Goal: Information Seeking & Learning: Check status

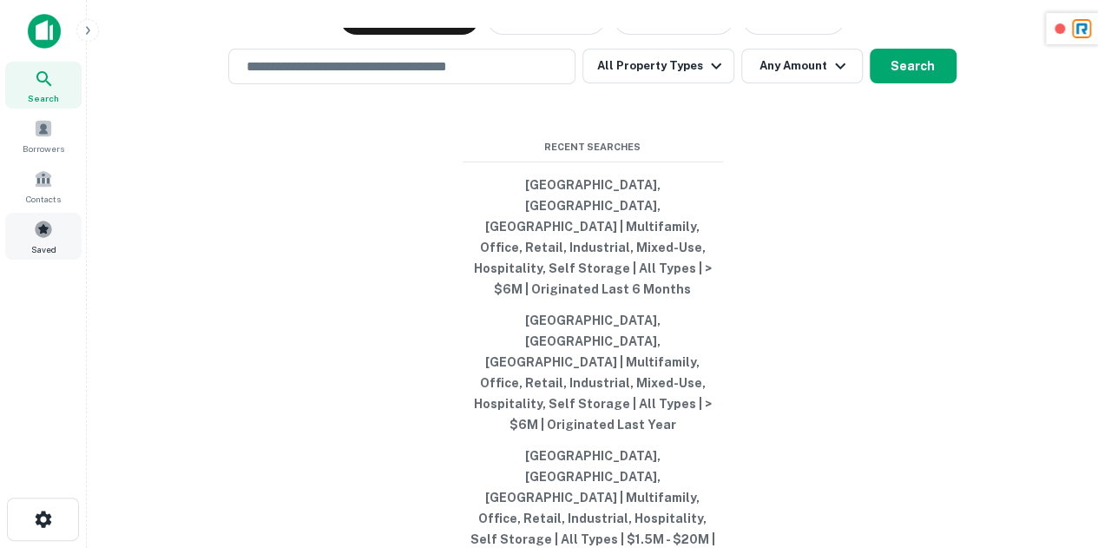
click at [36, 242] on span "Saved" at bounding box center [43, 249] width 25 height 14
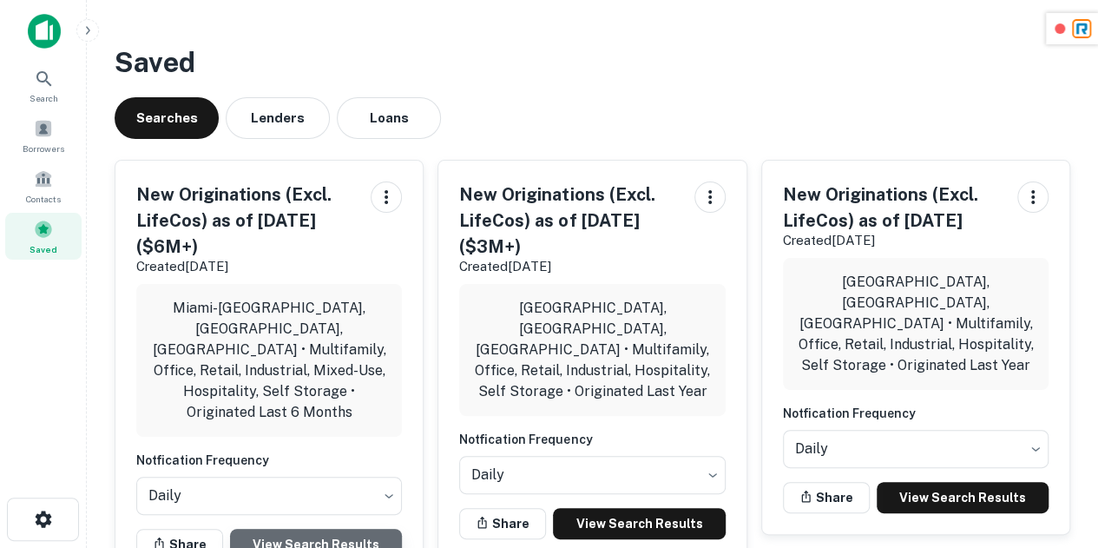
click at [305, 528] on link "View Search Results" at bounding box center [316, 543] width 172 height 31
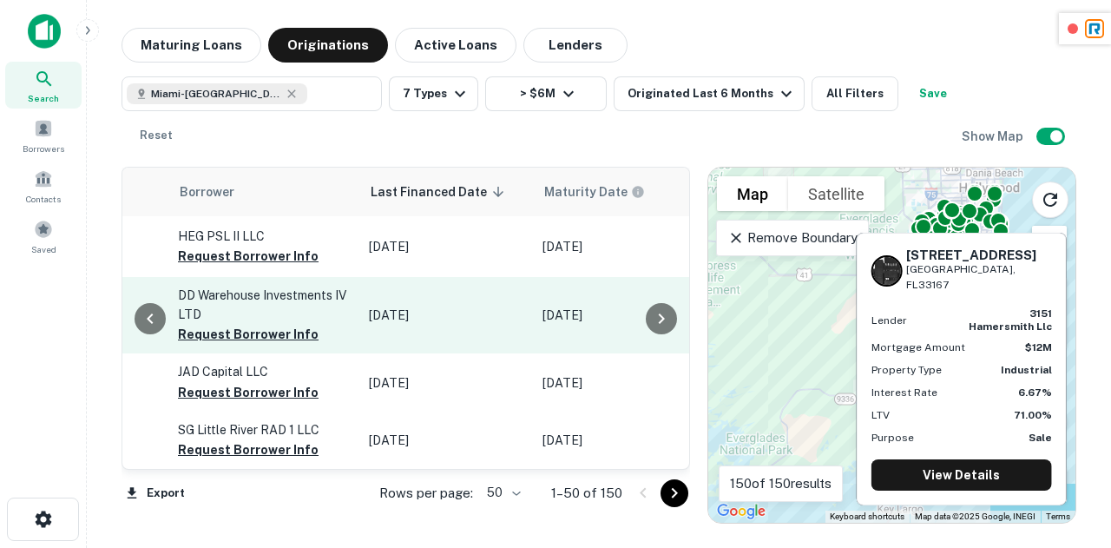
scroll to position [0, 992]
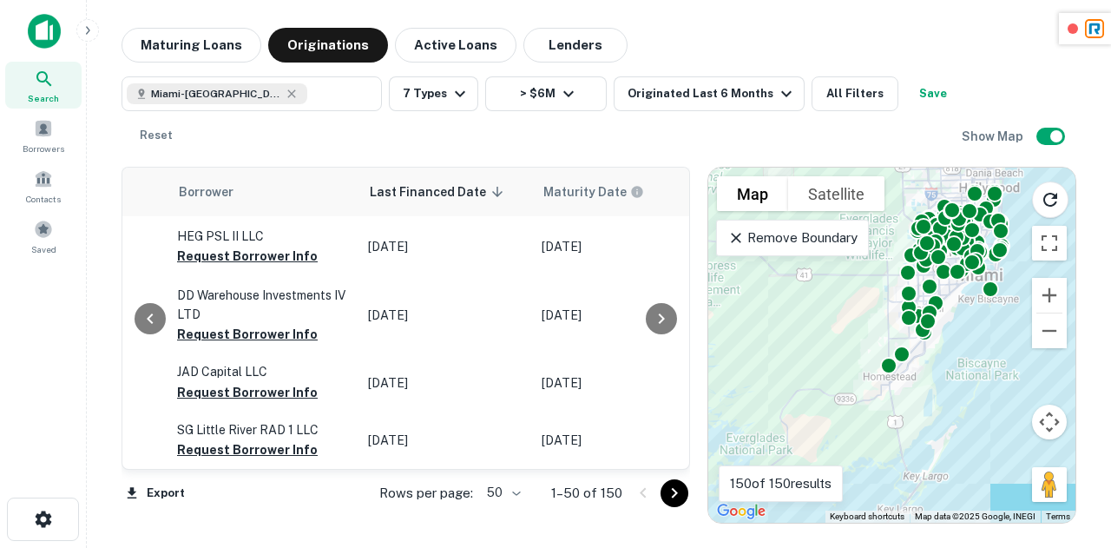
click at [675, 494] on icon "Go to next page" at bounding box center [674, 493] width 6 height 10
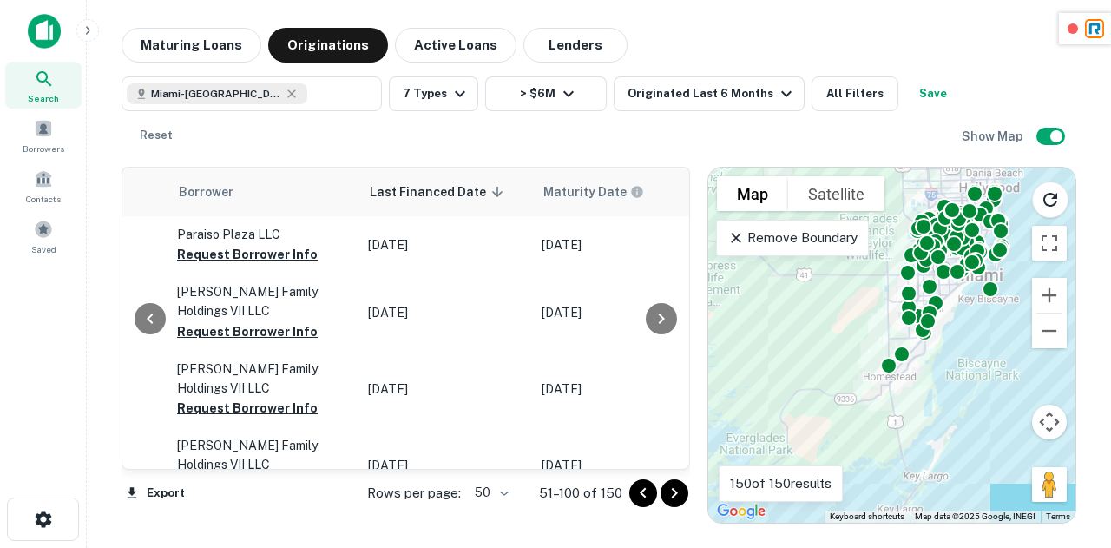
click at [644, 496] on icon "Go to previous page" at bounding box center [643, 492] width 6 height 10
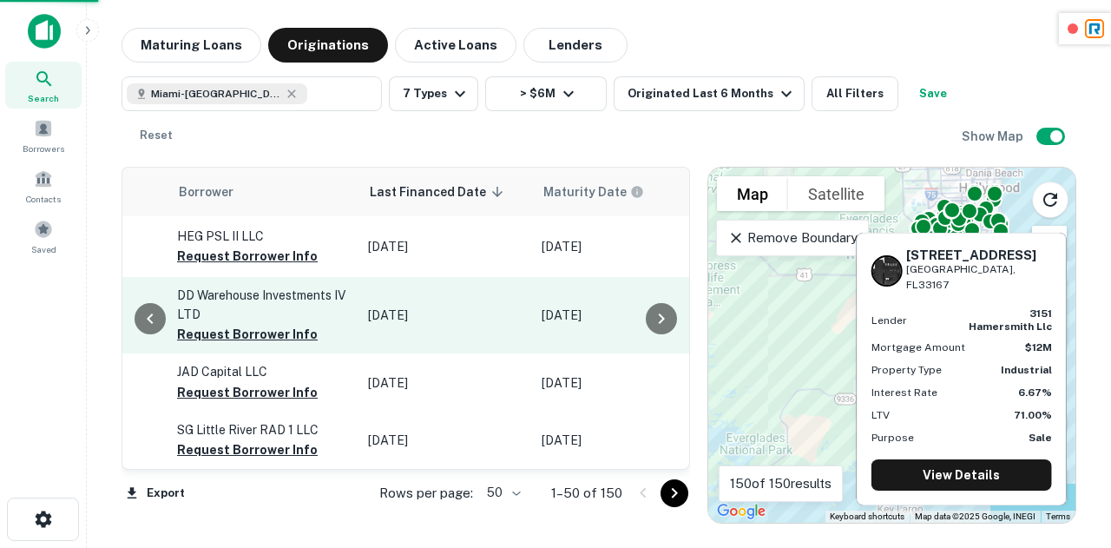
scroll to position [0, 877]
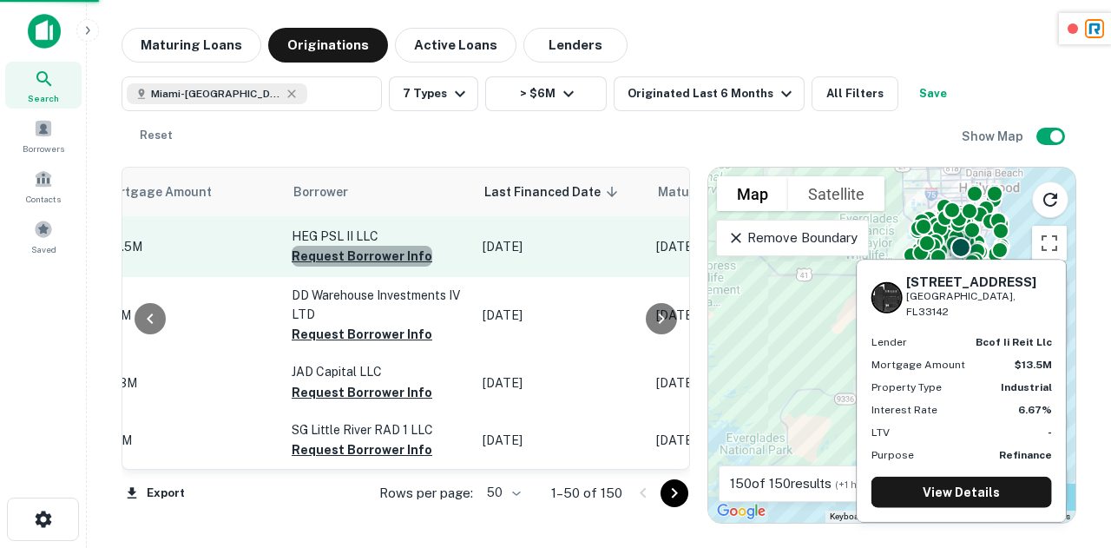
click at [382, 258] on button "Request Borrower Info" at bounding box center [362, 256] width 141 height 21
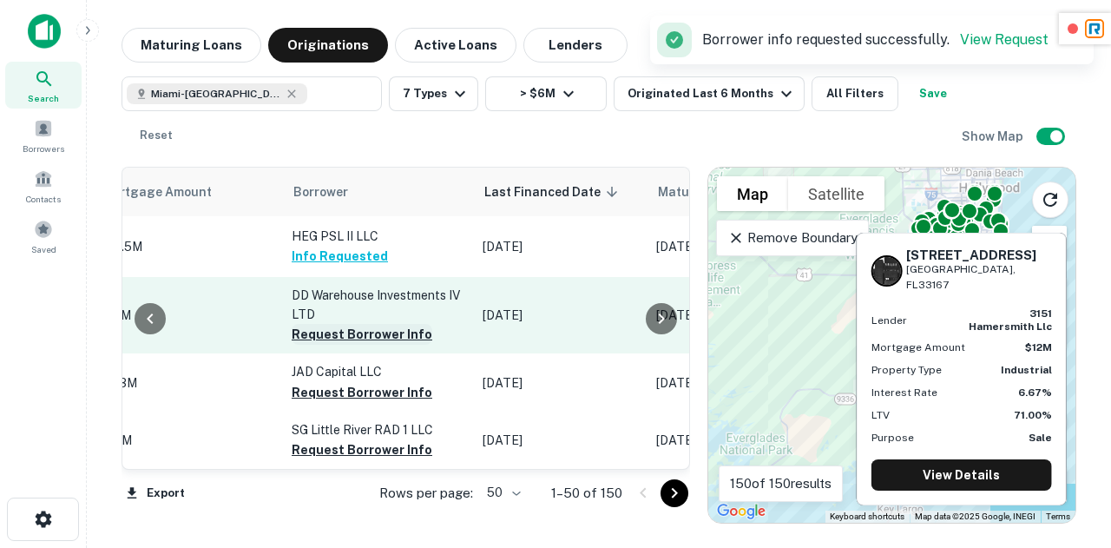
click at [351, 336] on button "Request Borrower Info" at bounding box center [362, 334] width 141 height 21
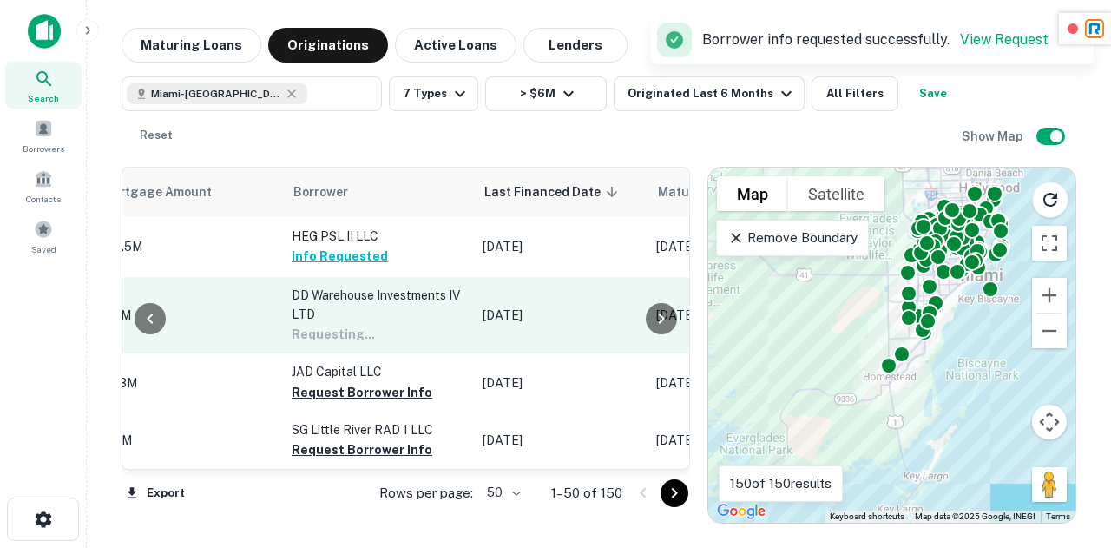
scroll to position [66, 877]
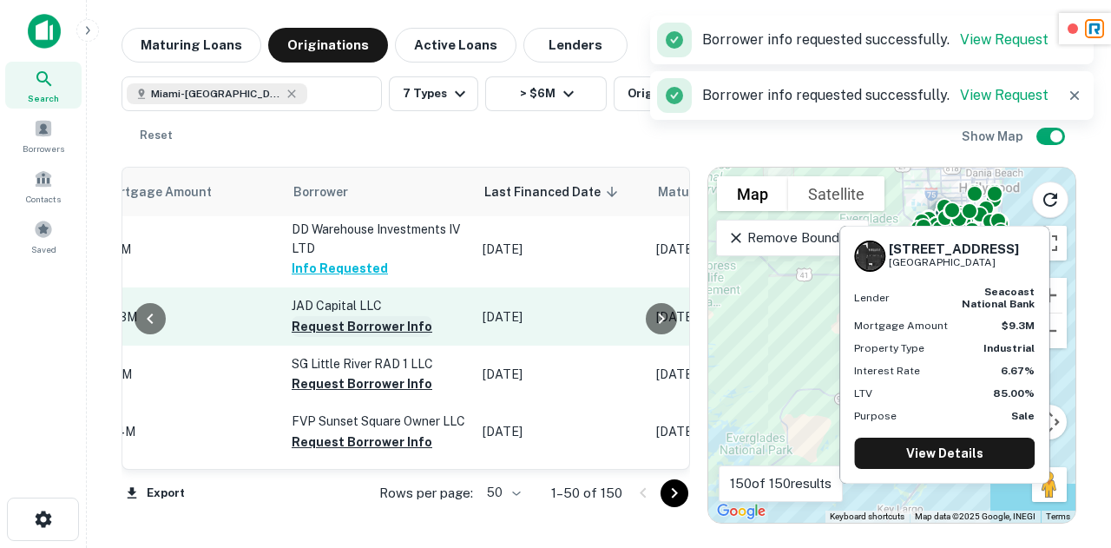
click at [358, 325] on button "Request Borrower Info" at bounding box center [362, 326] width 141 height 21
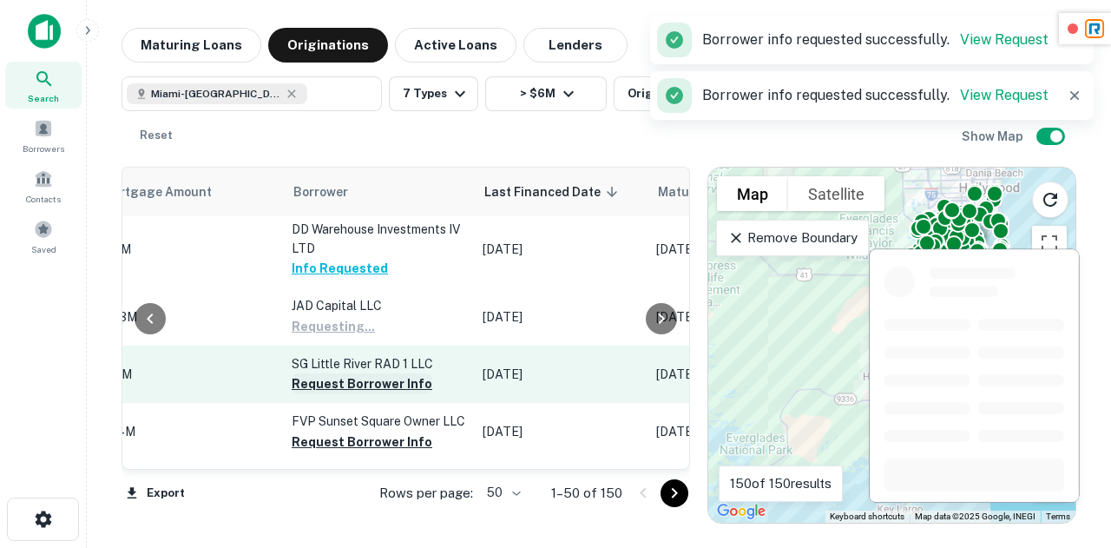
click at [368, 384] on button "Request Borrower Info" at bounding box center [362, 383] width 141 height 21
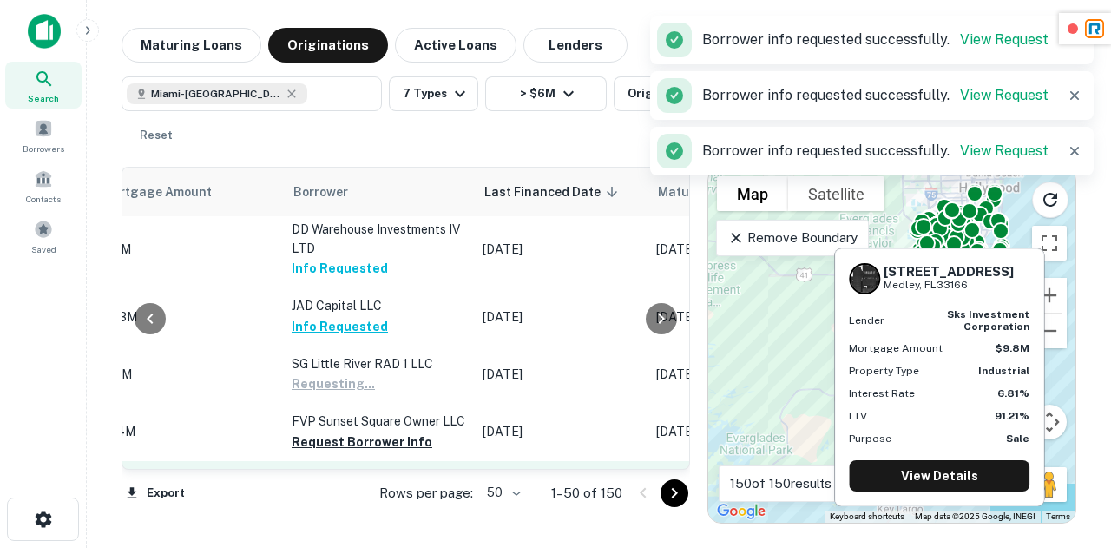
scroll to position [210, 877]
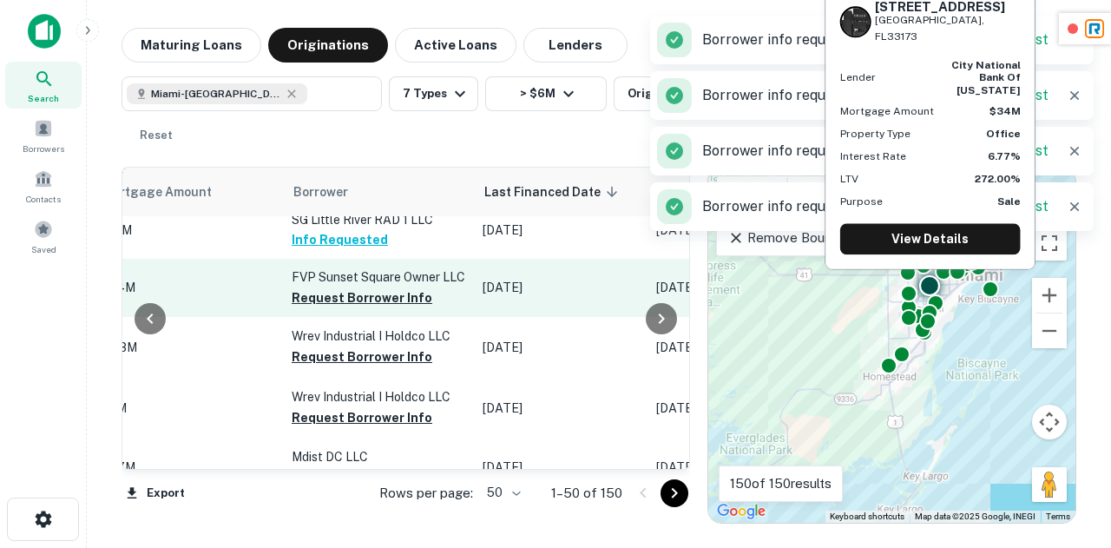
click at [353, 308] on button "Request Borrower Info" at bounding box center [362, 297] width 141 height 21
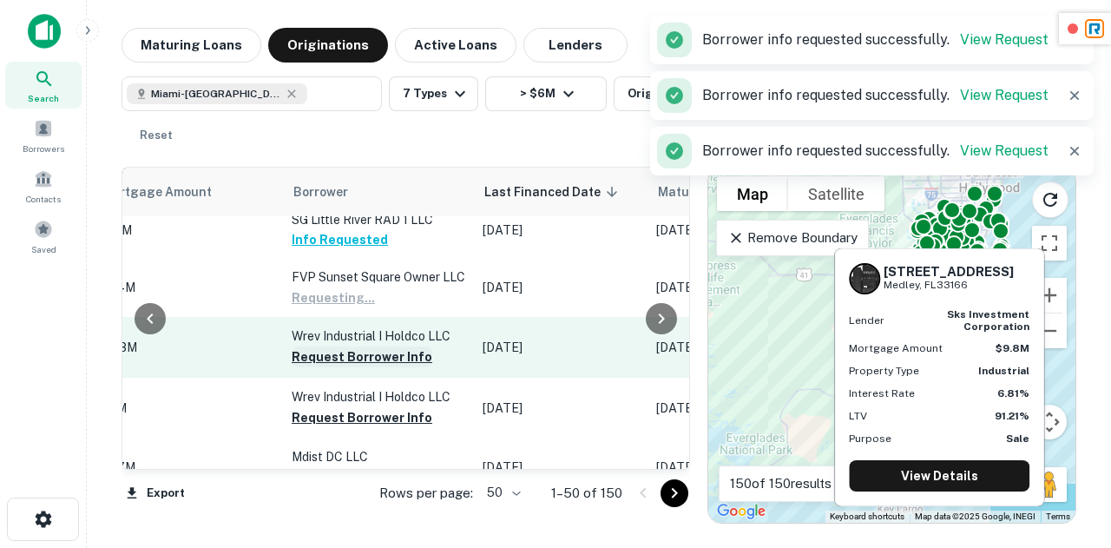
click at [363, 367] on button "Request Borrower Info" at bounding box center [362, 356] width 141 height 21
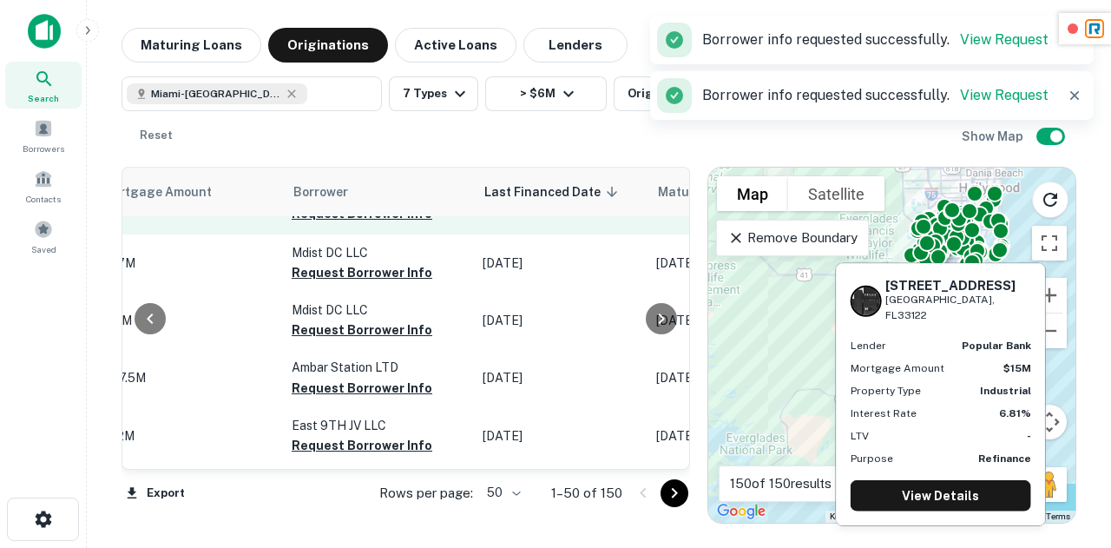
scroll to position [415, 877]
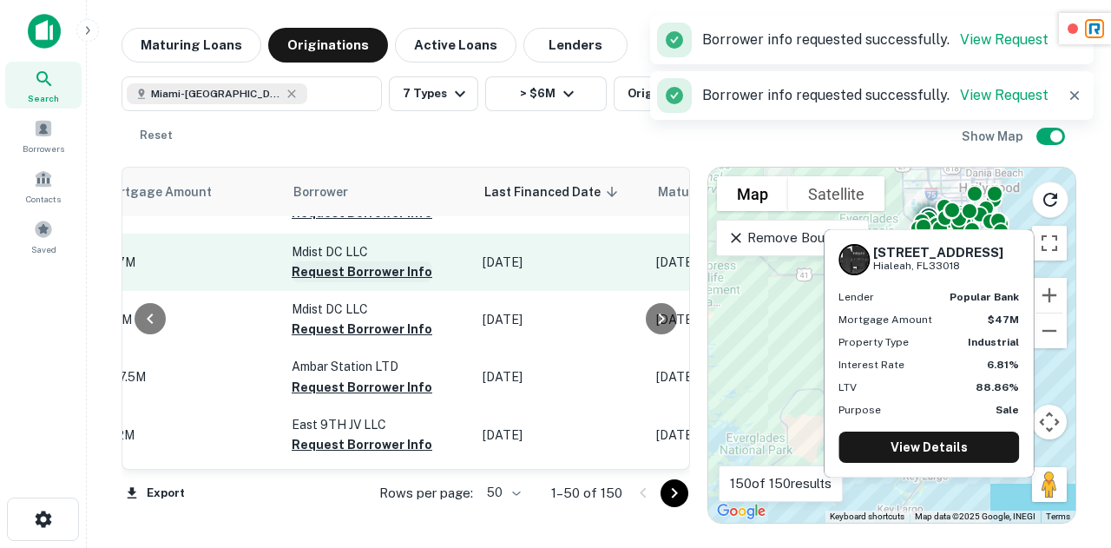
click at [383, 282] on button "Request Borrower Info" at bounding box center [362, 271] width 141 height 21
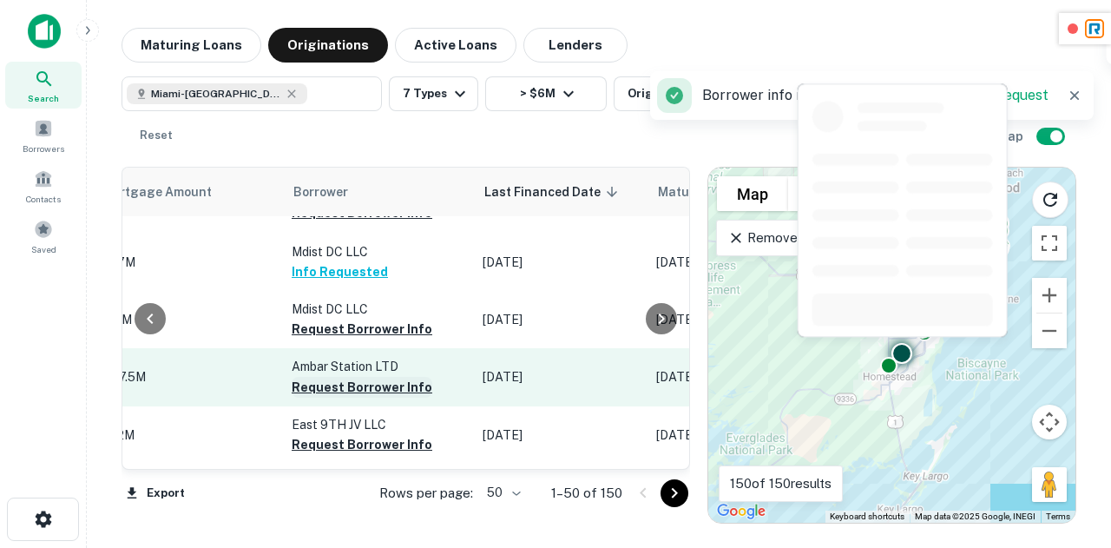
scroll to position [507, 877]
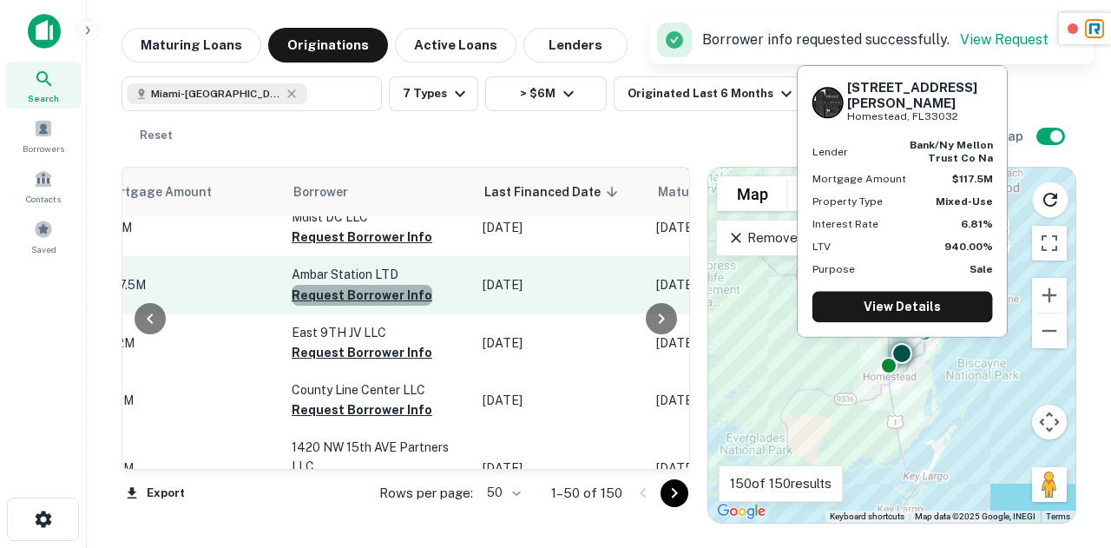
click at [356, 305] on button "Request Borrower Info" at bounding box center [362, 295] width 141 height 21
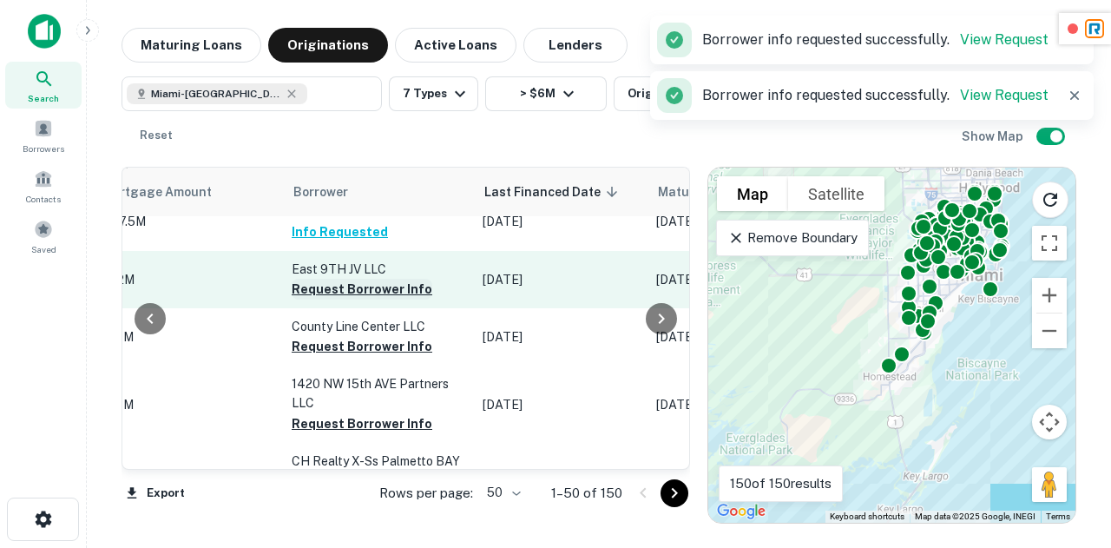
scroll to position [627, 877]
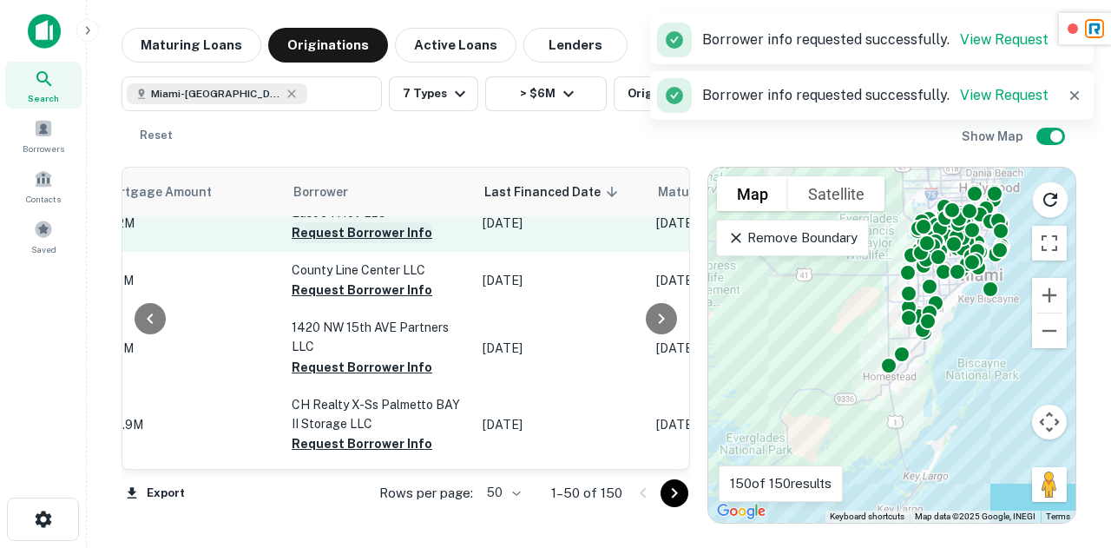
click at [345, 243] on button "Request Borrower Info" at bounding box center [362, 232] width 141 height 21
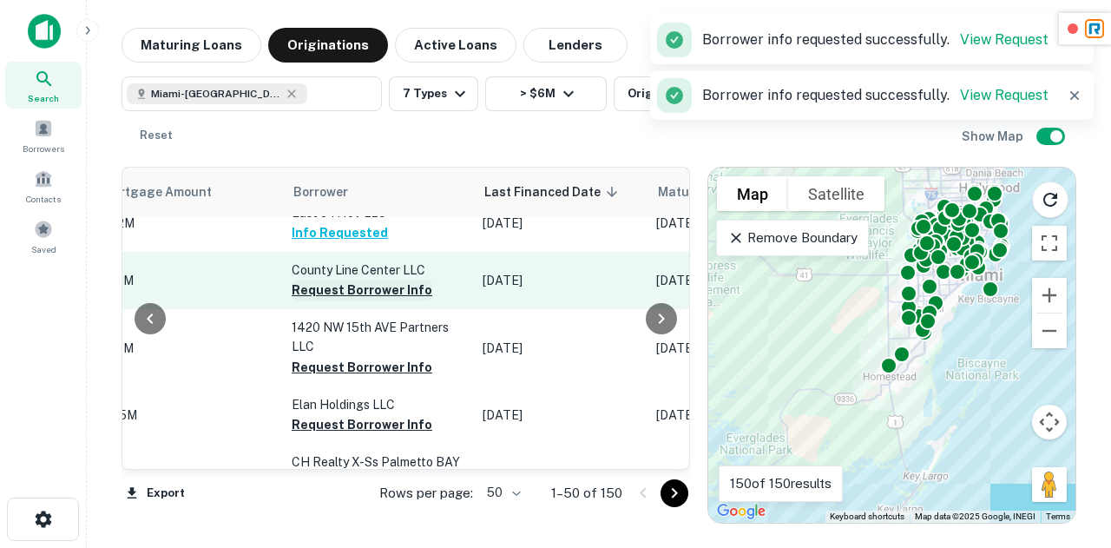
click at [354, 300] on button "Request Borrower Info" at bounding box center [362, 289] width 141 height 21
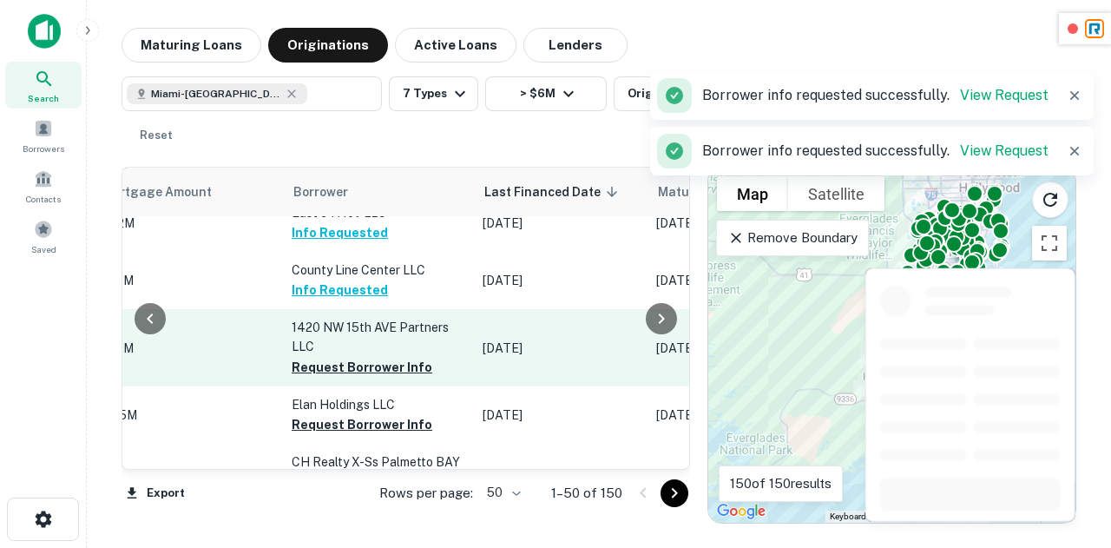
scroll to position [692, 877]
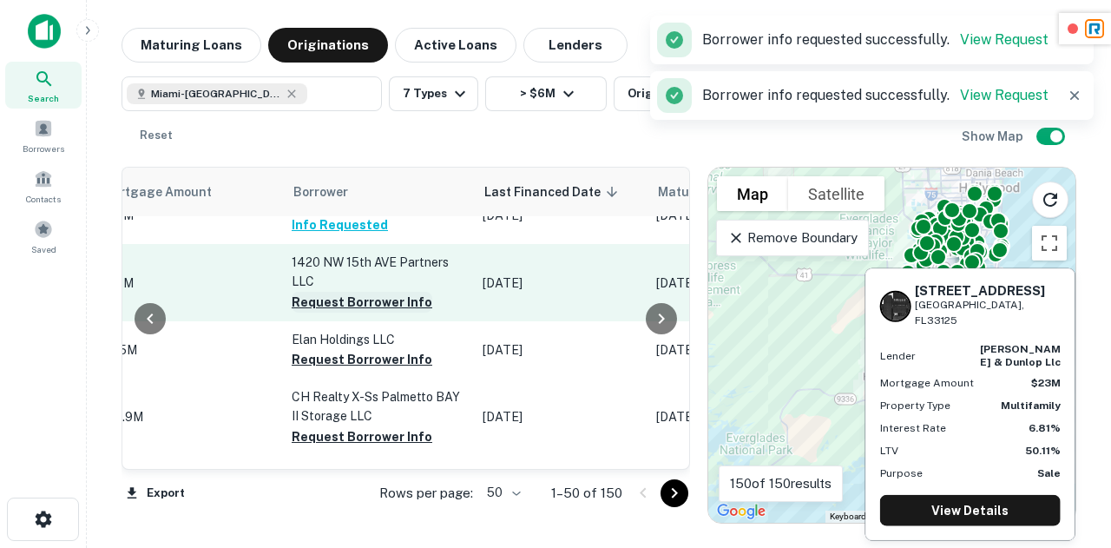
click at [367, 312] on button "Request Borrower Info" at bounding box center [362, 302] width 141 height 21
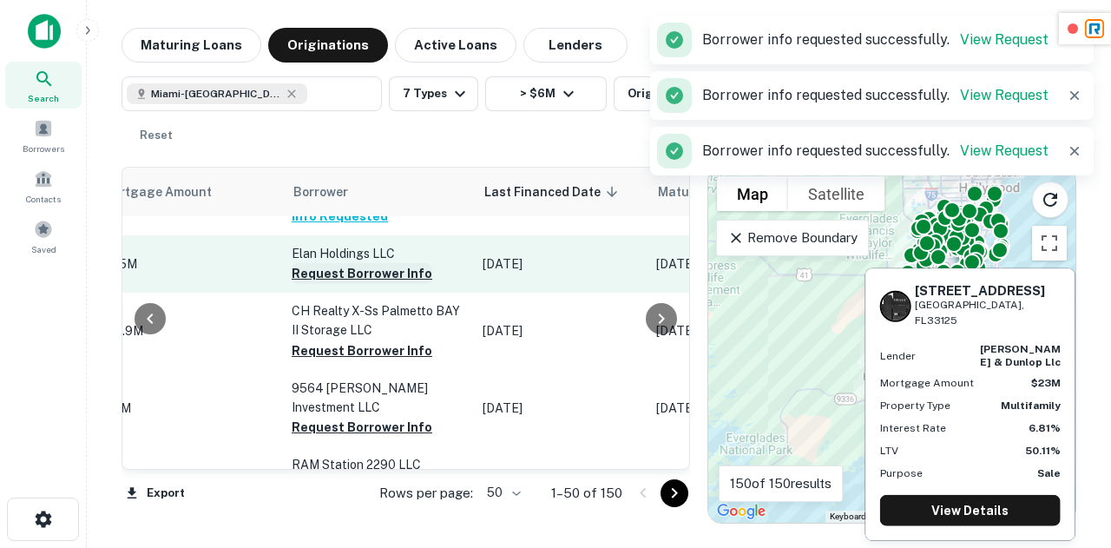
click at [360, 284] on button "Request Borrower Info" at bounding box center [362, 273] width 141 height 21
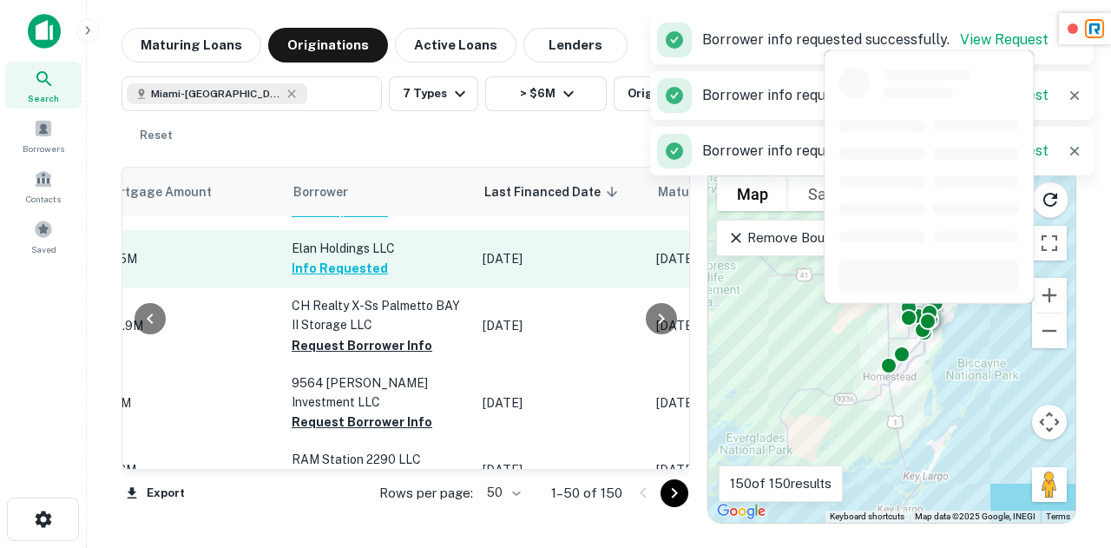
scroll to position [841, 877]
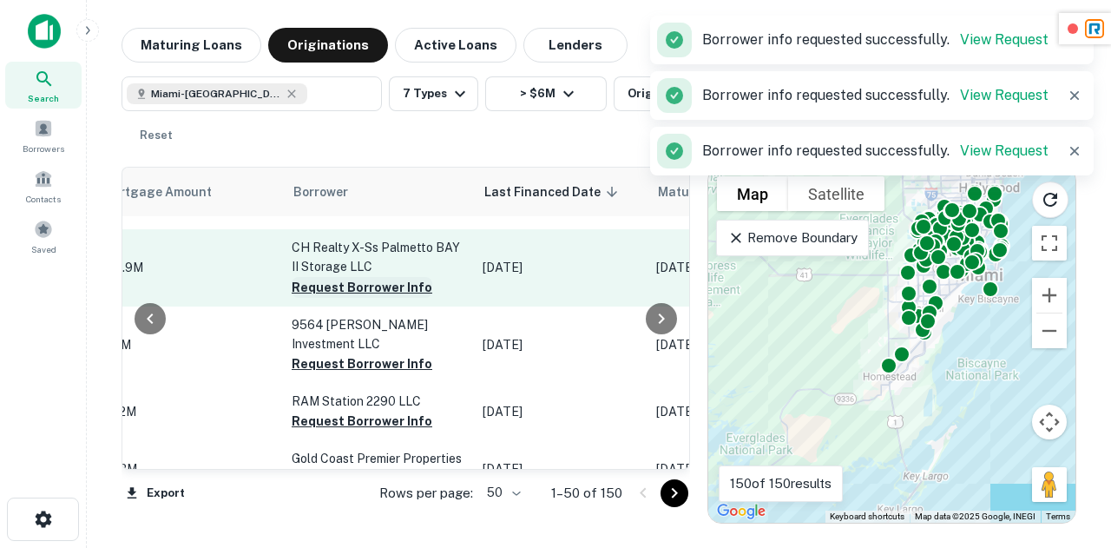
click at [379, 298] on button "Request Borrower Info" at bounding box center [362, 287] width 141 height 21
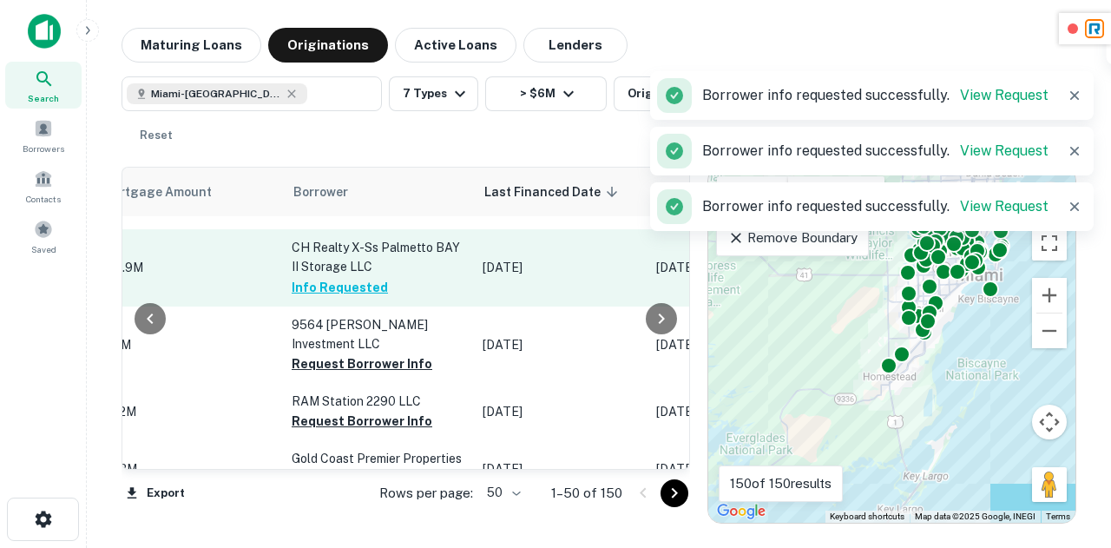
scroll to position [909, 877]
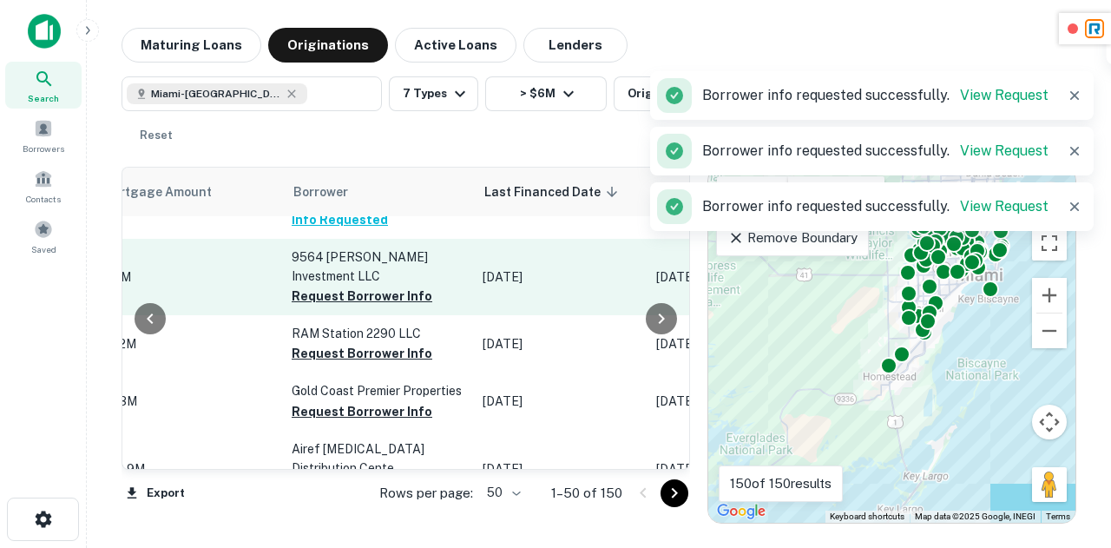
click at [382, 305] on button "Request Borrower Info" at bounding box center [362, 296] width 141 height 21
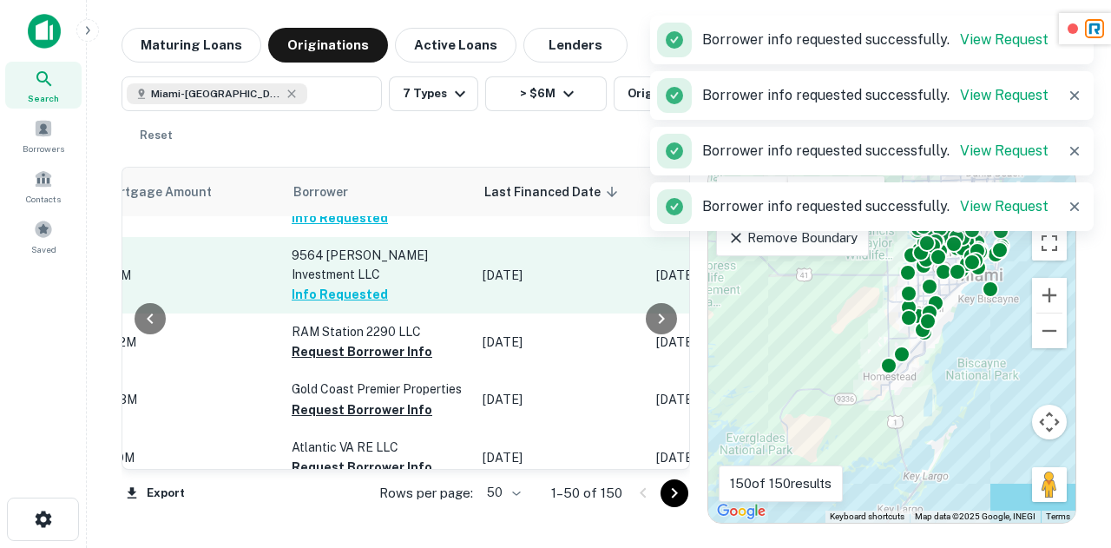
scroll to position [949, 877]
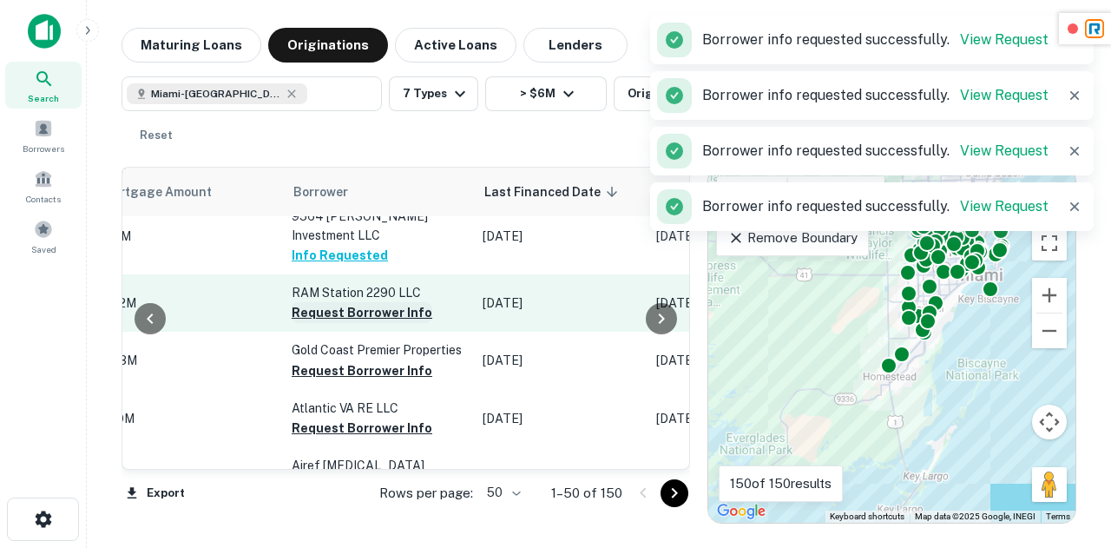
click at [373, 318] on button "Request Borrower Info" at bounding box center [362, 312] width 141 height 21
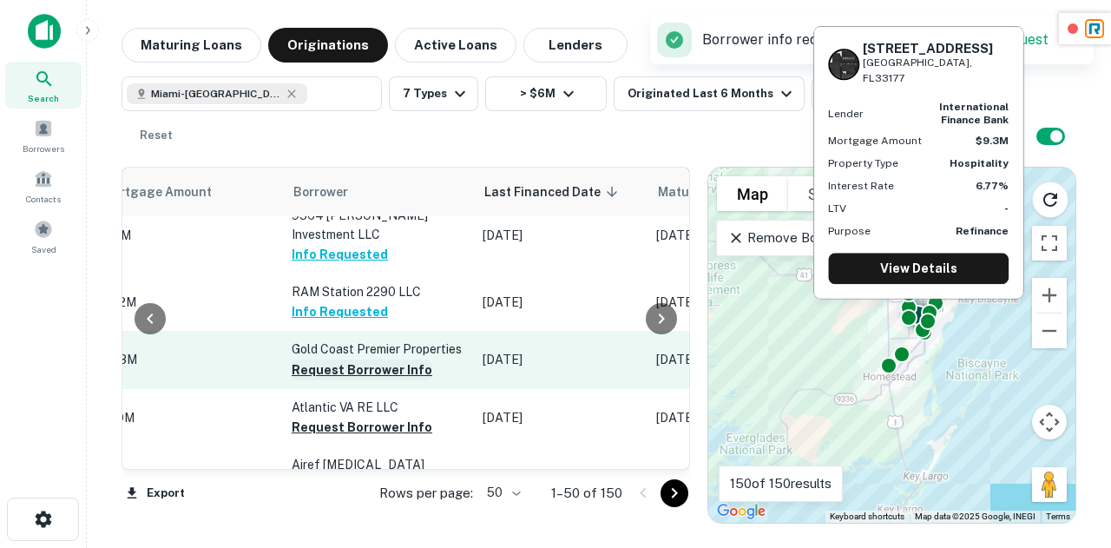
click at [363, 379] on button "Request Borrower Info" at bounding box center [362, 369] width 141 height 21
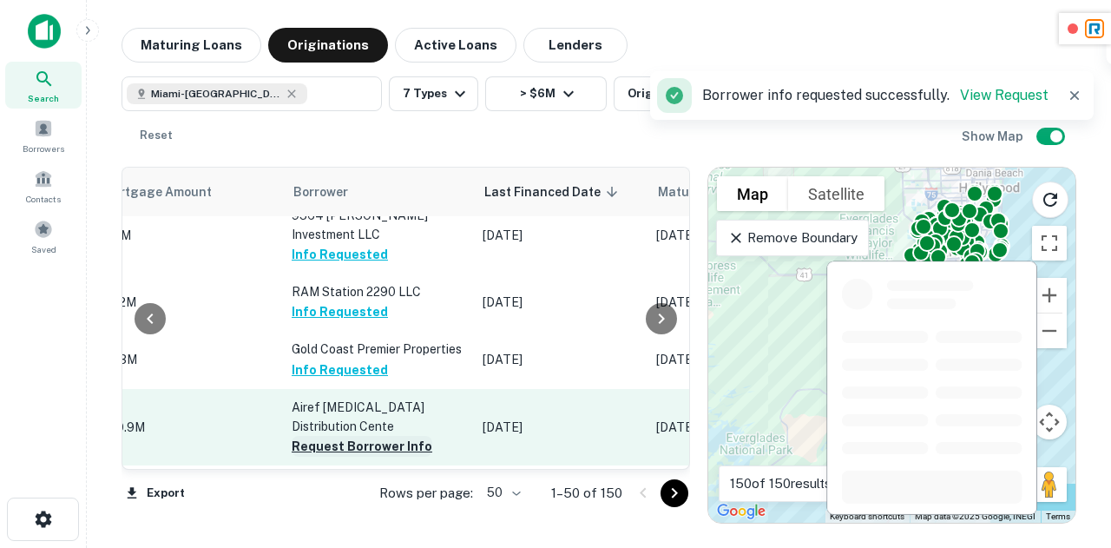
scroll to position [1068, 877]
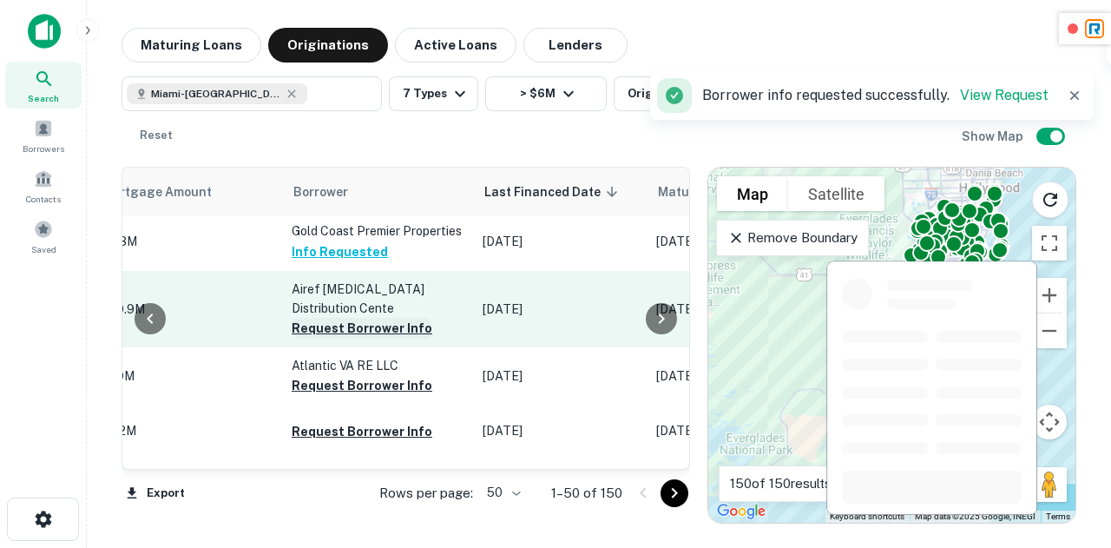
click at [366, 327] on button "Request Borrower Info" at bounding box center [362, 328] width 141 height 21
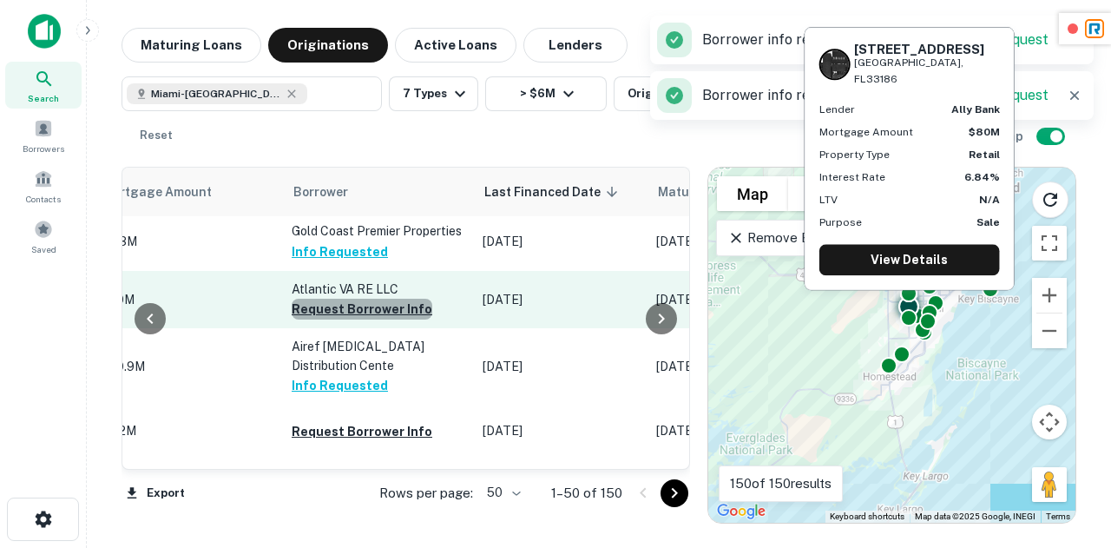
click at [366, 319] on button "Request Borrower Info" at bounding box center [362, 309] width 141 height 21
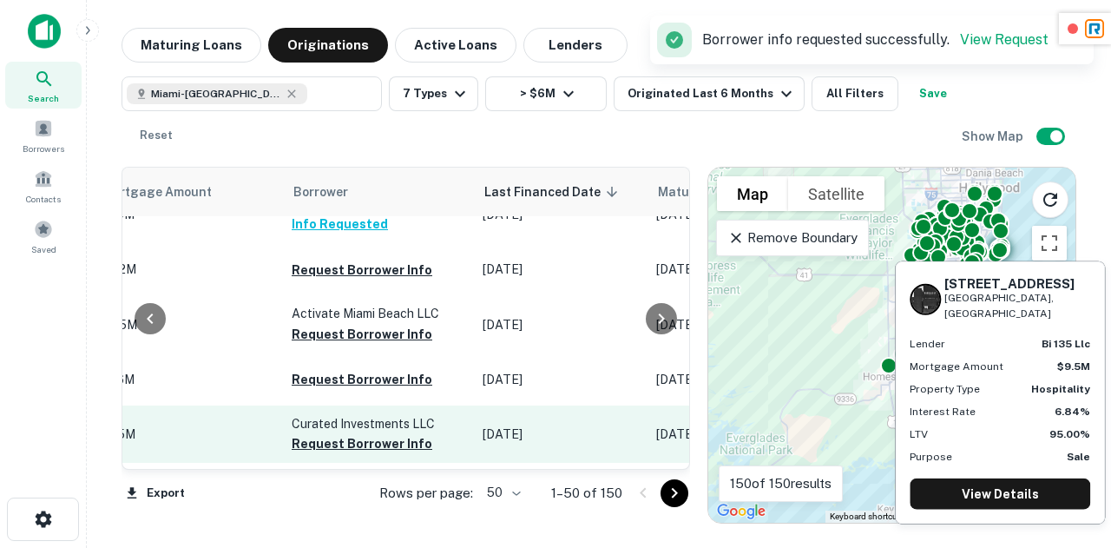
scroll to position [1229, 877]
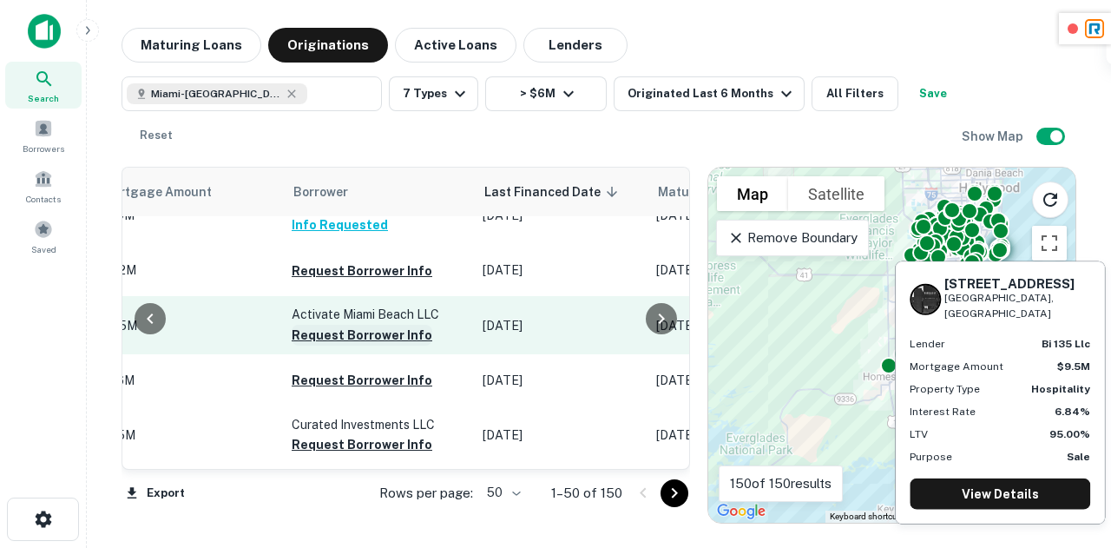
click at [377, 327] on button "Request Borrower Info" at bounding box center [362, 335] width 141 height 21
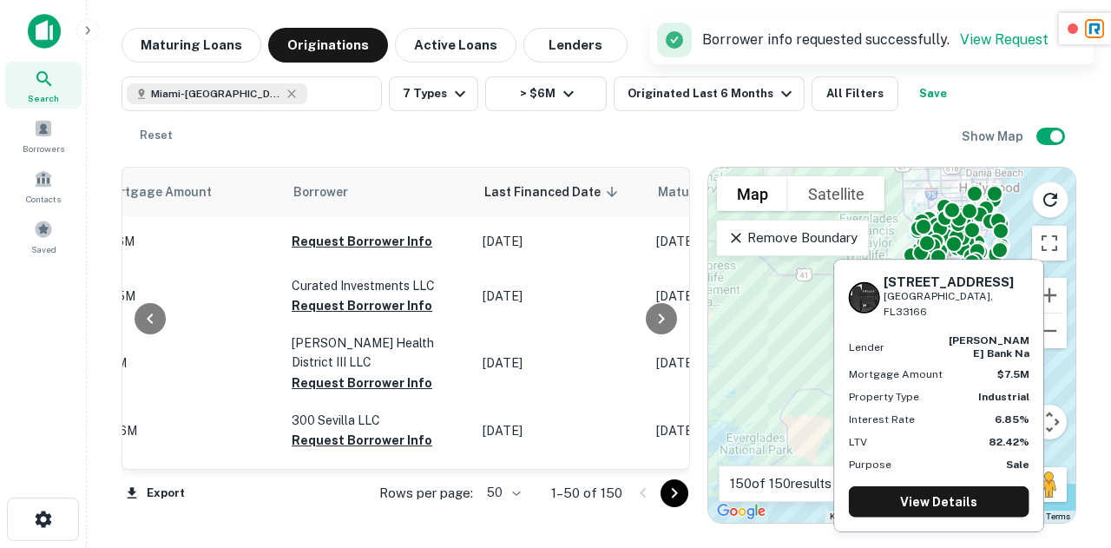
scroll to position [1368, 877]
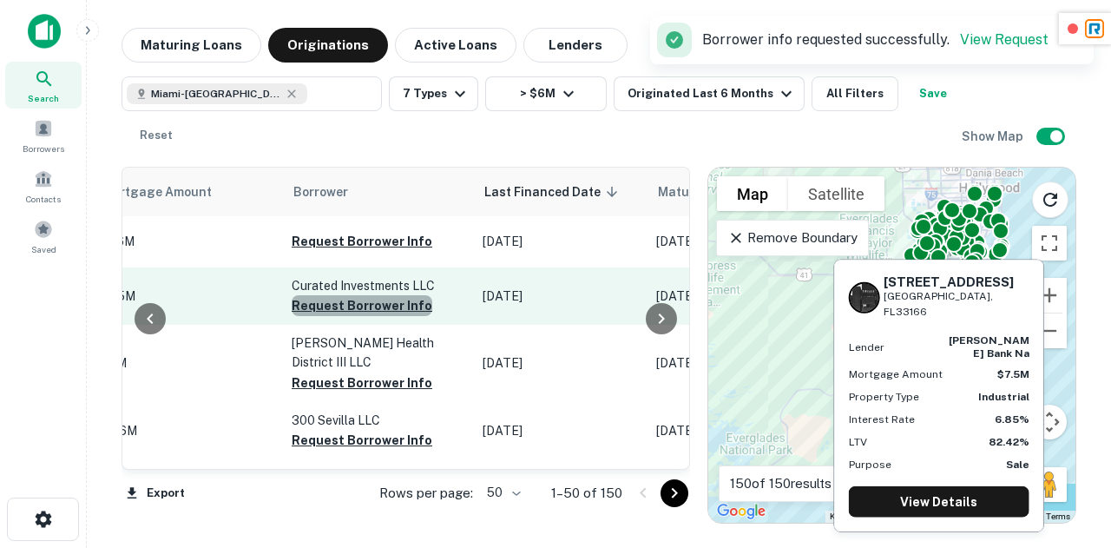
click at [352, 300] on button "Request Borrower Info" at bounding box center [362, 305] width 141 height 21
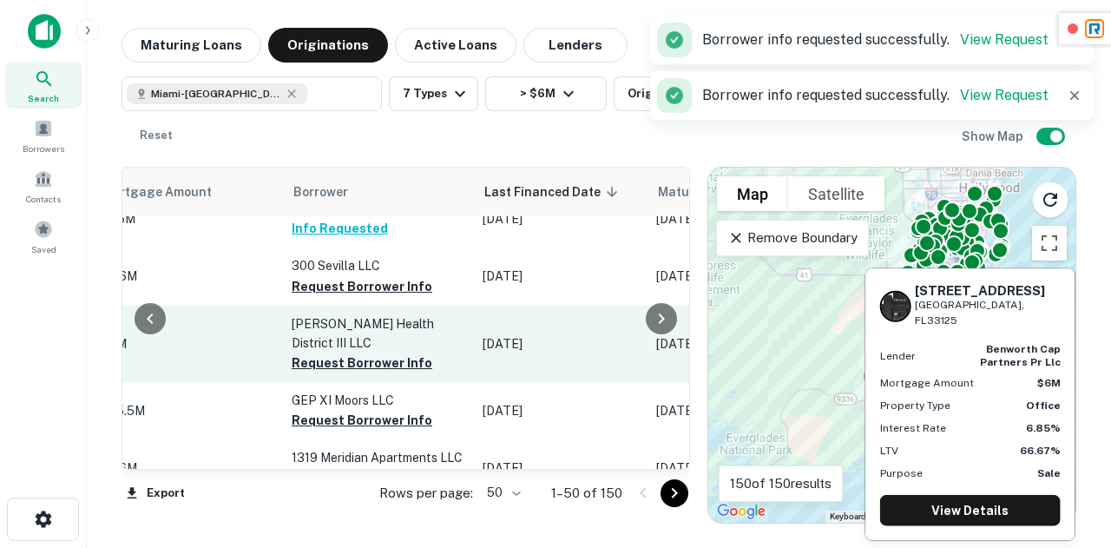
scroll to position [1444, 877]
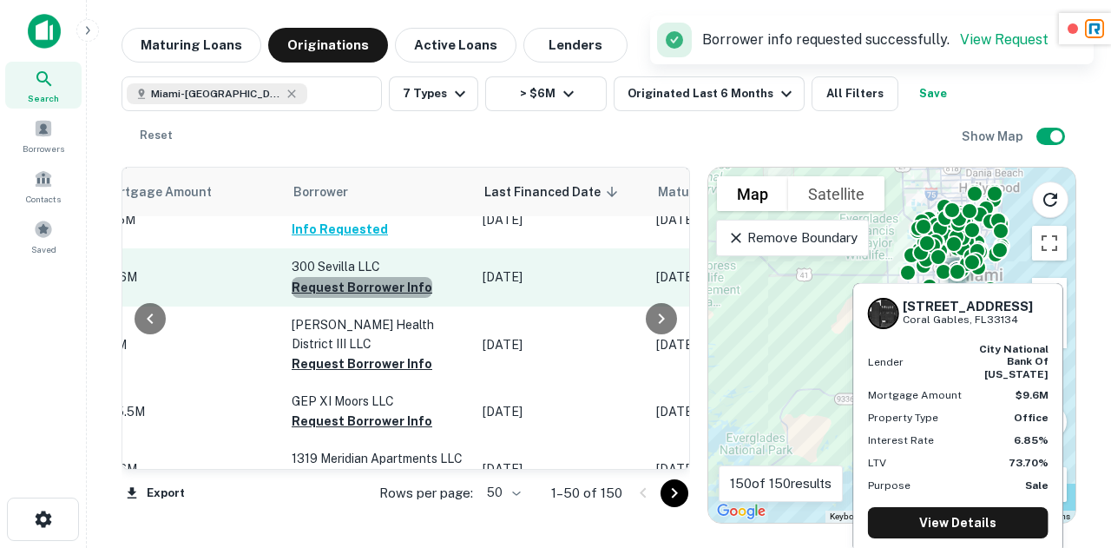
click at [358, 286] on button "Request Borrower Info" at bounding box center [362, 287] width 141 height 21
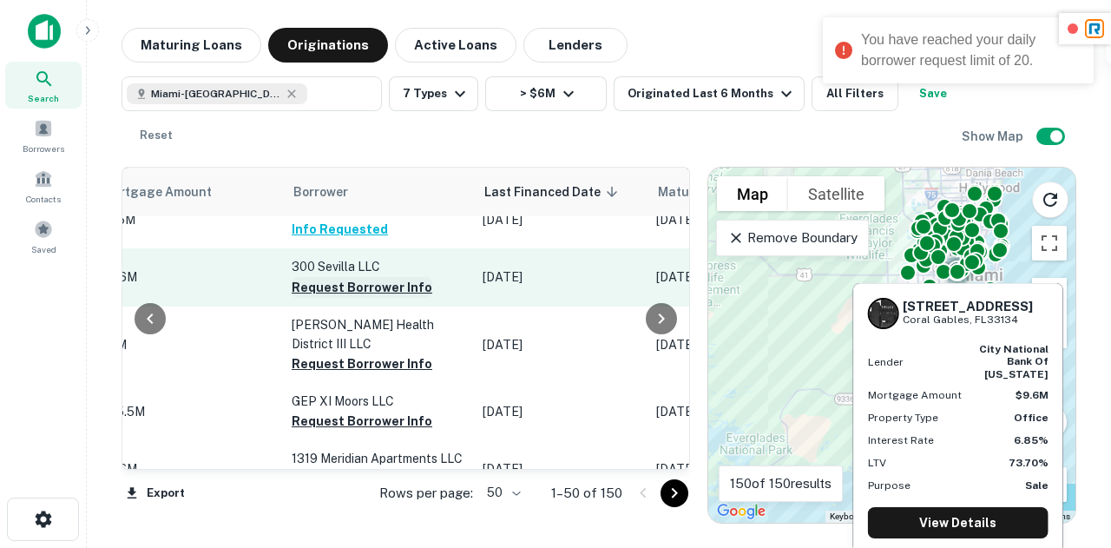
click at [364, 277] on button "Request Borrower Info" at bounding box center [362, 287] width 141 height 21
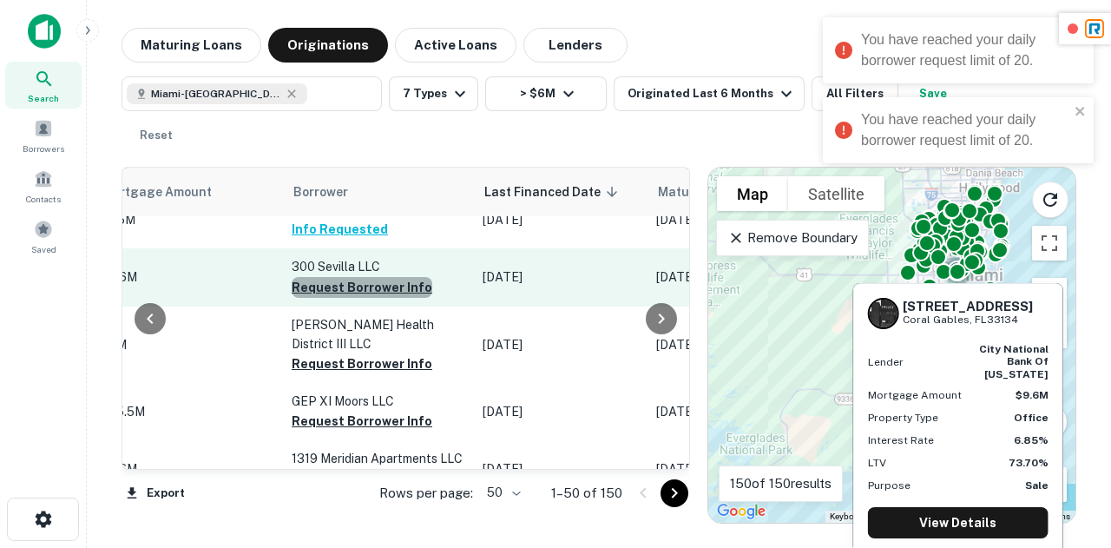
click at [364, 277] on button "Request Borrower Info" at bounding box center [362, 287] width 141 height 21
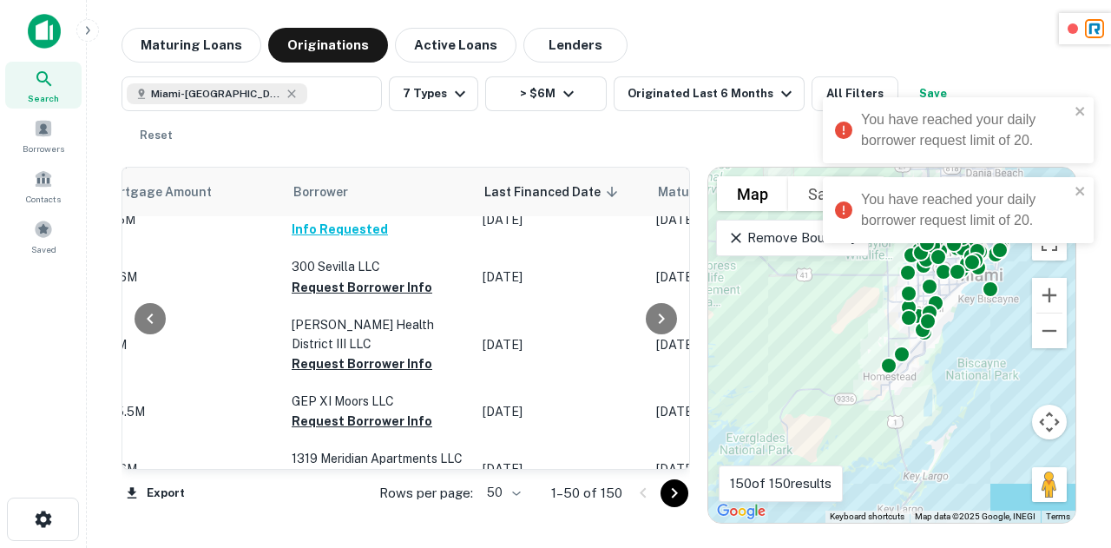
click at [351, 155] on div "Location Lender Purpose Type Mortgage Amount Borrower Last Financed Date sorted…" at bounding box center [598, 338] width 955 height 371
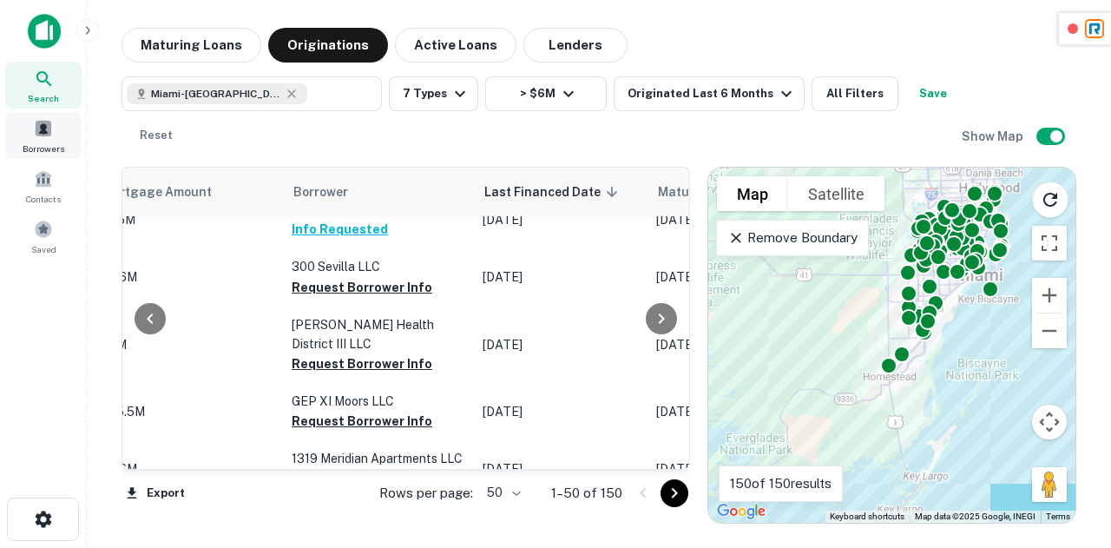
click at [43, 131] on span at bounding box center [43, 128] width 19 height 19
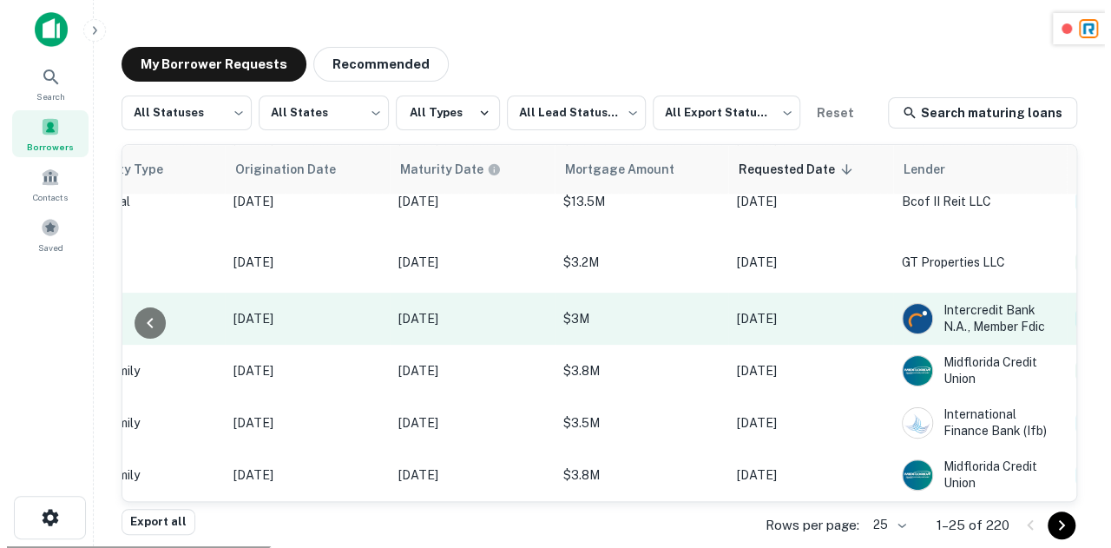
scroll to position [1144, 923]
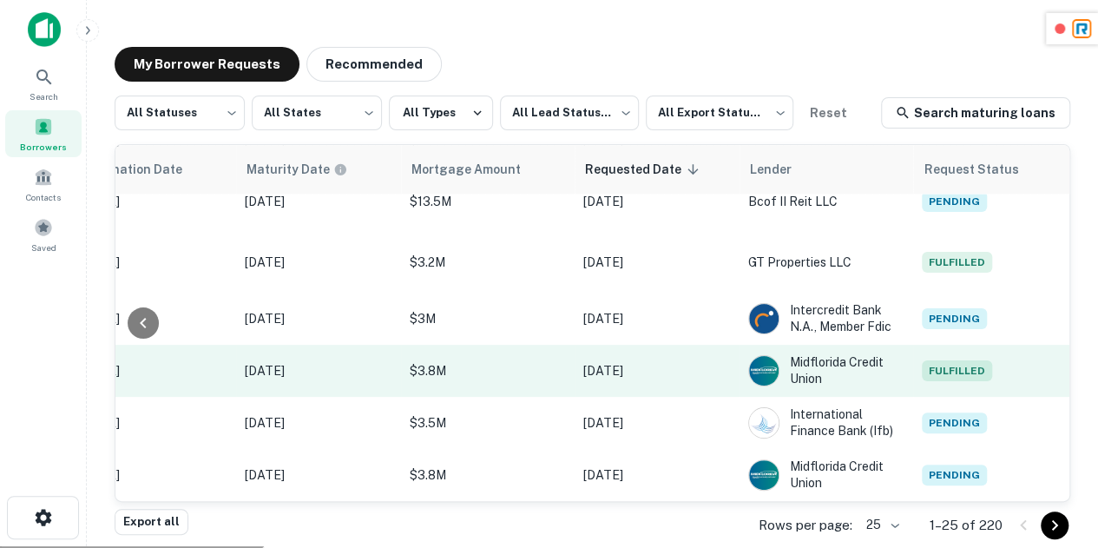
click at [922, 360] on span "Fulfilled" at bounding box center [957, 370] width 70 height 21
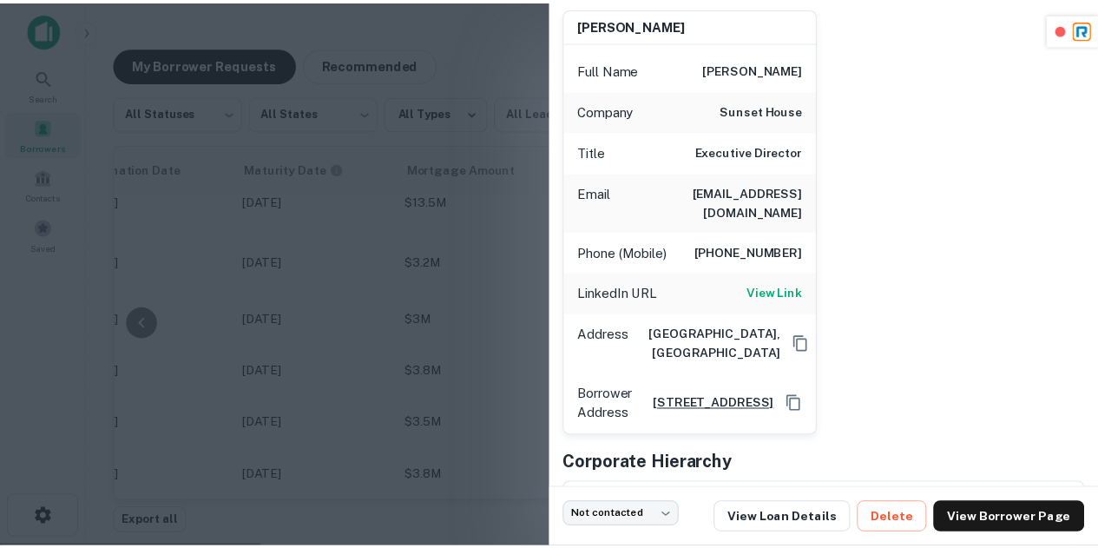
scroll to position [255, 0]
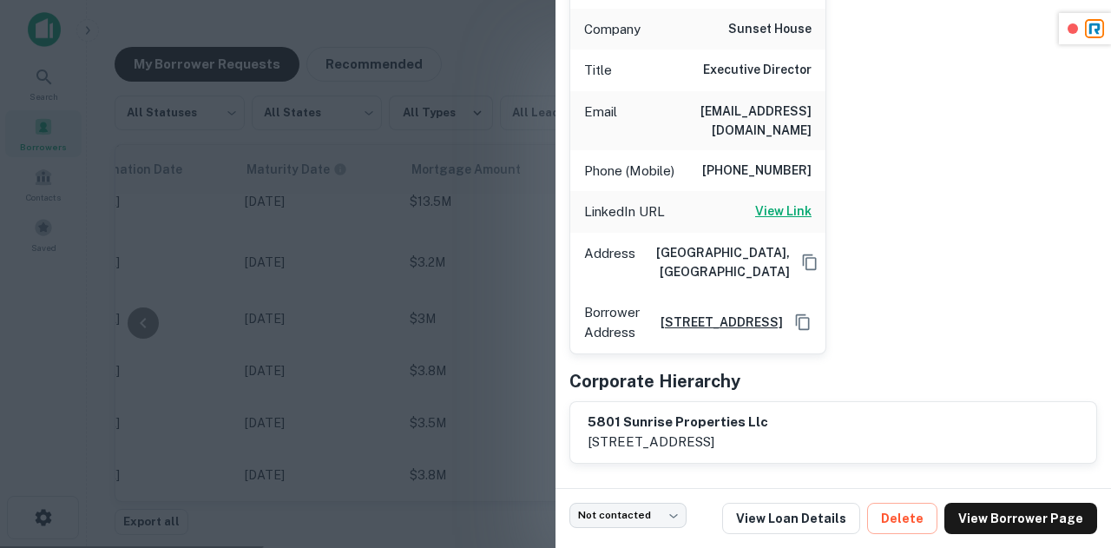
click at [769, 201] on h6 "View Link" at bounding box center [783, 210] width 56 height 19
click at [452, 292] on div at bounding box center [555, 274] width 1111 height 548
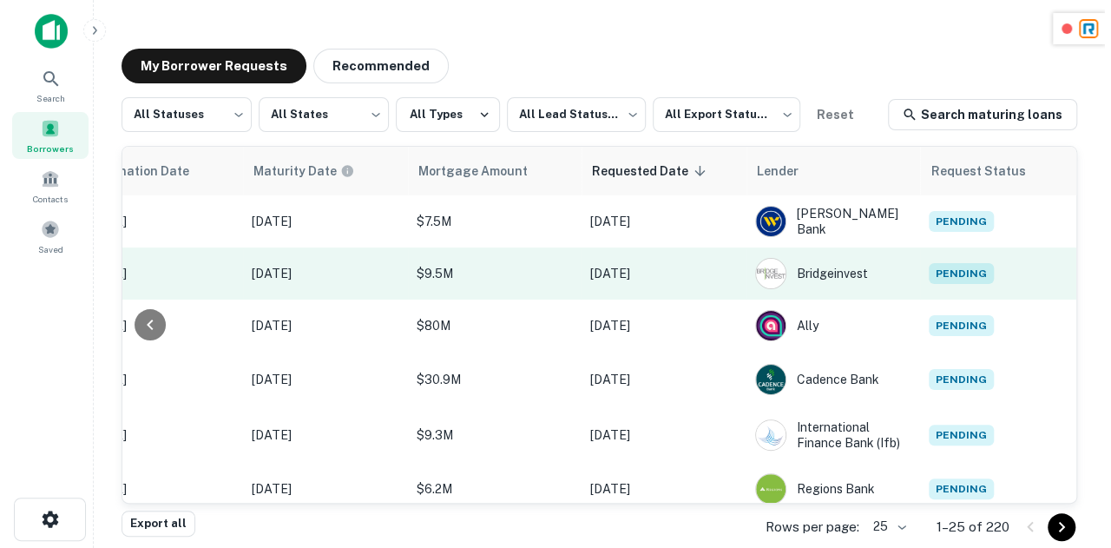
scroll to position [0, 923]
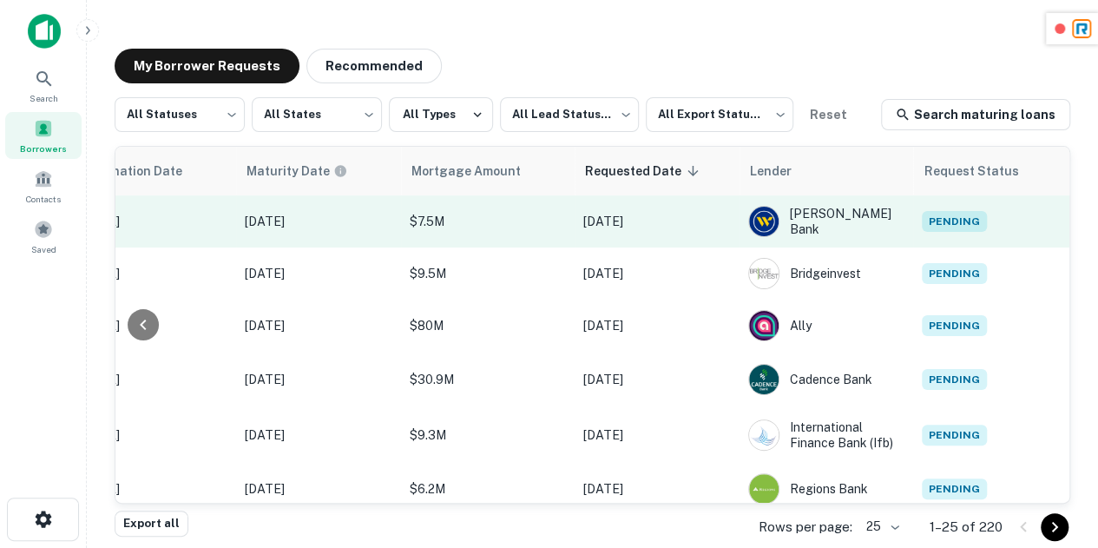
click at [955, 215] on span "Pending" at bounding box center [954, 221] width 65 height 21
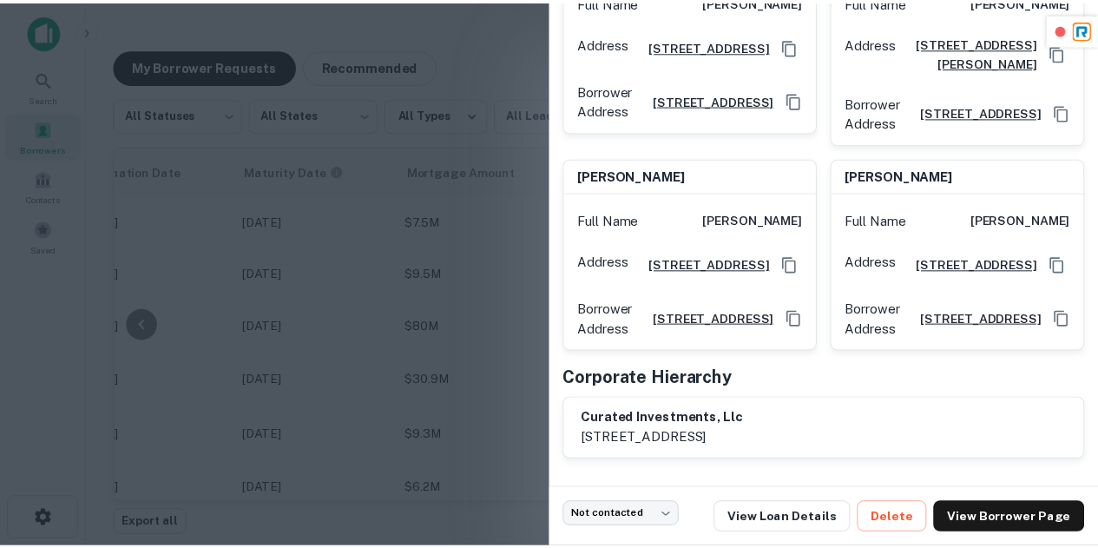
scroll to position [254, 0]
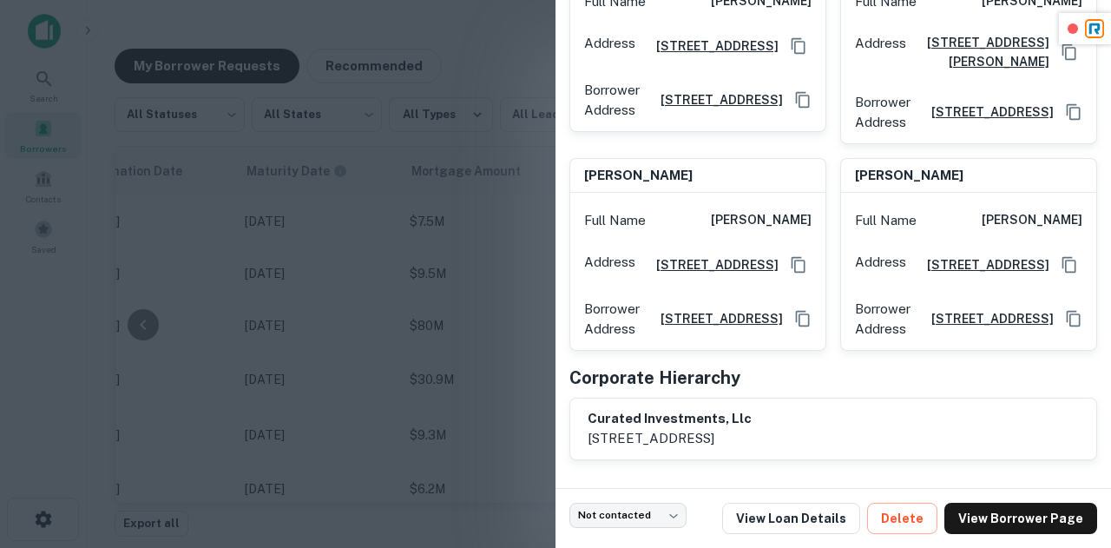
click at [517, 263] on div at bounding box center [555, 274] width 1111 height 548
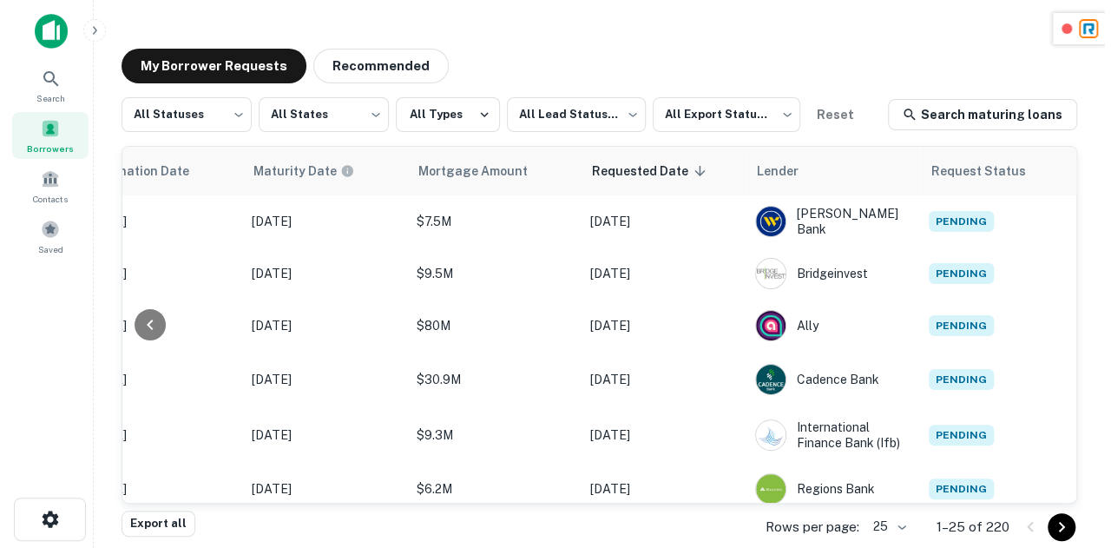
scroll to position [0, 909]
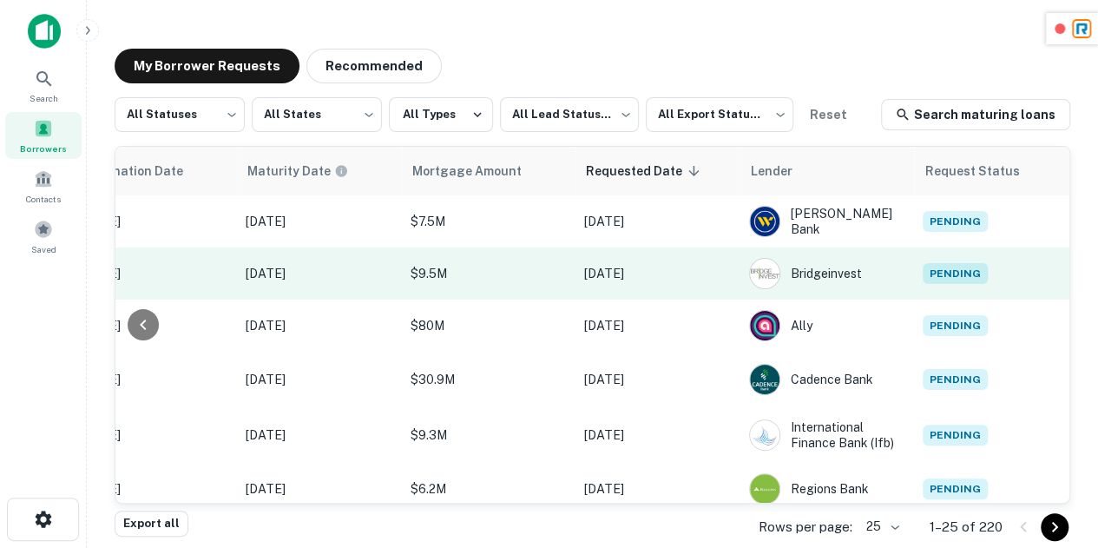
click at [935, 279] on span "Pending" at bounding box center [954, 273] width 65 height 21
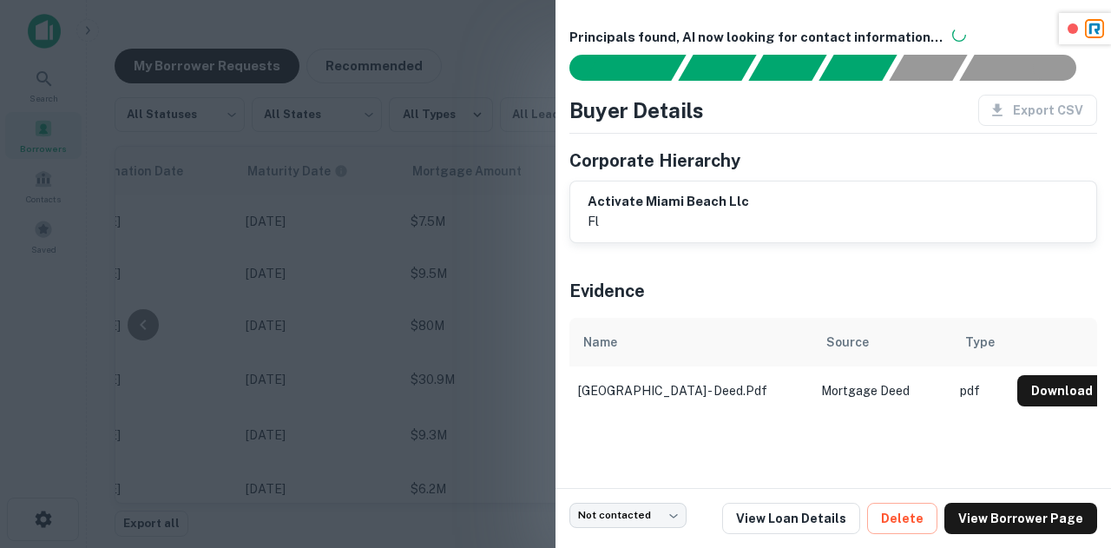
click at [495, 282] on div at bounding box center [555, 274] width 1111 height 548
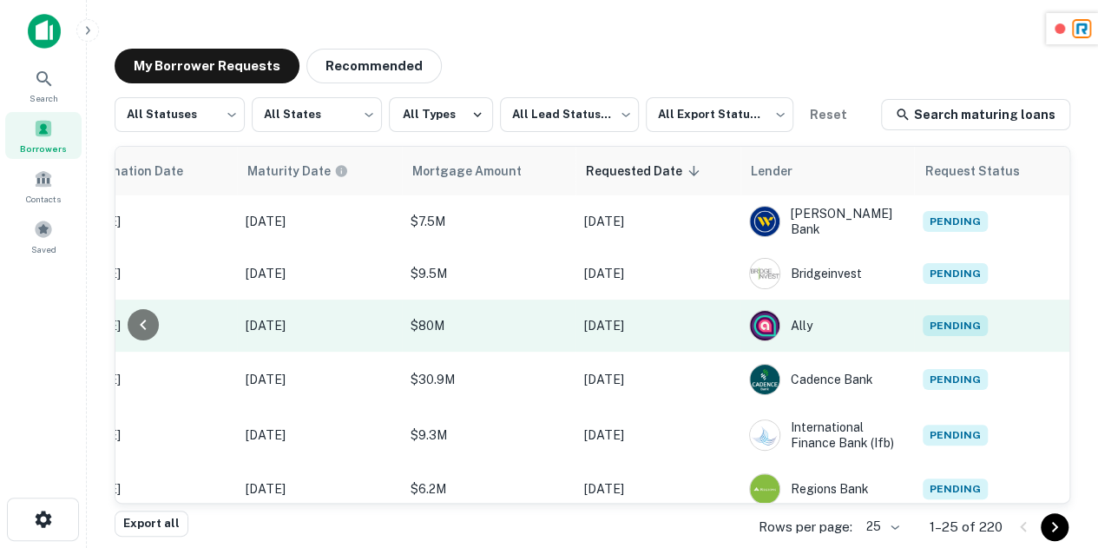
click at [958, 324] on span "Pending" at bounding box center [954, 325] width 65 height 21
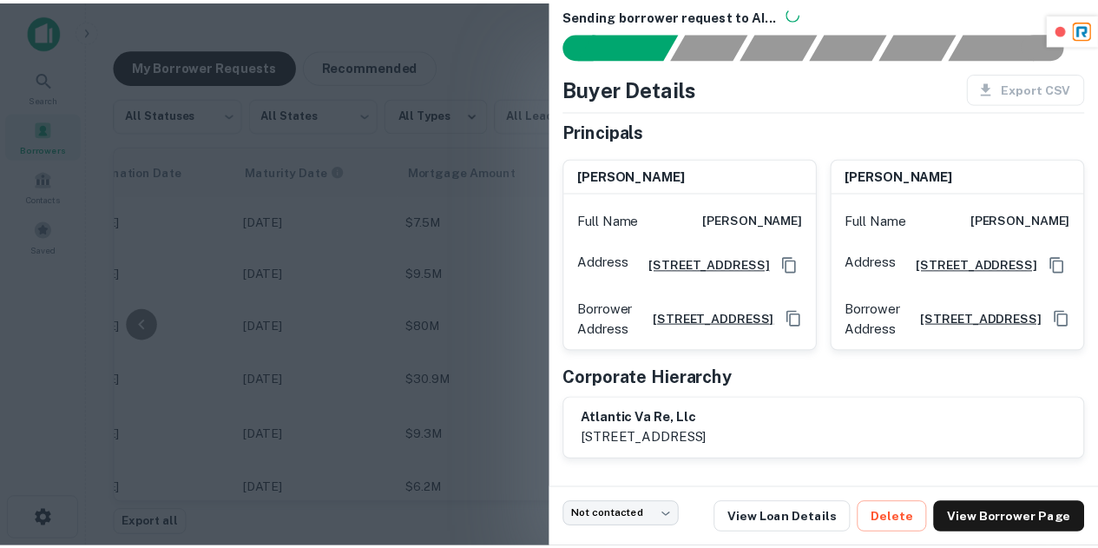
scroll to position [68, 0]
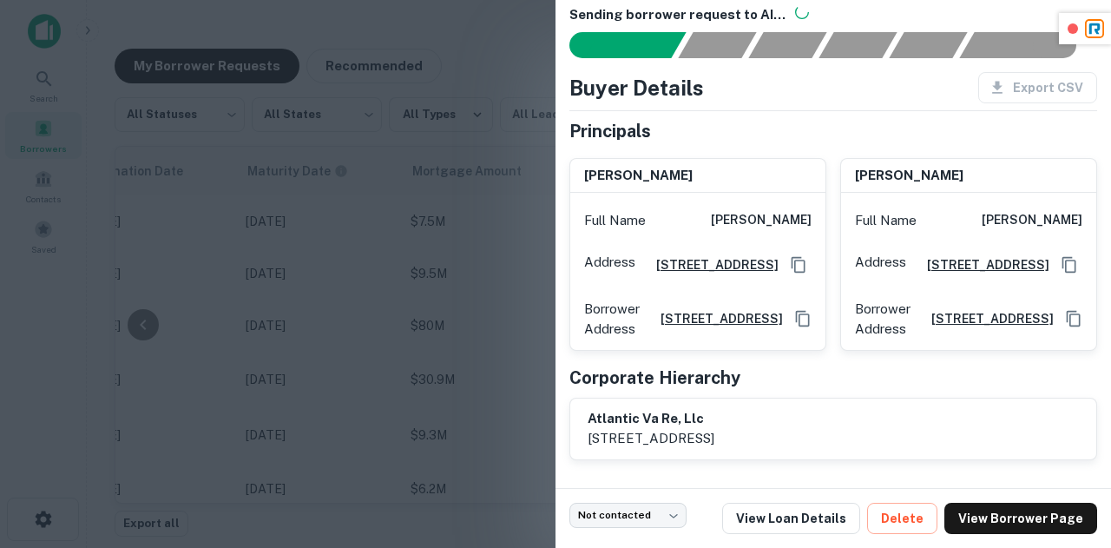
click at [491, 313] on div at bounding box center [555, 274] width 1111 height 548
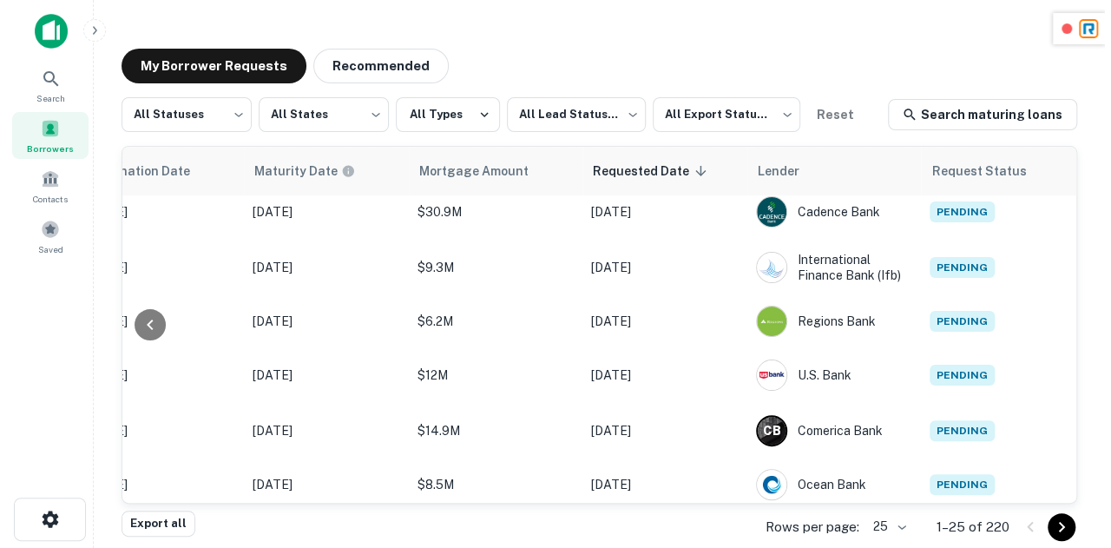
scroll to position [167, 909]
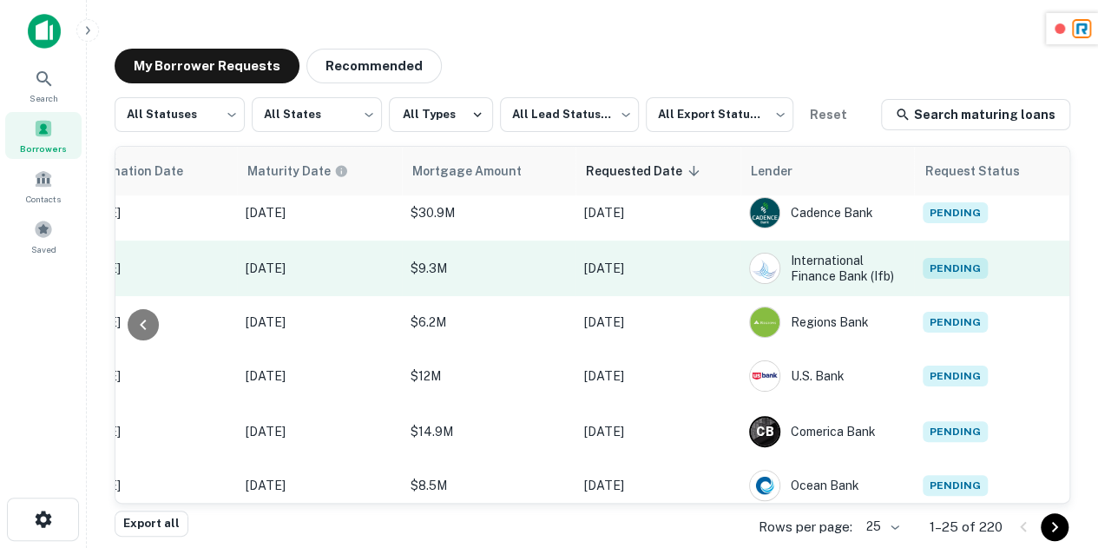
click at [958, 266] on span "Pending" at bounding box center [954, 268] width 65 height 21
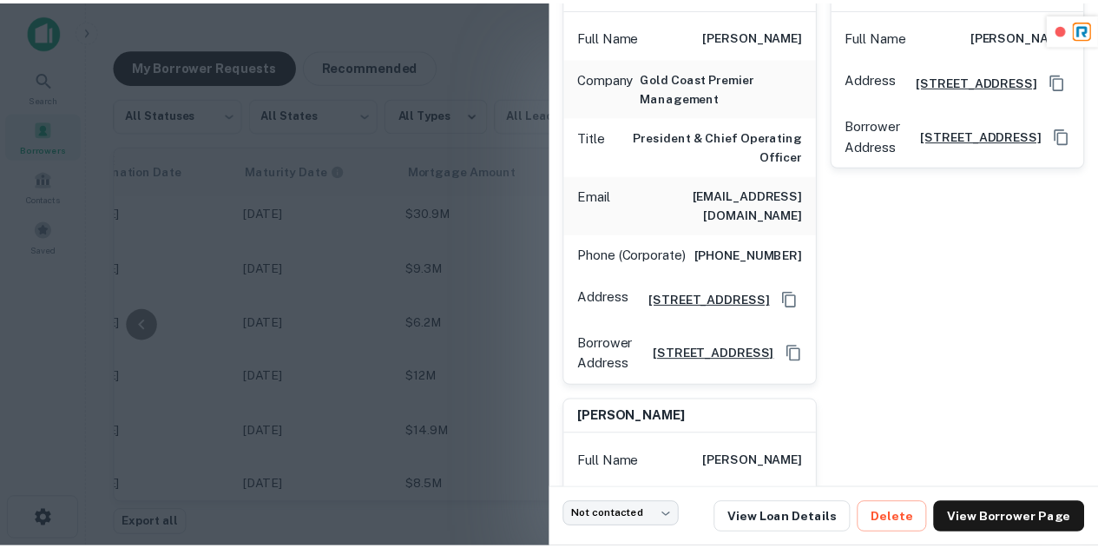
scroll to position [769, 0]
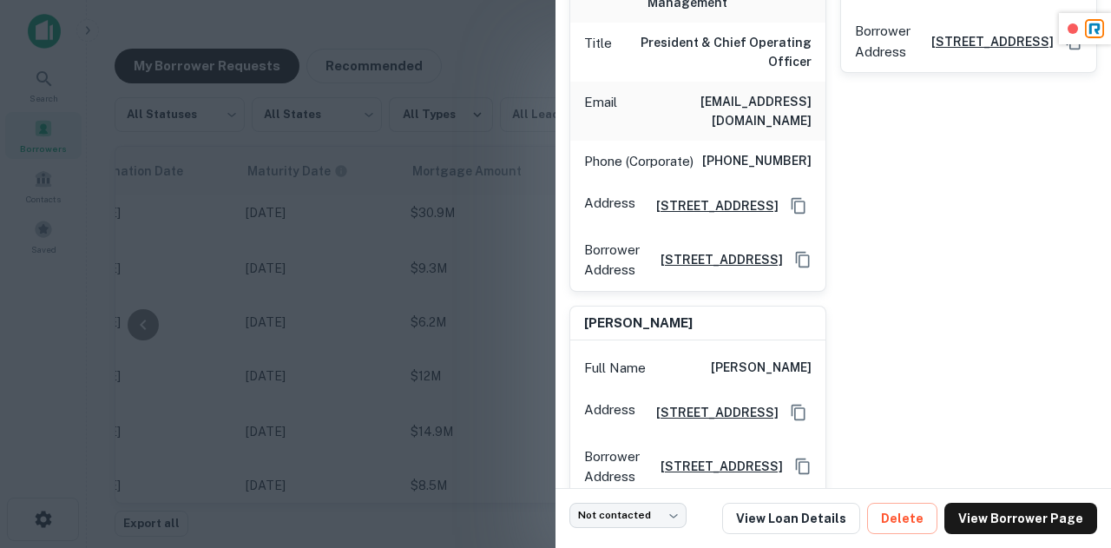
click at [488, 286] on div at bounding box center [555, 274] width 1111 height 548
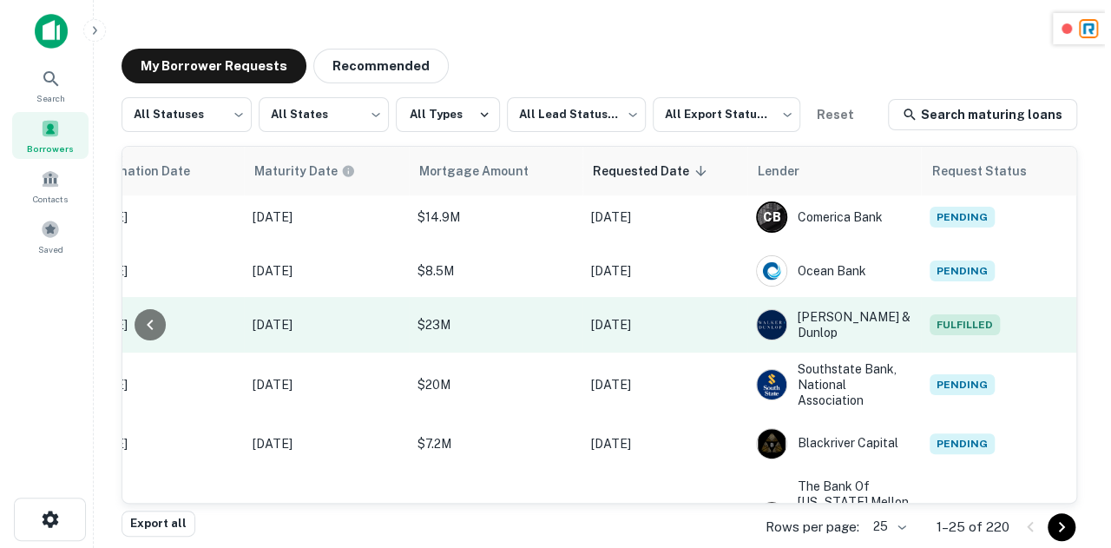
scroll to position [382, 909]
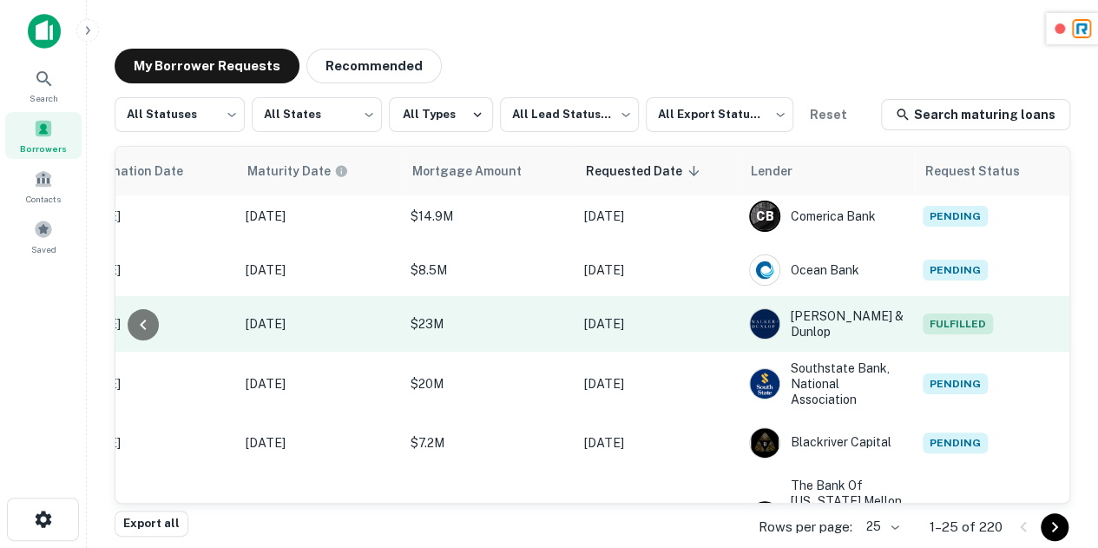
click at [959, 316] on span "Fulfilled" at bounding box center [957, 323] width 70 height 21
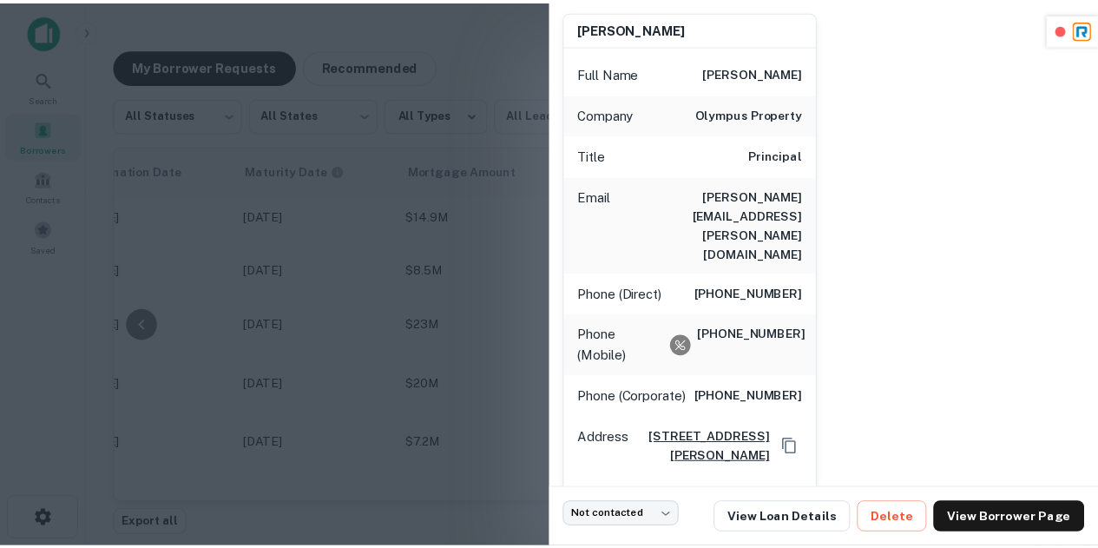
scroll to position [0, 0]
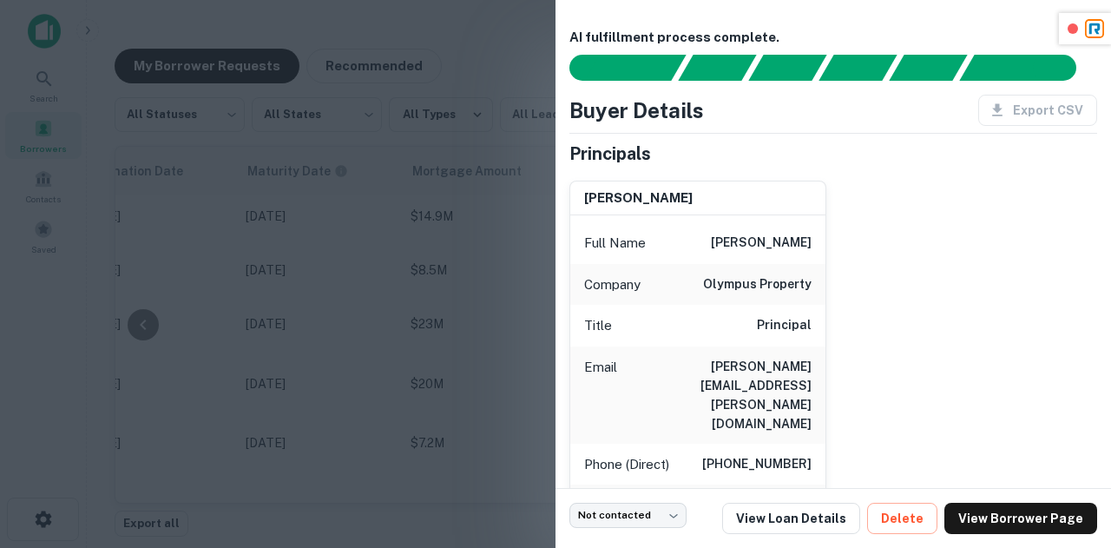
click at [493, 259] on div at bounding box center [555, 274] width 1111 height 548
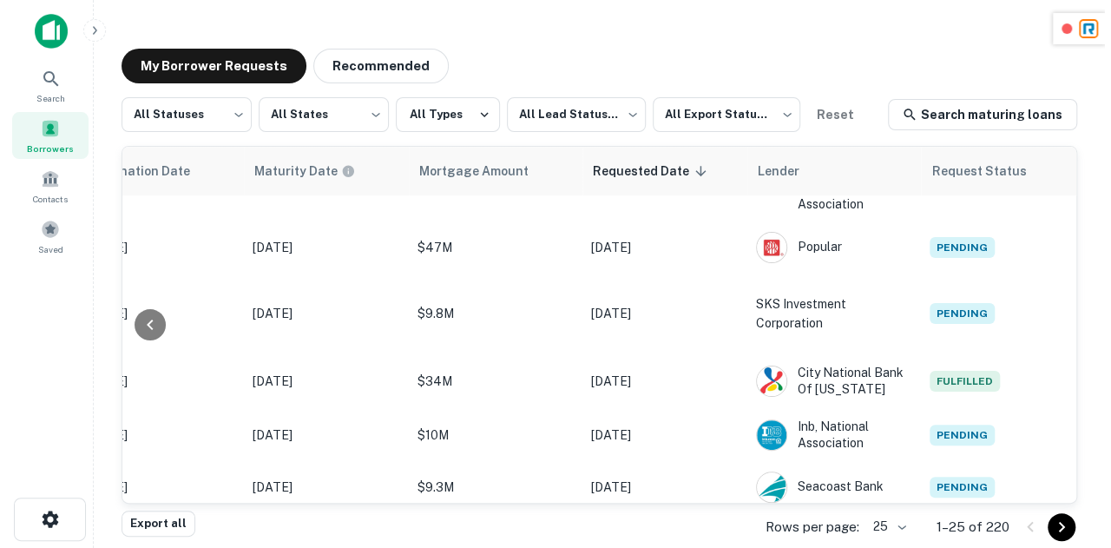
scroll to position [762, 909]
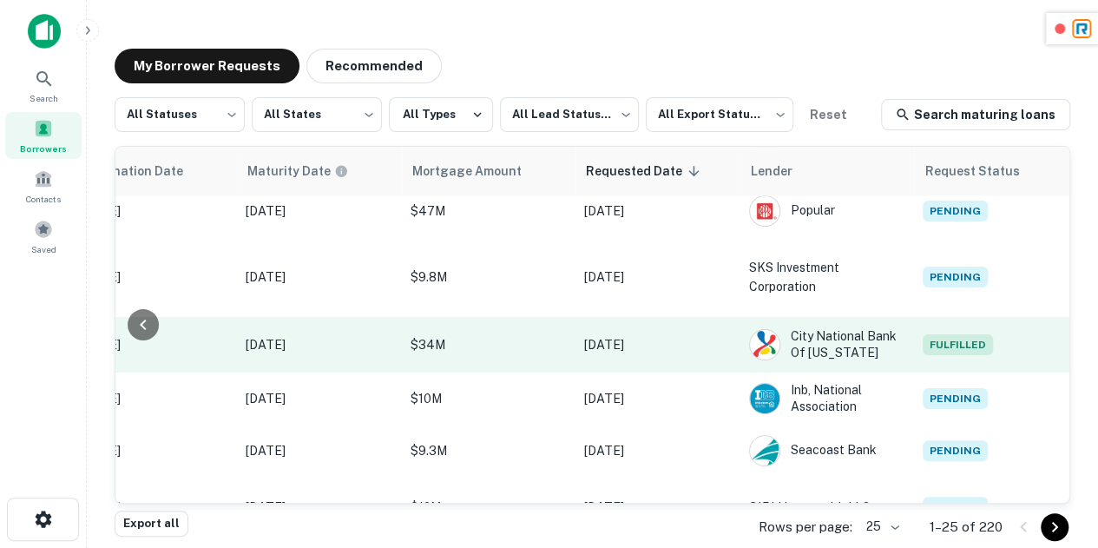
click at [963, 334] on span "Fulfilled" at bounding box center [957, 344] width 70 height 21
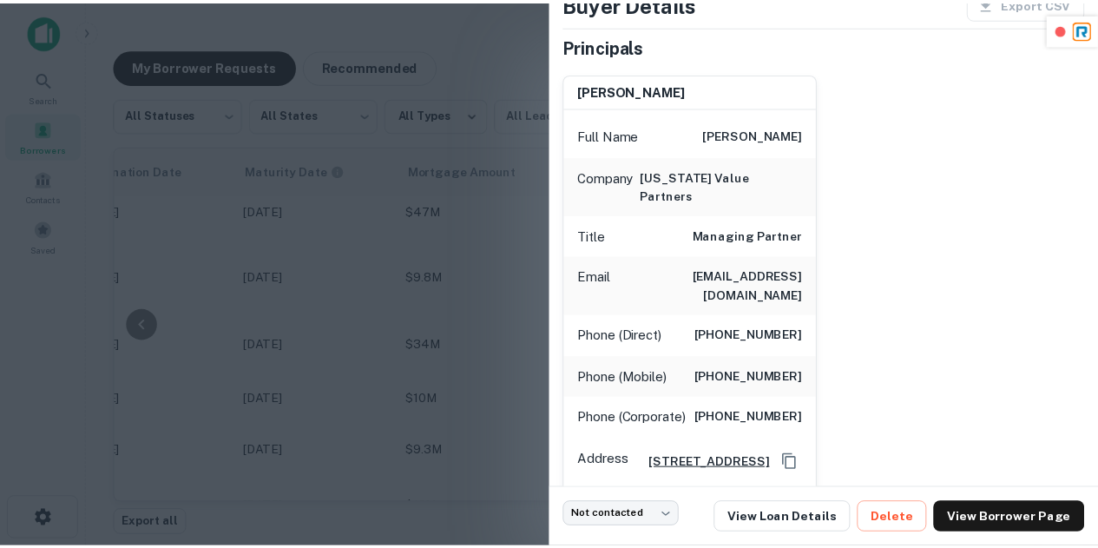
scroll to position [106, 0]
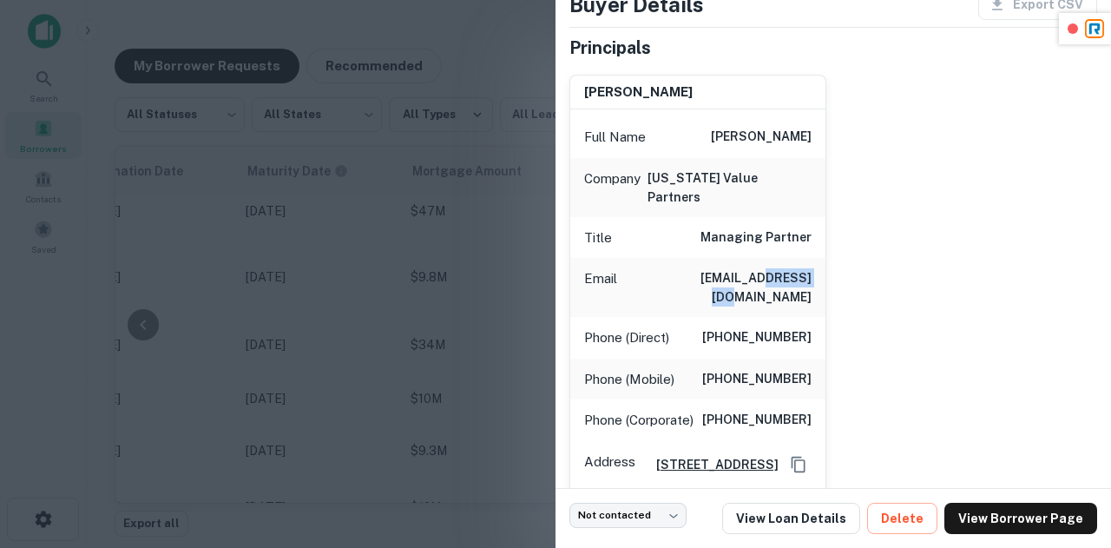
drag, startPoint x: 746, startPoint y: 259, endPoint x: 805, endPoint y: 267, distance: 59.5
click at [805, 267] on div "Email galfonso@fvpre.com" at bounding box center [697, 287] width 255 height 59
click at [366, 207] on div at bounding box center [555, 274] width 1111 height 548
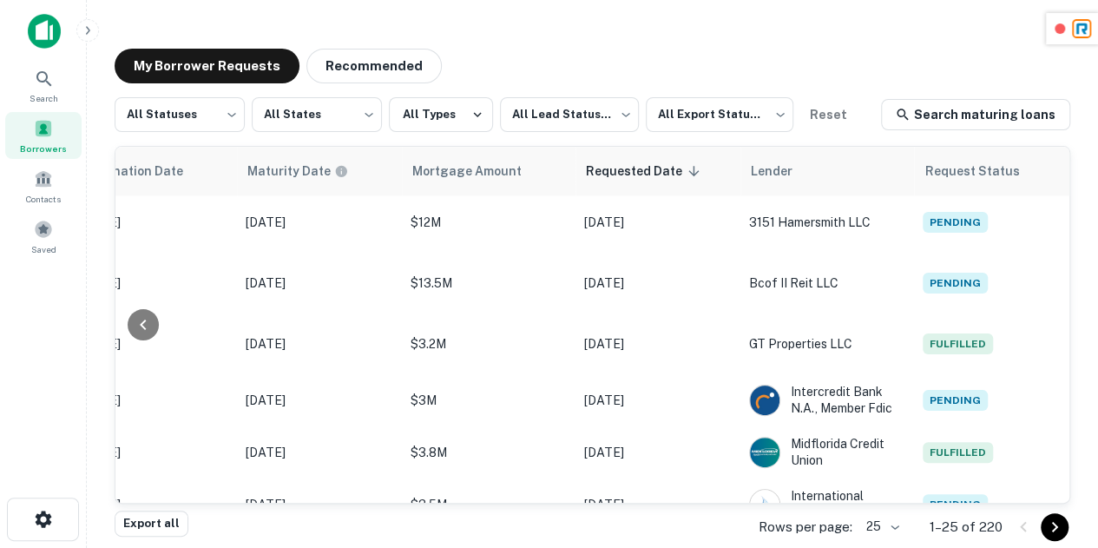
scroll to position [1047, 909]
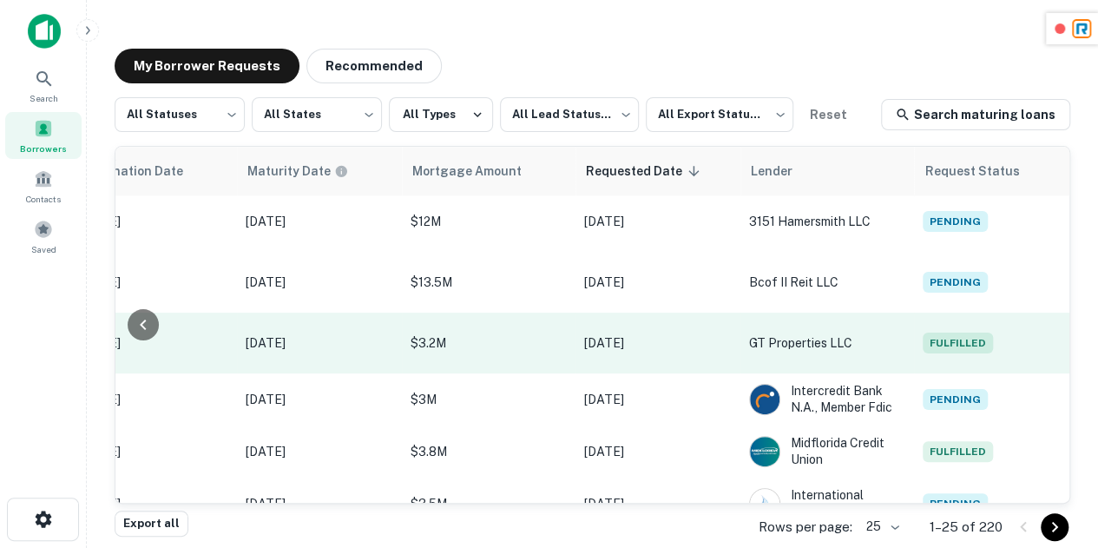
click at [962, 332] on span "Fulfilled" at bounding box center [957, 342] width 70 height 21
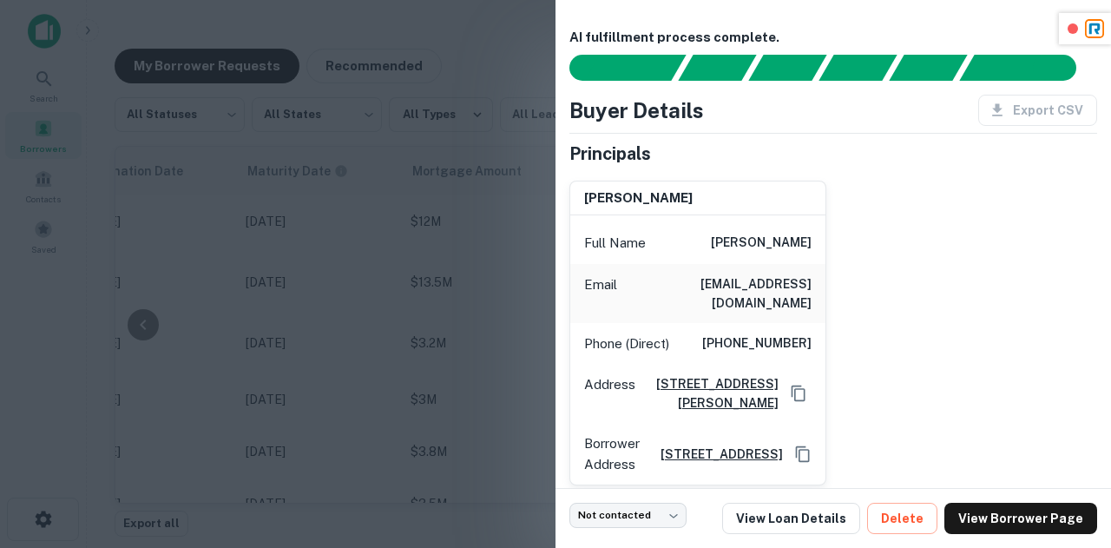
click at [512, 332] on div at bounding box center [555, 274] width 1111 height 548
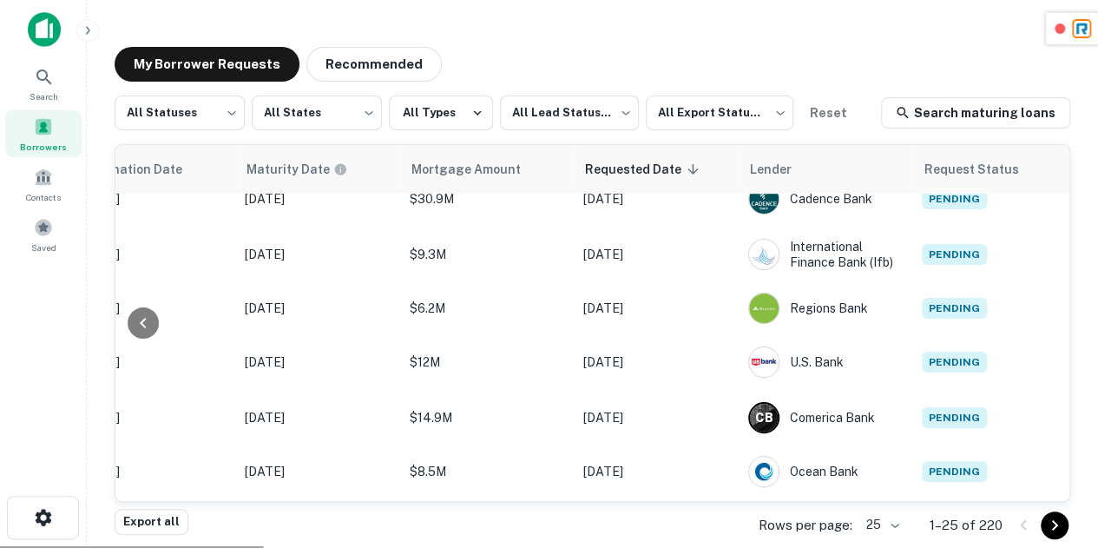
scroll to position [0, 923]
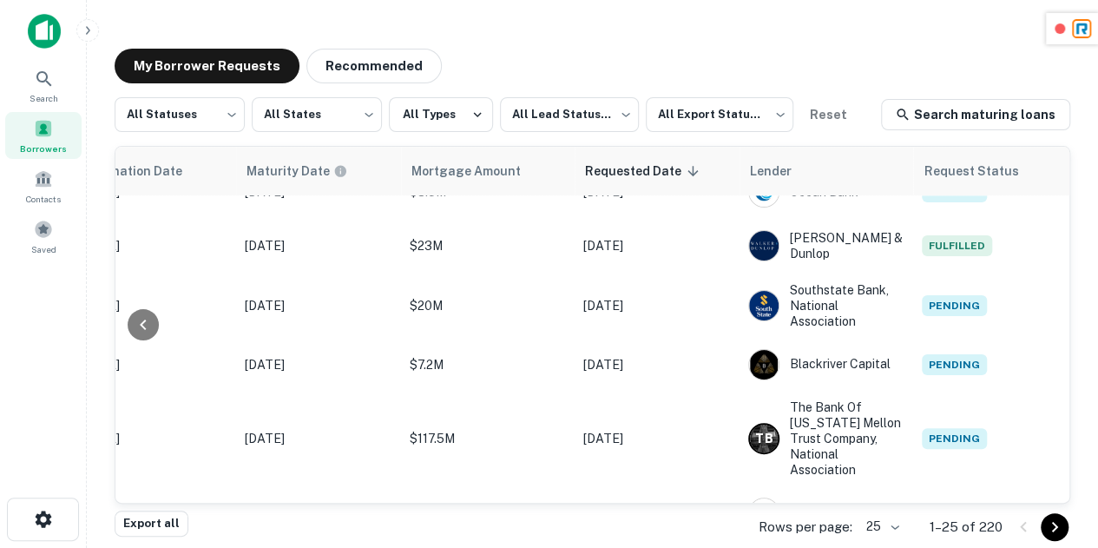
scroll to position [444, 923]
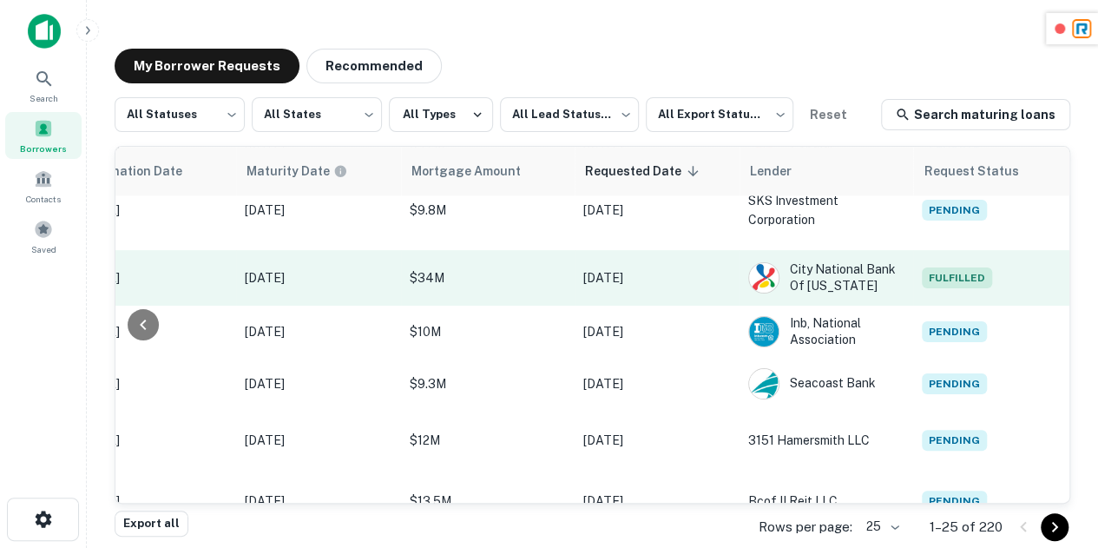
click at [935, 267] on span "Fulfilled" at bounding box center [957, 277] width 70 height 21
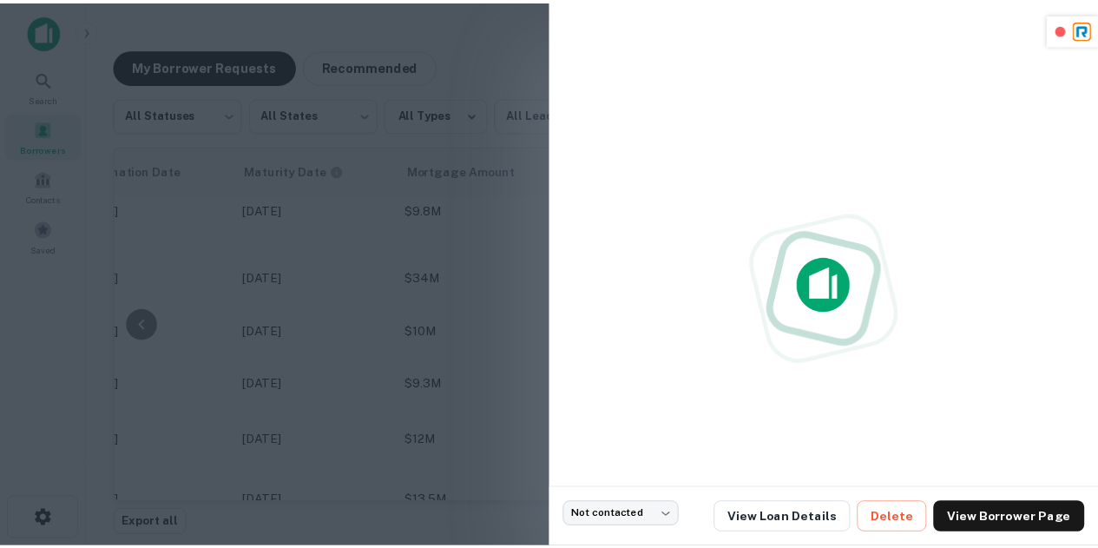
scroll to position [829, 922]
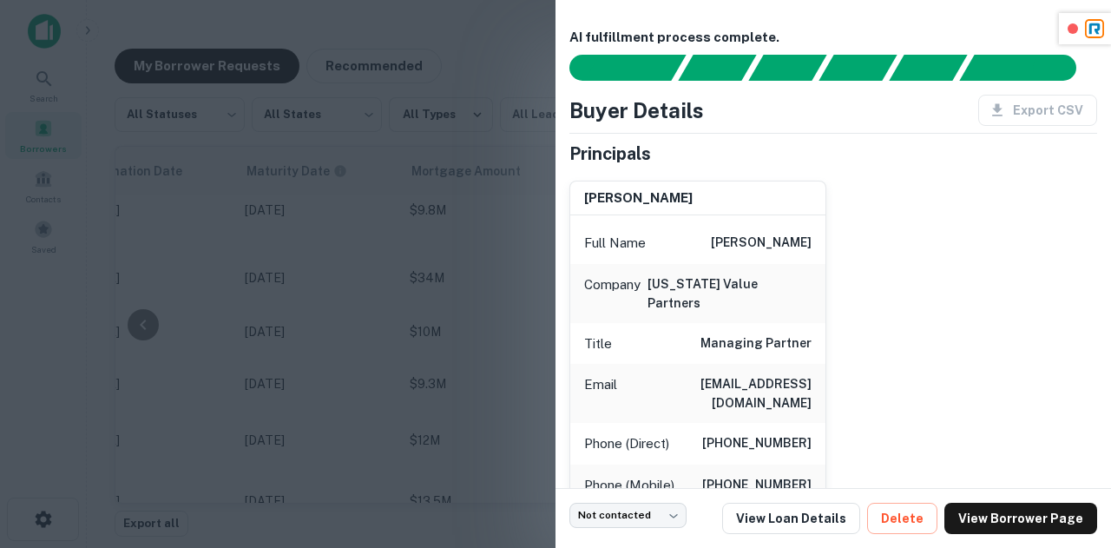
click at [482, 359] on div at bounding box center [555, 274] width 1111 height 548
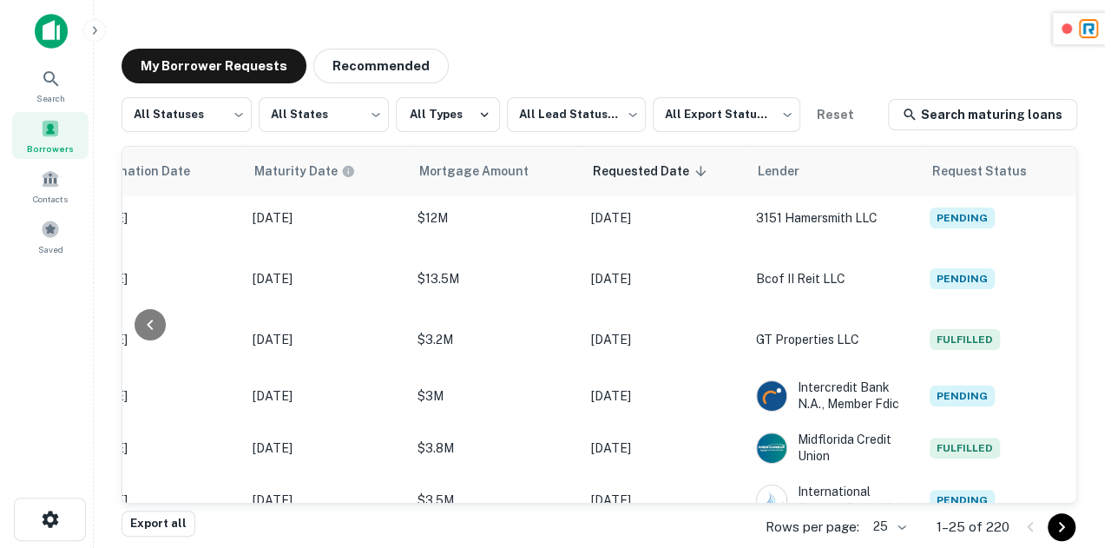
scroll to position [1144, 909]
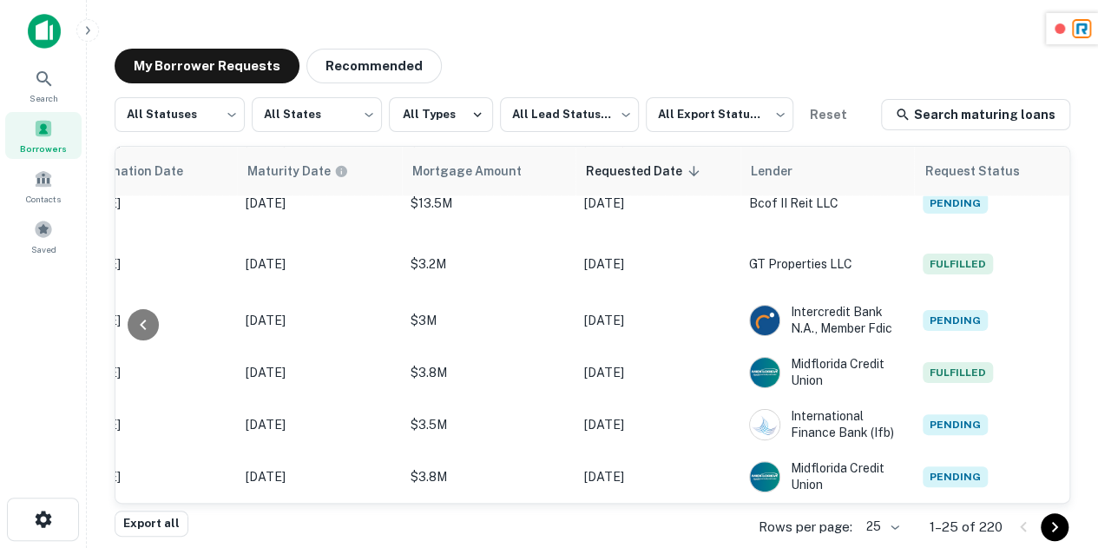
click at [1065, 527] on button "Go to next page" at bounding box center [1054, 527] width 28 height 28
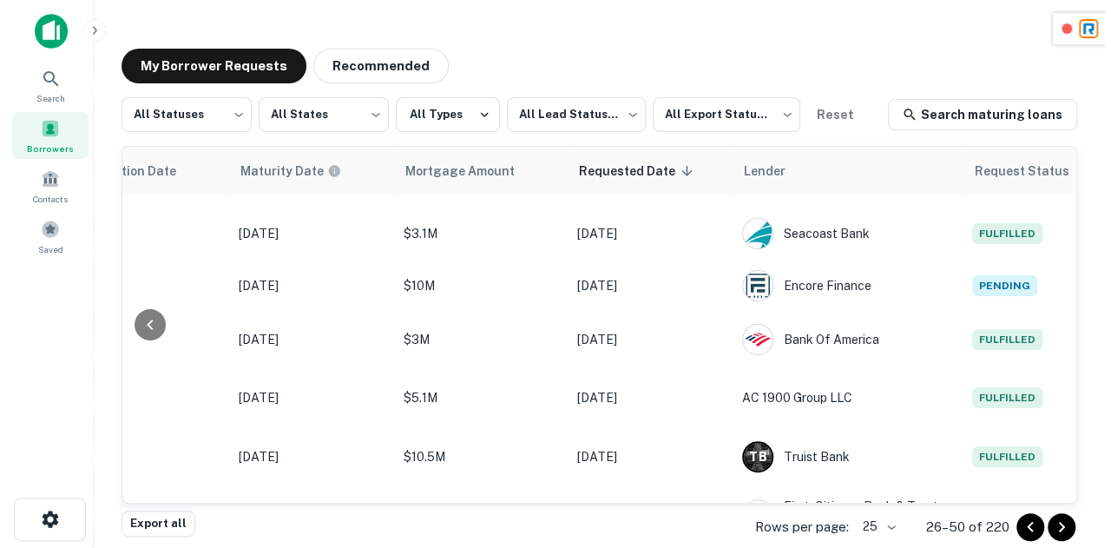
scroll to position [0, 923]
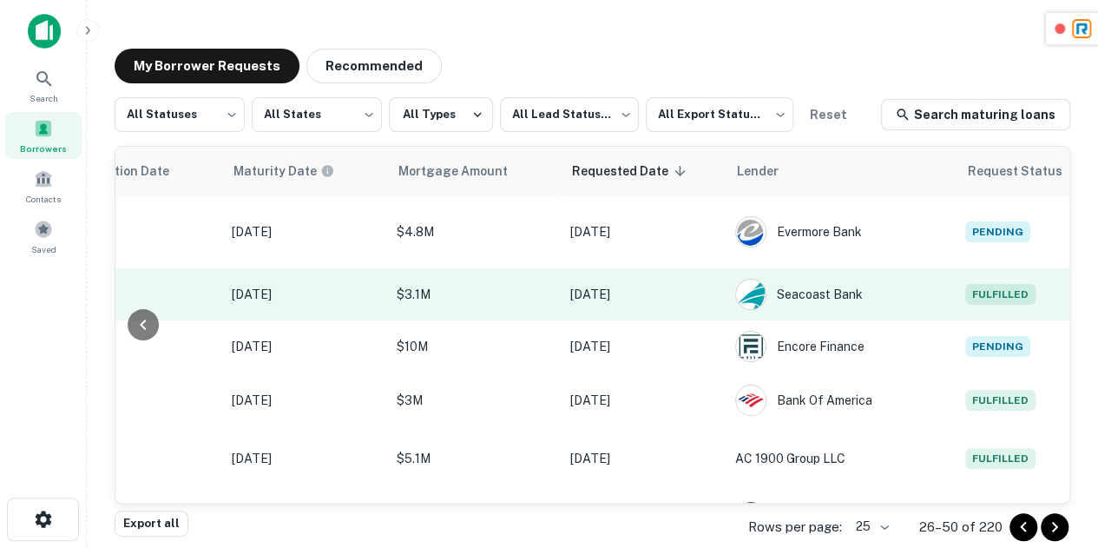
click at [965, 284] on span "Fulfilled" at bounding box center [1000, 294] width 70 height 21
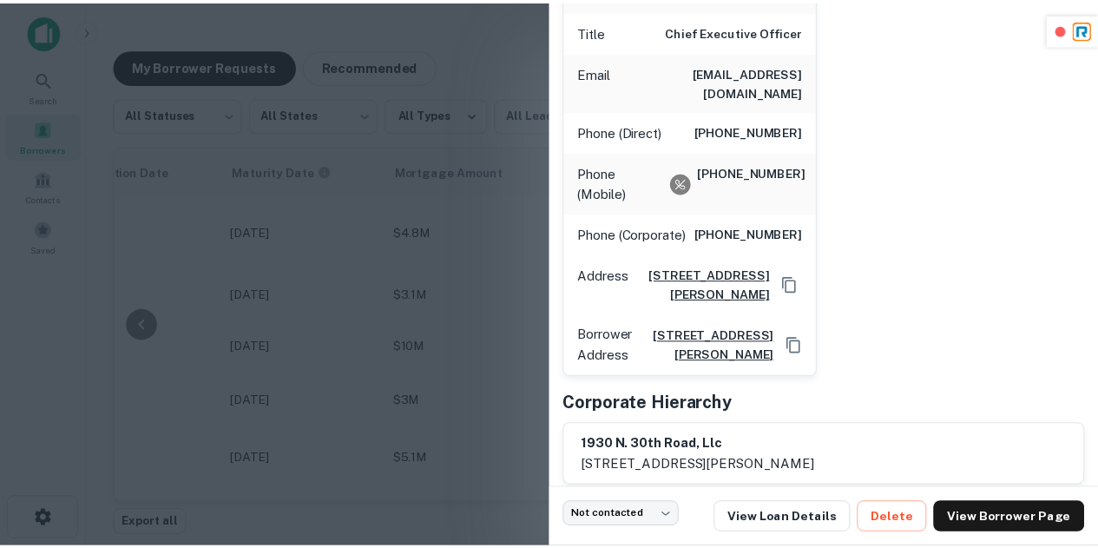
scroll to position [295, 0]
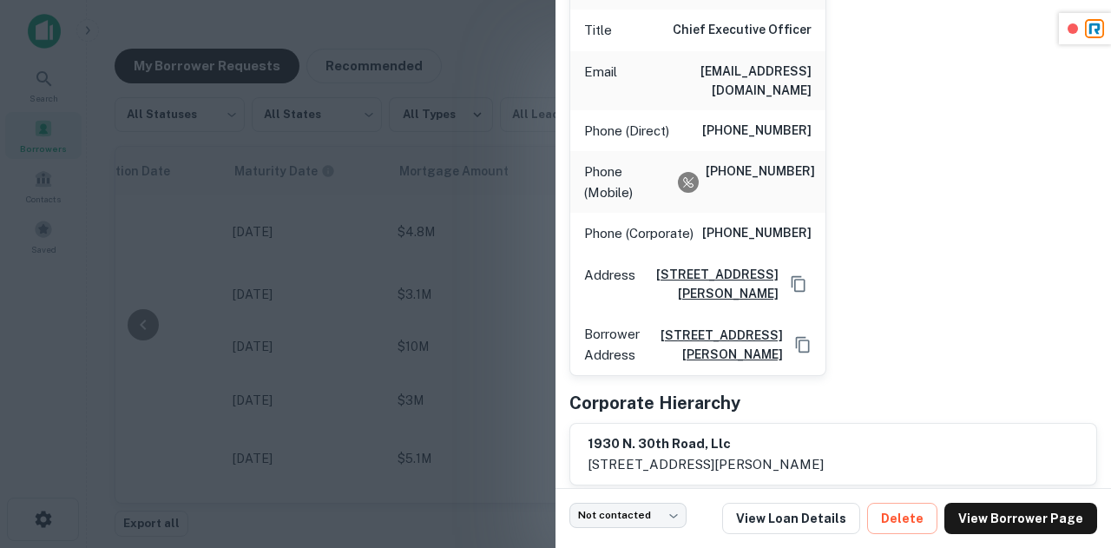
click at [496, 287] on div at bounding box center [555, 274] width 1111 height 548
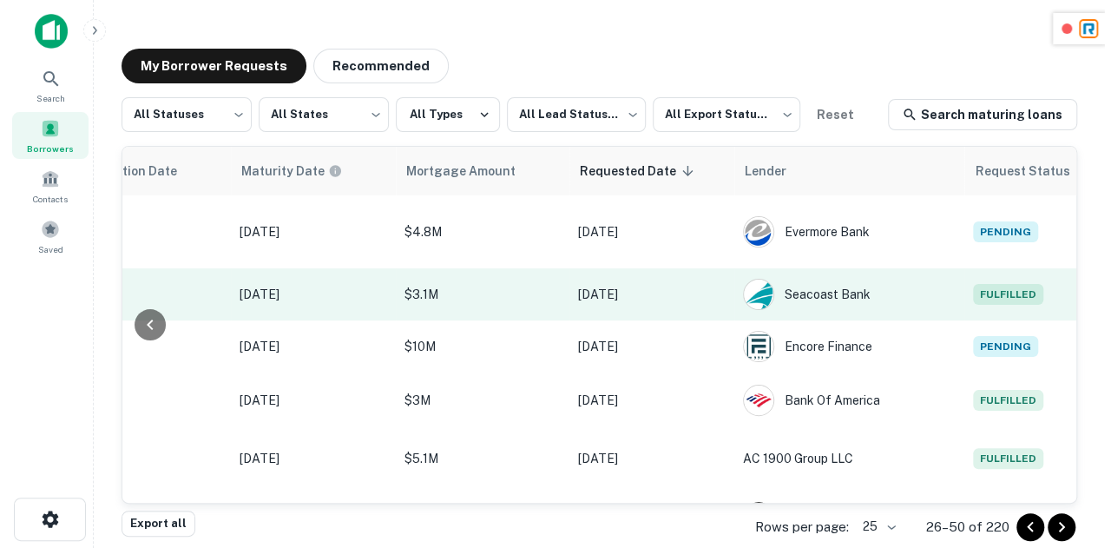
scroll to position [0, 909]
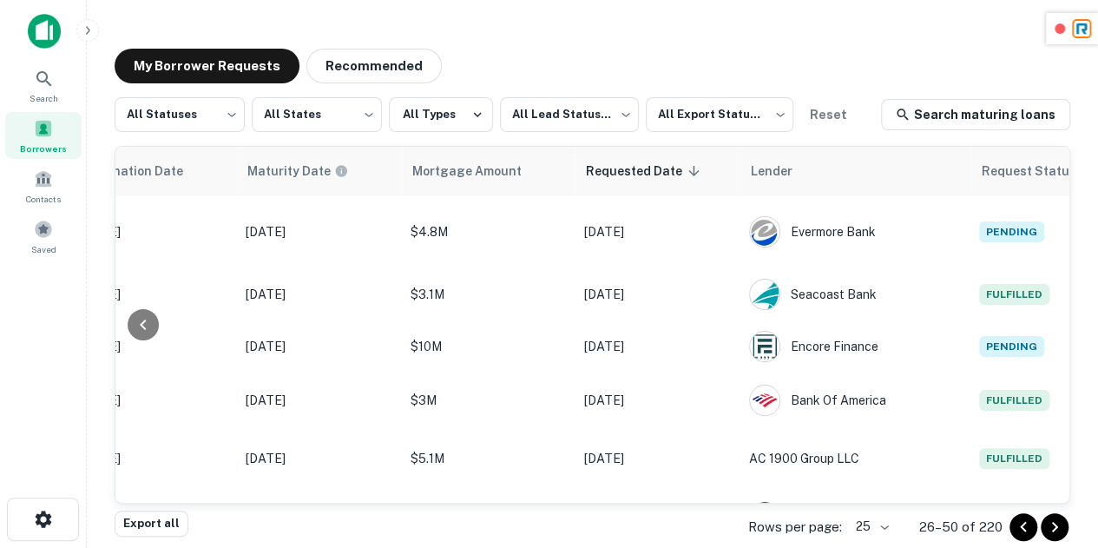
click at [1024, 533] on icon "Go to previous page" at bounding box center [1023, 526] width 21 height 21
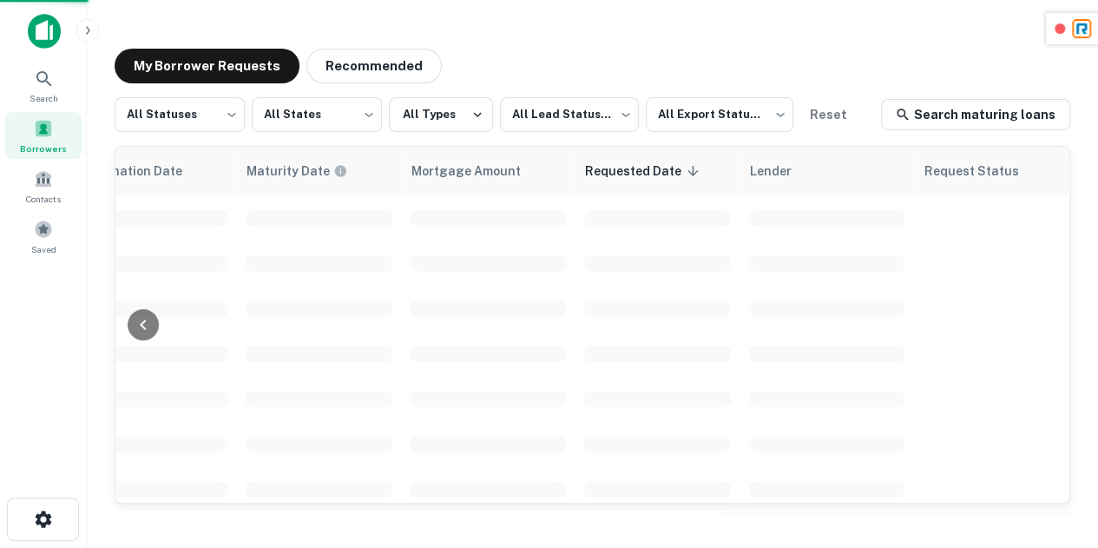
scroll to position [0, 908]
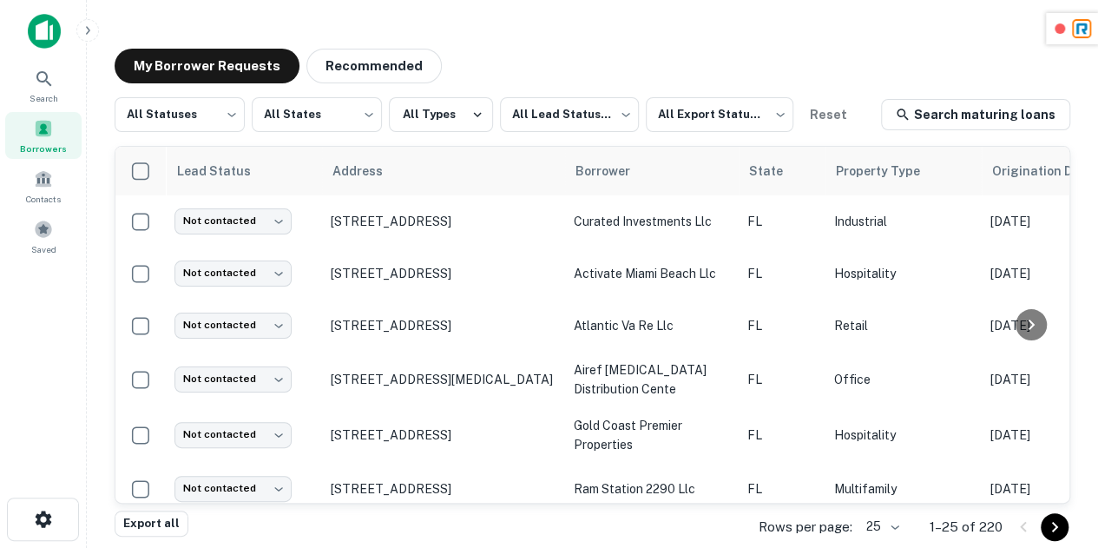
click at [764, 39] on div "My Borrower Requests Recommended All Statuses *** ​ All States *** ​ All Types …" at bounding box center [592, 281] width 983 height 493
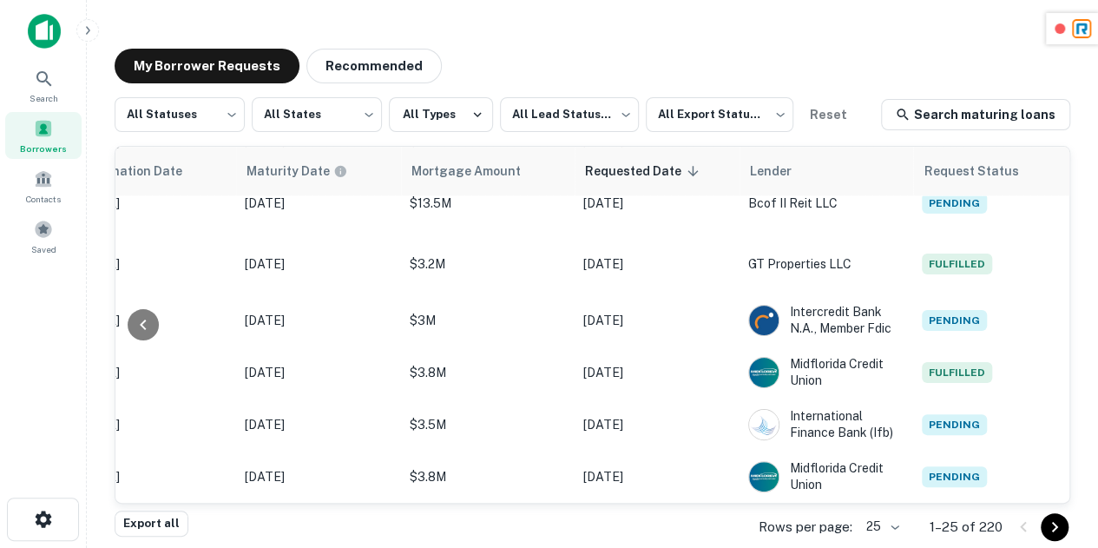
scroll to position [2, 0]
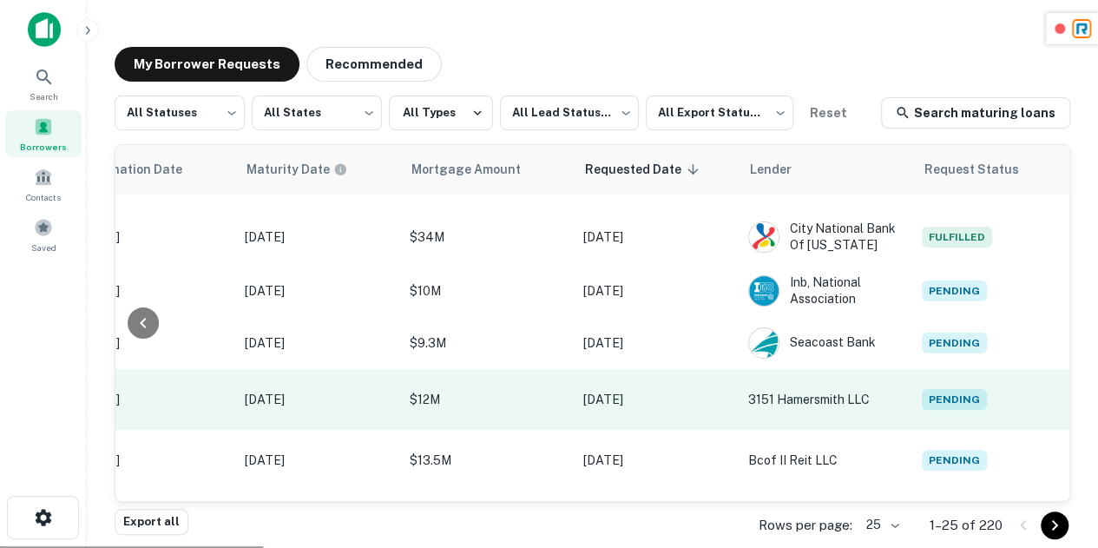
click at [929, 389] on span "Pending" at bounding box center [954, 399] width 65 height 21
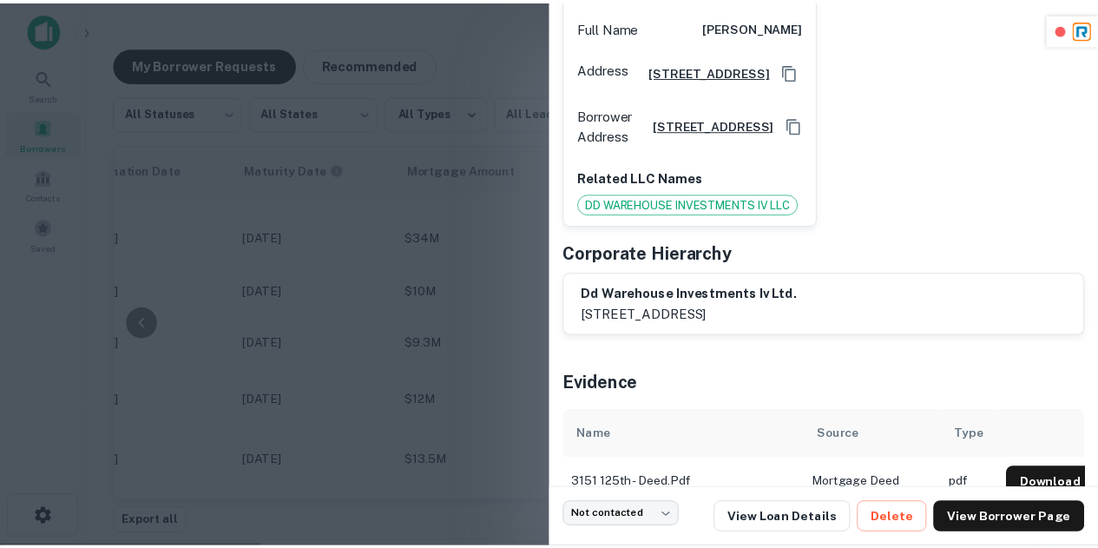
scroll to position [217, 0]
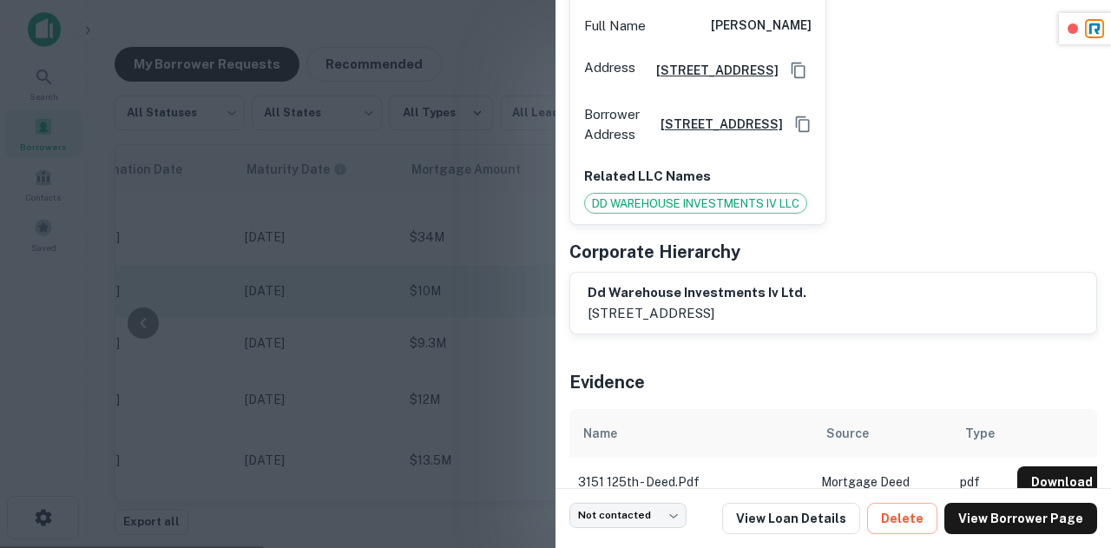
click at [404, 256] on div at bounding box center [555, 274] width 1111 height 548
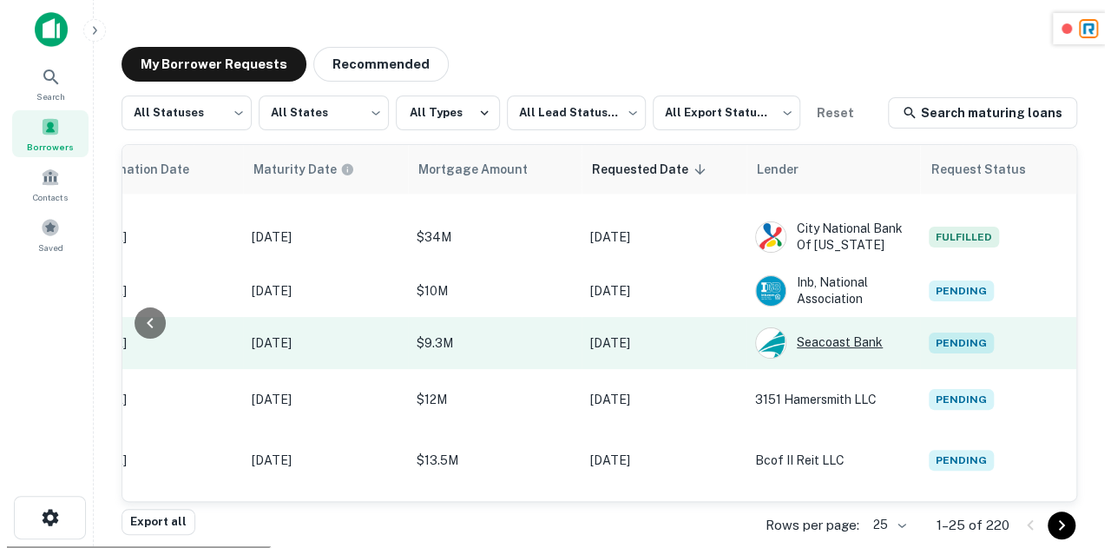
scroll to position [868, 909]
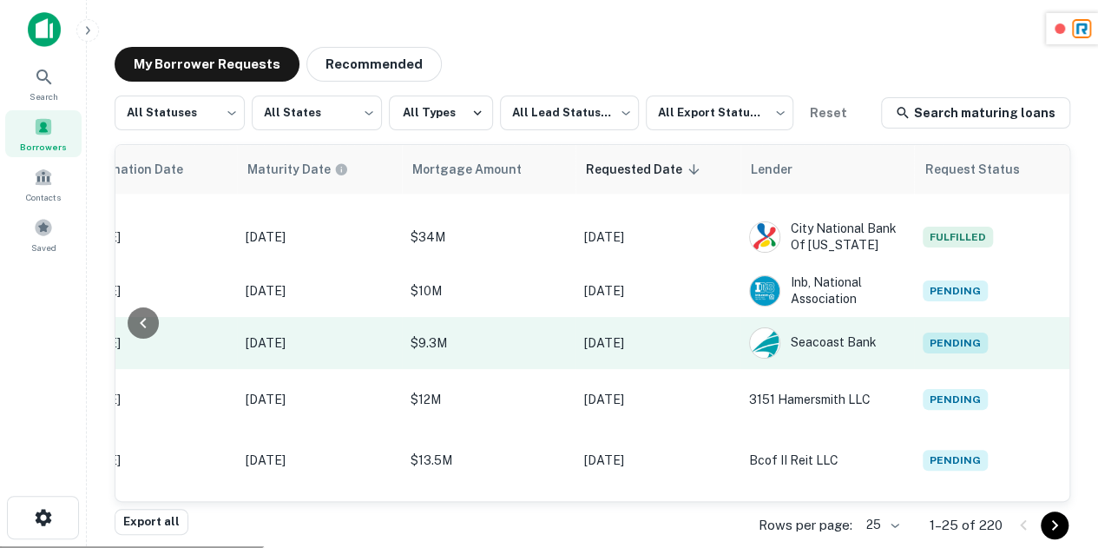
click at [935, 332] on span "Pending" at bounding box center [954, 342] width 65 height 21
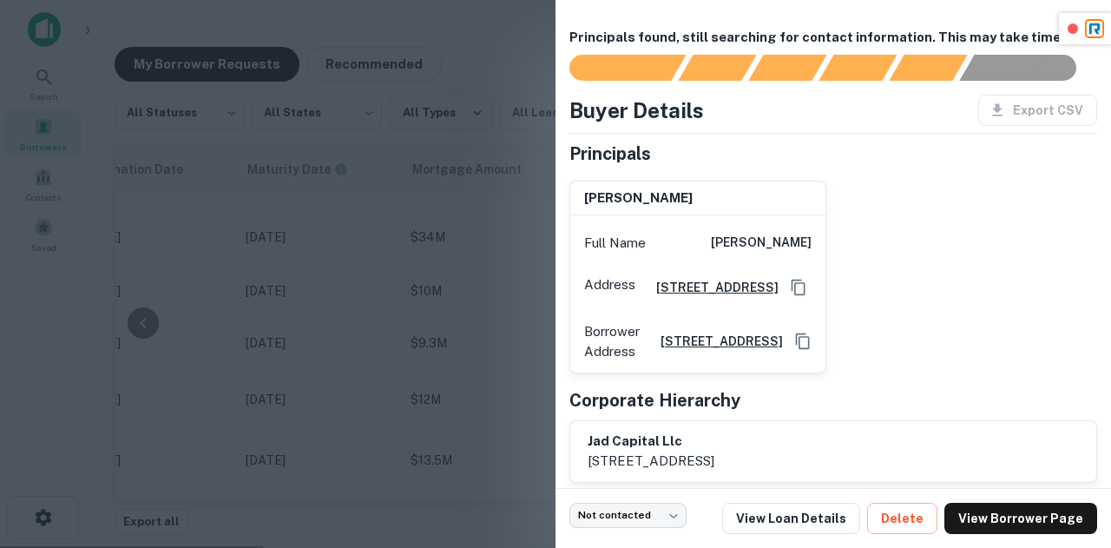
scroll to position [32, 0]
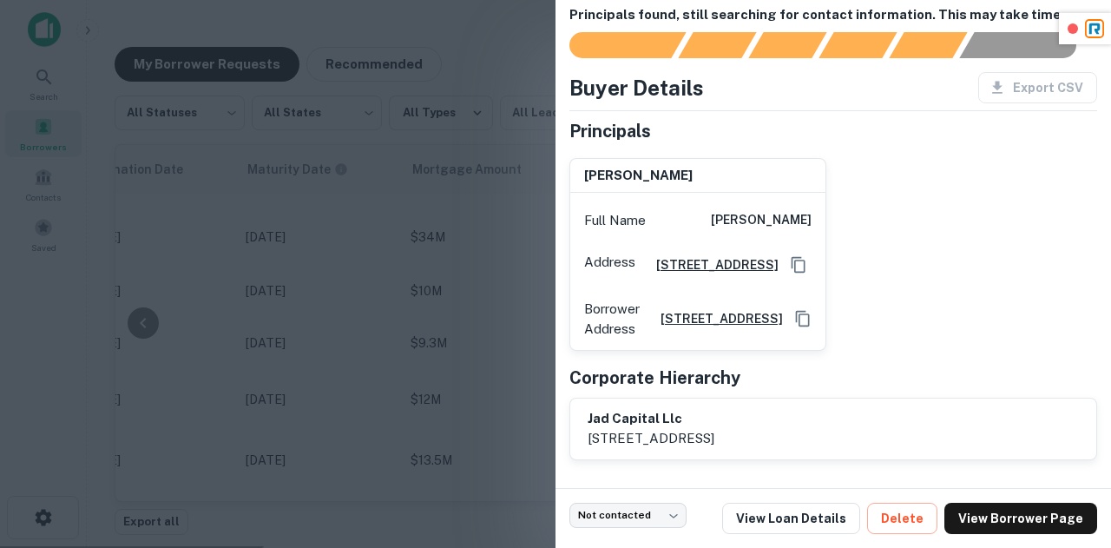
click at [434, 249] on div at bounding box center [555, 274] width 1111 height 548
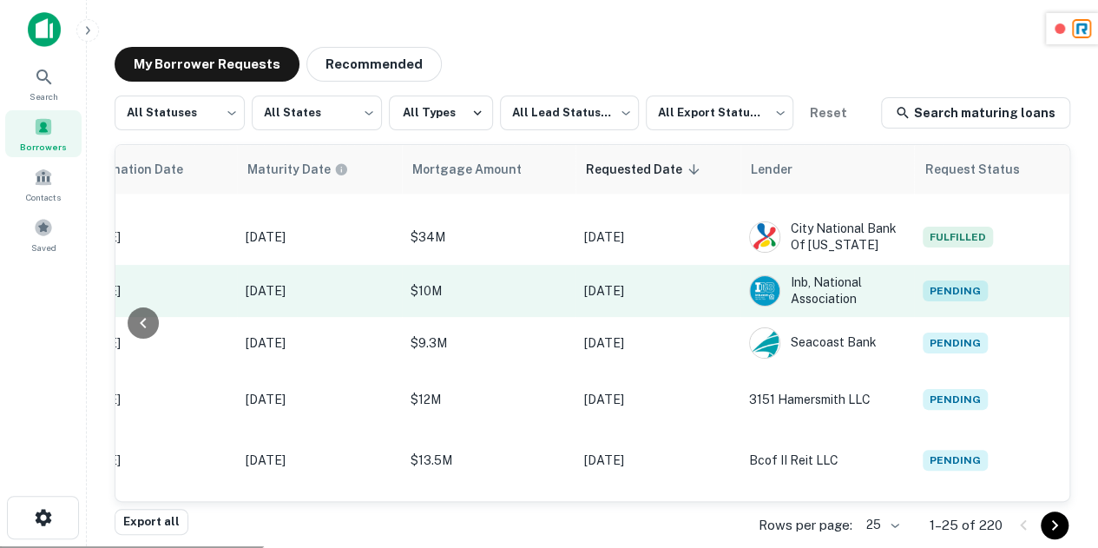
click at [960, 265] on td "Pending" at bounding box center [992, 291] width 156 height 52
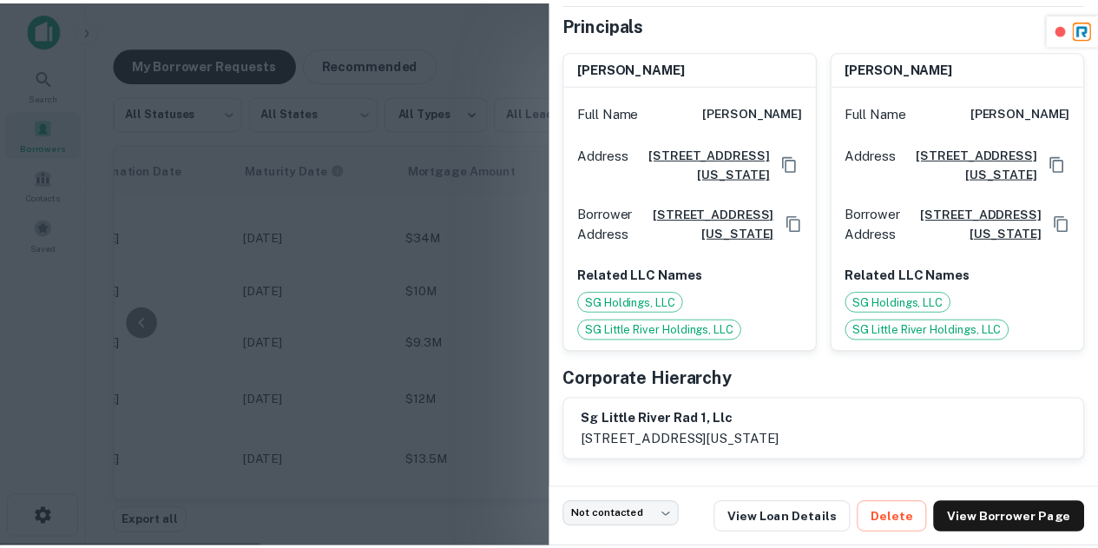
scroll to position [0, 0]
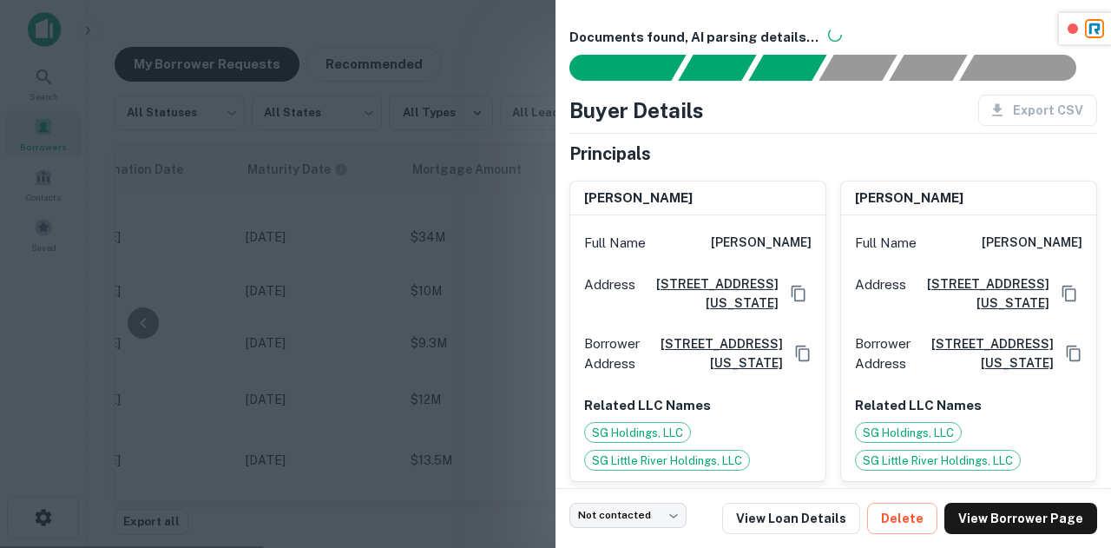
click at [640, 182] on div "[PERSON_NAME]" at bounding box center [697, 198] width 255 height 35
click at [640, 188] on h6 "[PERSON_NAME]" at bounding box center [638, 198] width 108 height 20
click at [484, 181] on div at bounding box center [555, 274] width 1111 height 548
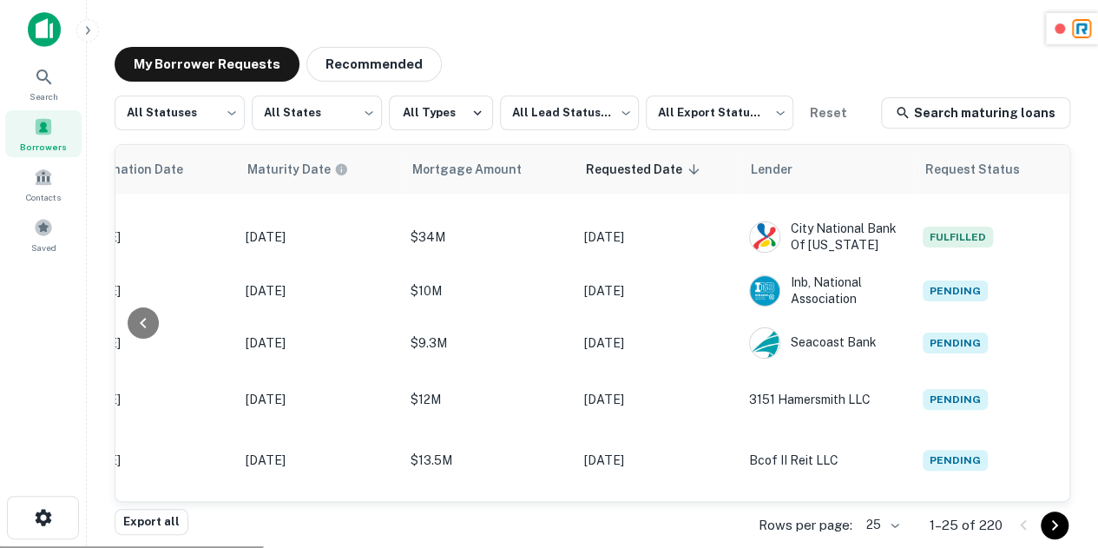
click at [721, 24] on main "My Borrower Requests Recommended All Statuses *** ​ All States *** ​ All Types …" at bounding box center [592, 272] width 1011 height 548
click at [568, 47] on div "My Borrower Requests Recommended" at bounding box center [592, 64] width 955 height 35
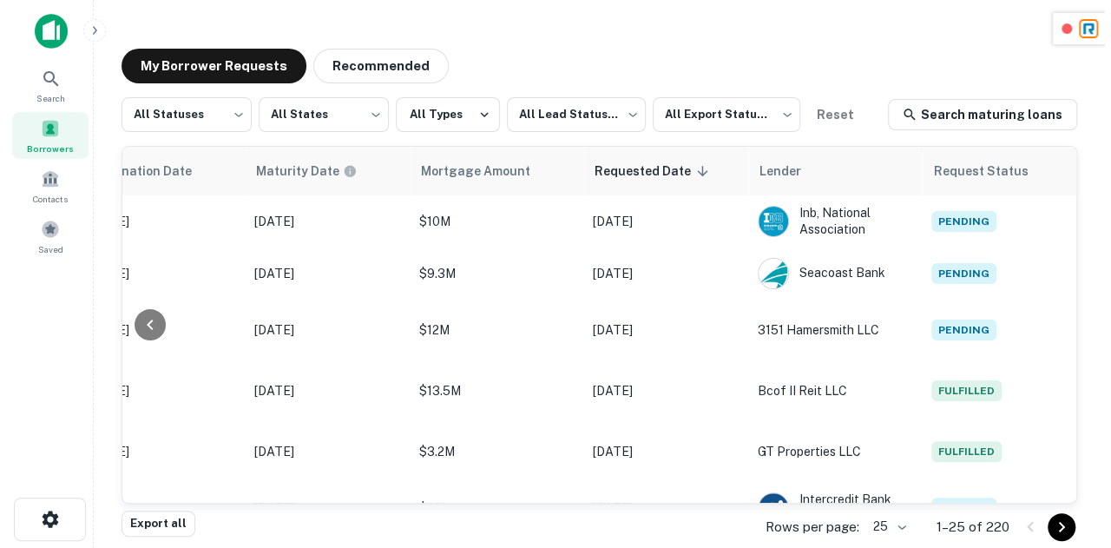
scroll to position [945, 908]
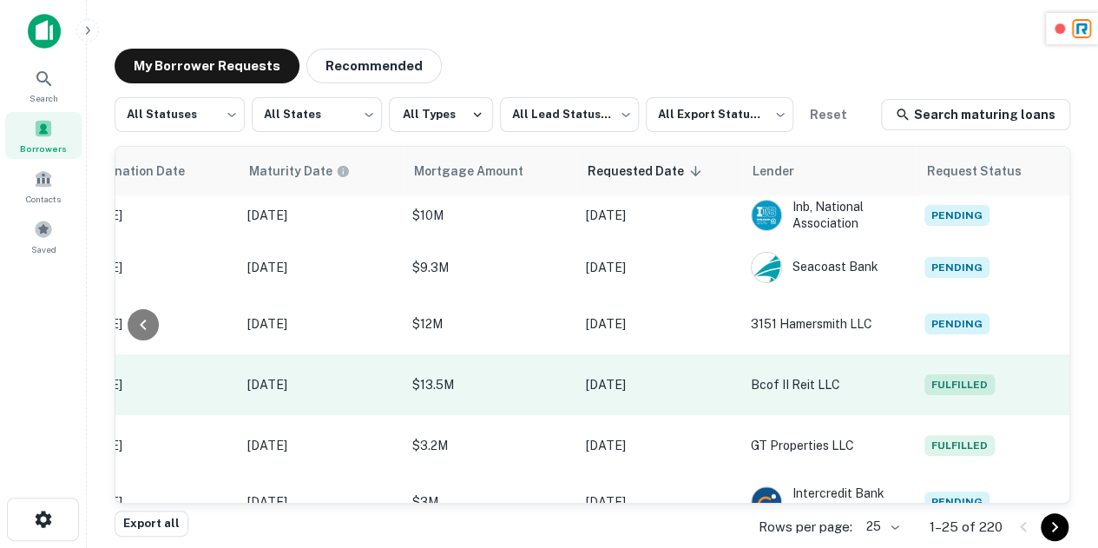
click at [953, 374] on span "Fulfilled" at bounding box center [959, 384] width 70 height 21
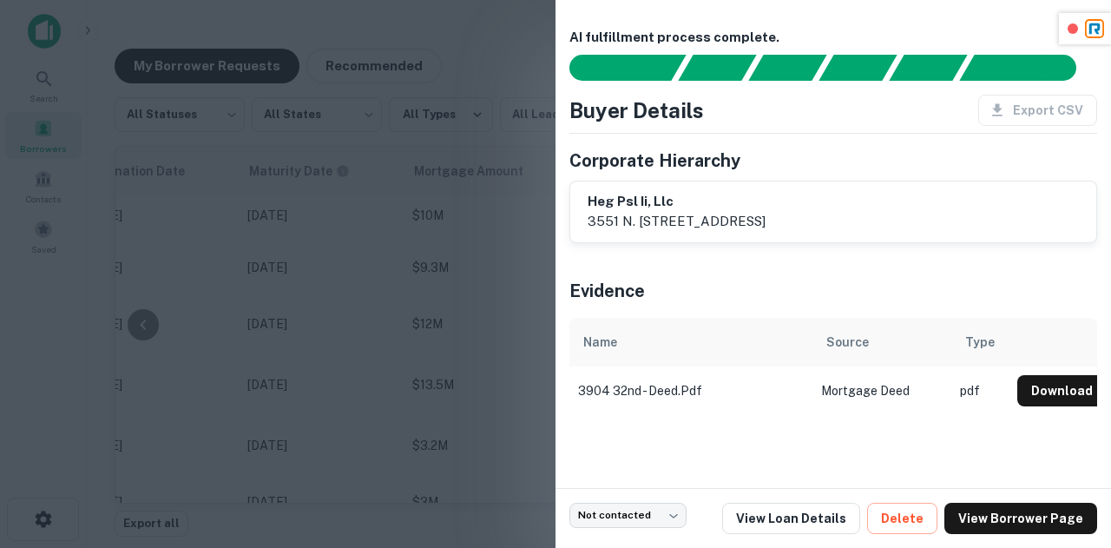
click at [378, 275] on div at bounding box center [555, 274] width 1111 height 548
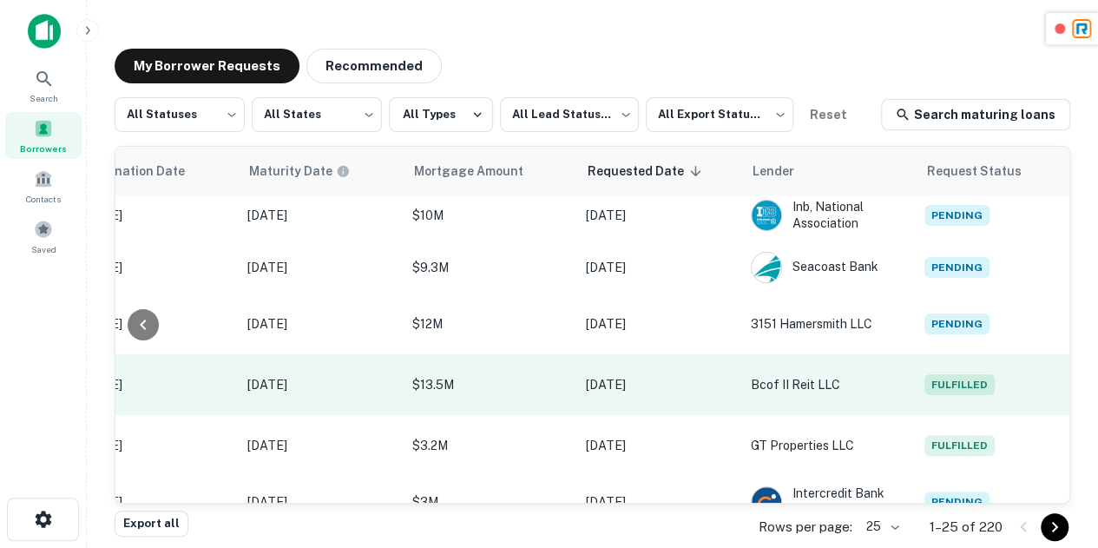
click at [989, 374] on span "Fulfilled" at bounding box center [959, 384] width 70 height 21
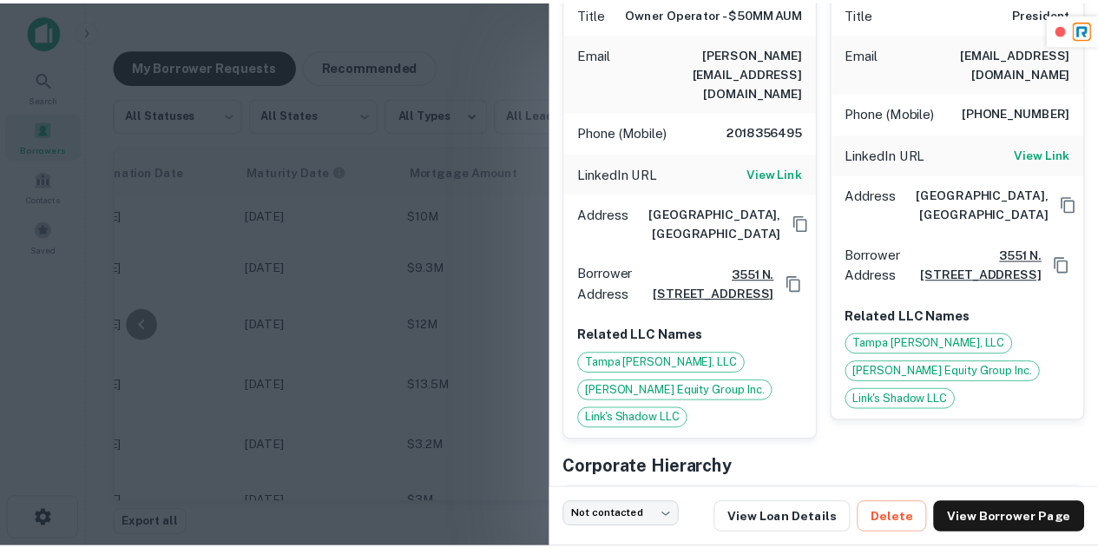
scroll to position [349, 0]
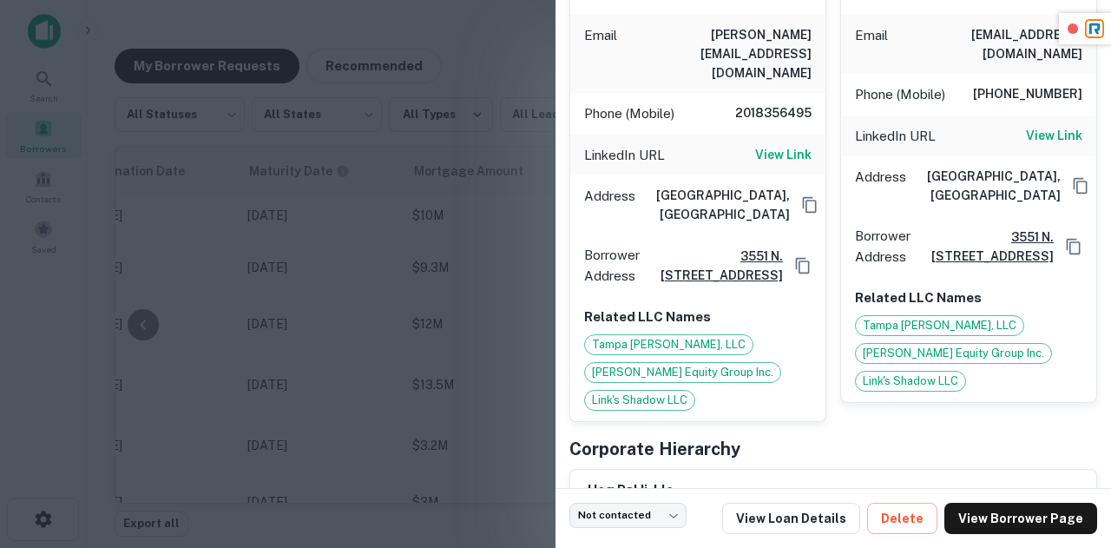
click at [512, 271] on div at bounding box center [555, 274] width 1111 height 548
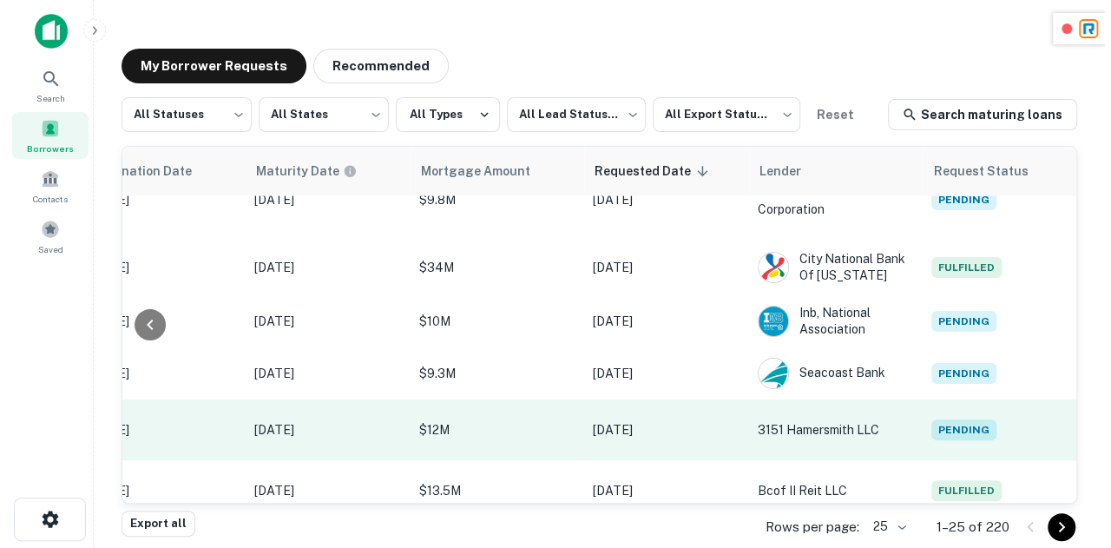
scroll to position [772, 908]
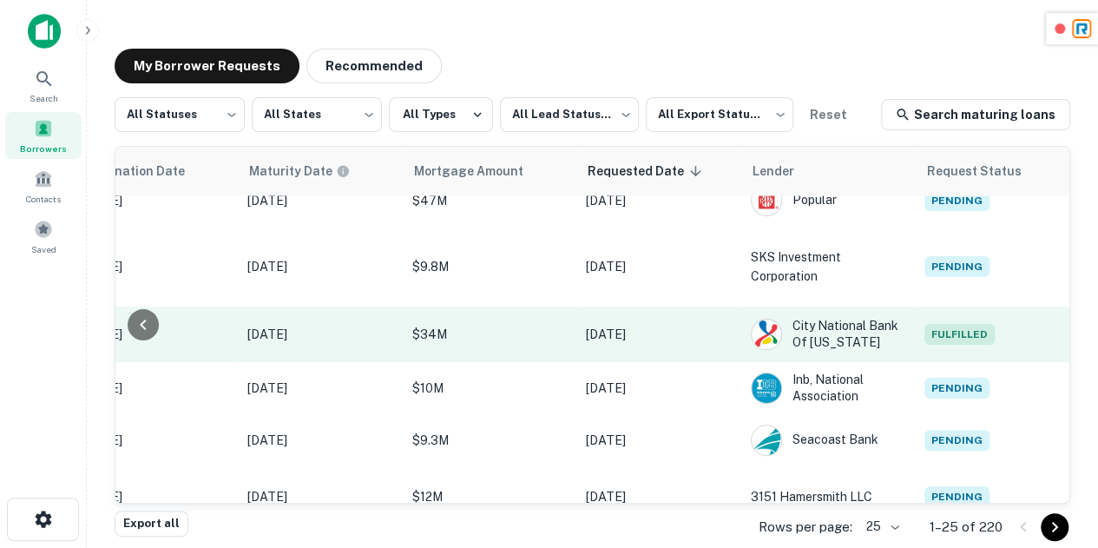
click at [949, 306] on td "Fulfilled" at bounding box center [994, 334] width 156 height 56
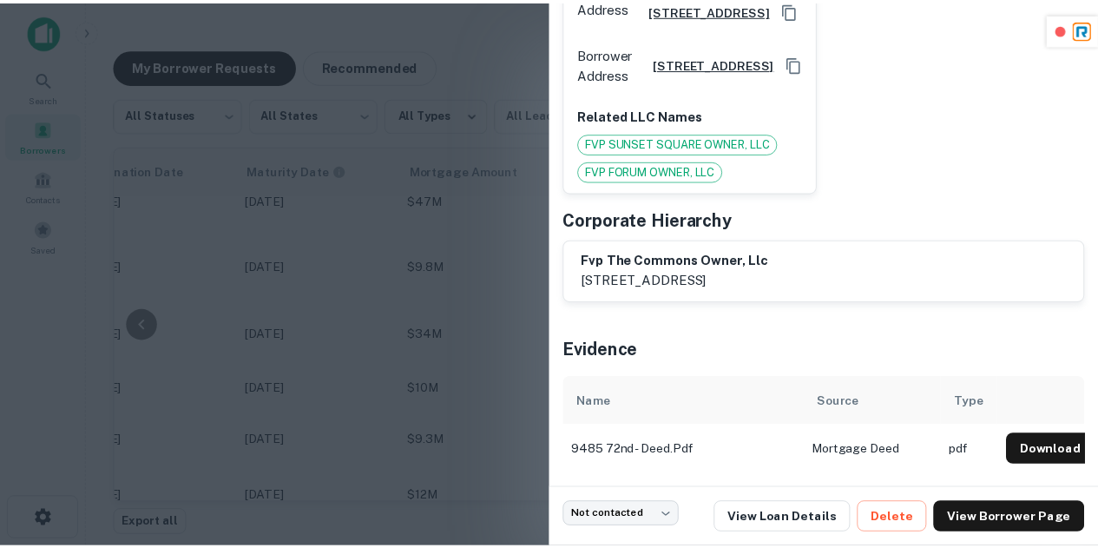
scroll to position [0, 0]
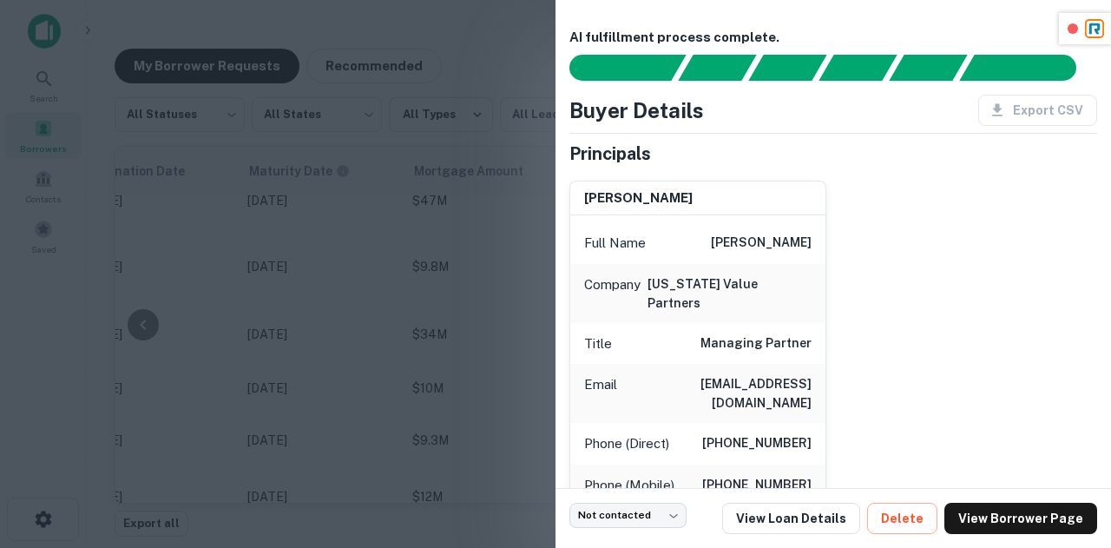
click at [426, 279] on div at bounding box center [555, 274] width 1111 height 548
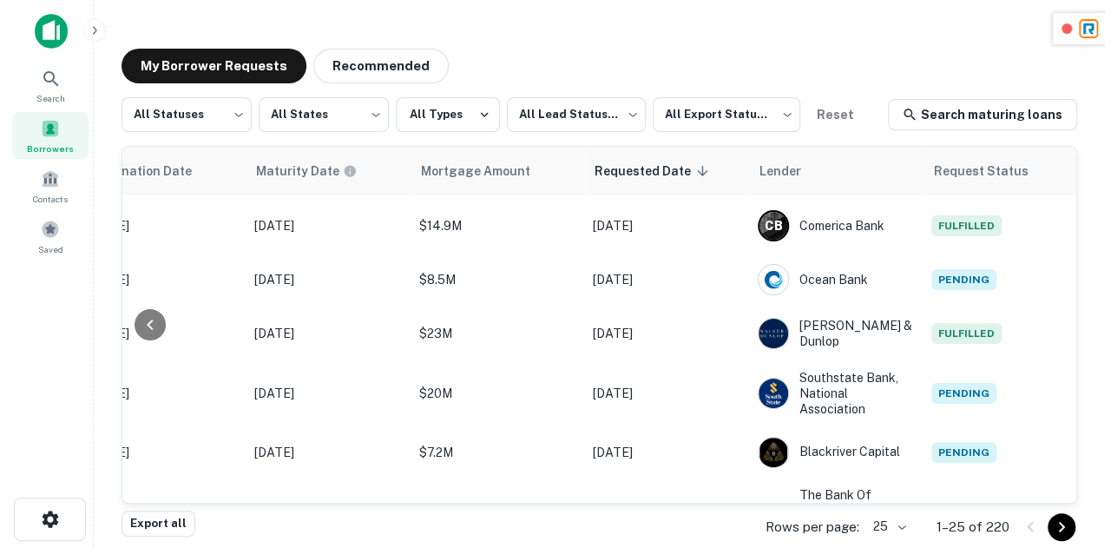
scroll to position [301, 908]
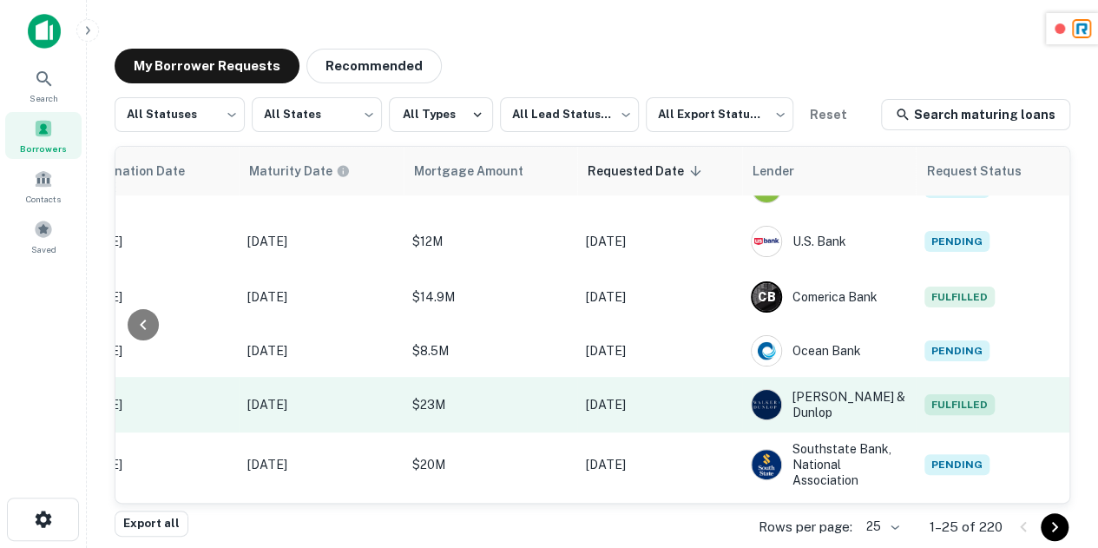
click at [958, 407] on span "Fulfilled" at bounding box center [959, 404] width 70 height 21
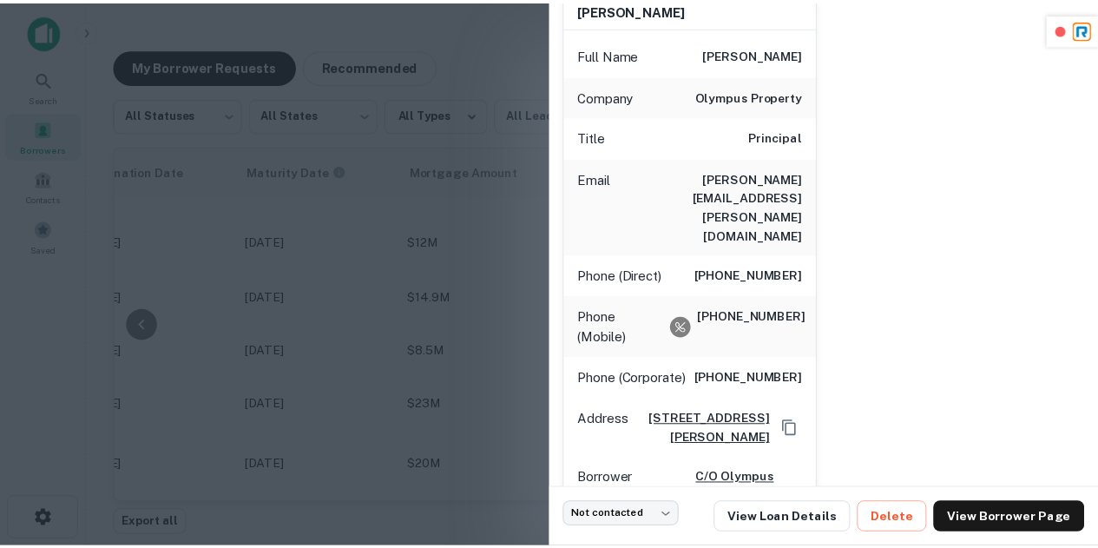
scroll to position [193, 0]
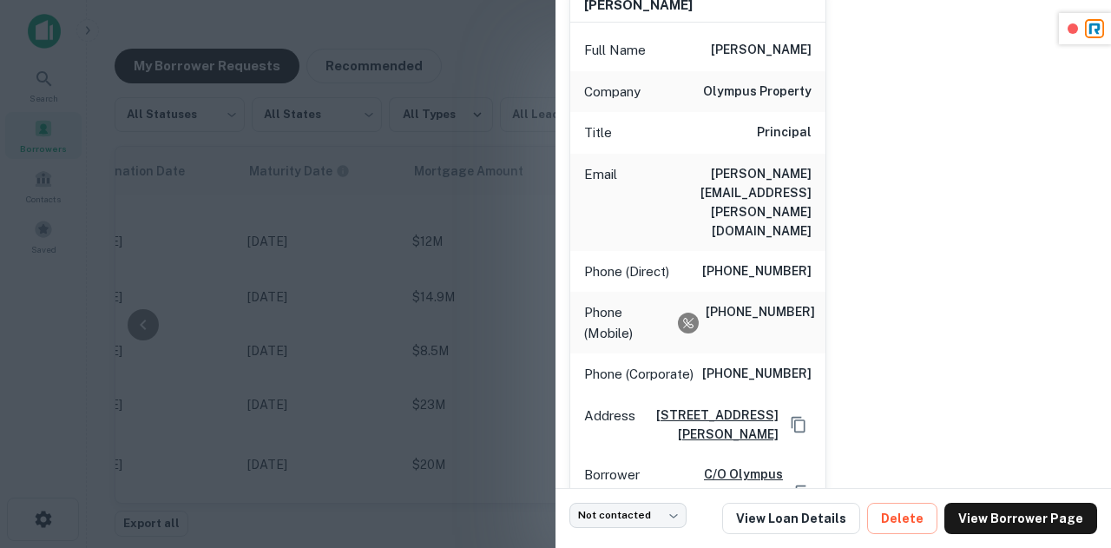
click at [528, 263] on div at bounding box center [555, 274] width 1111 height 548
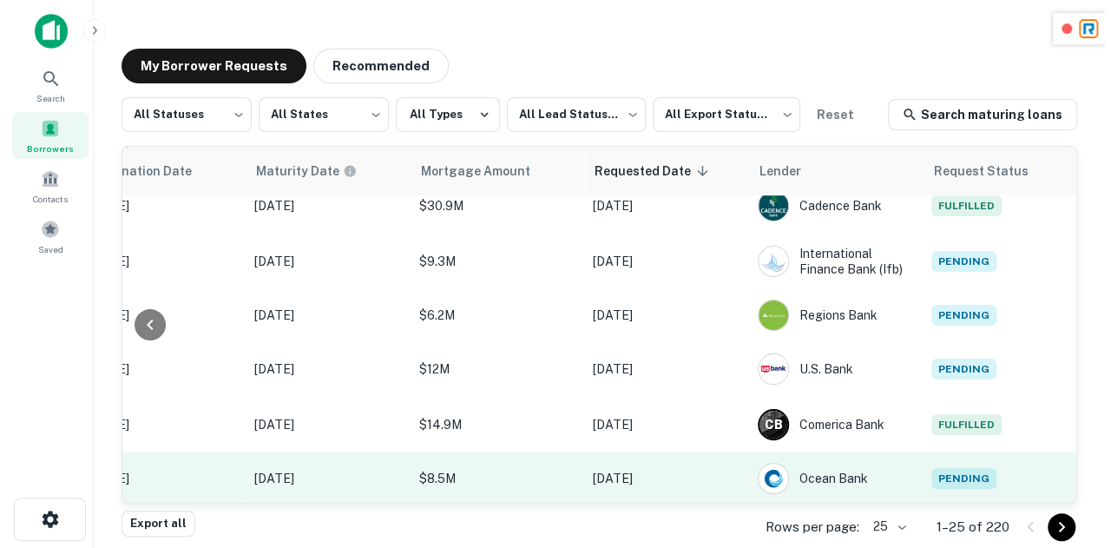
scroll to position [173, 908]
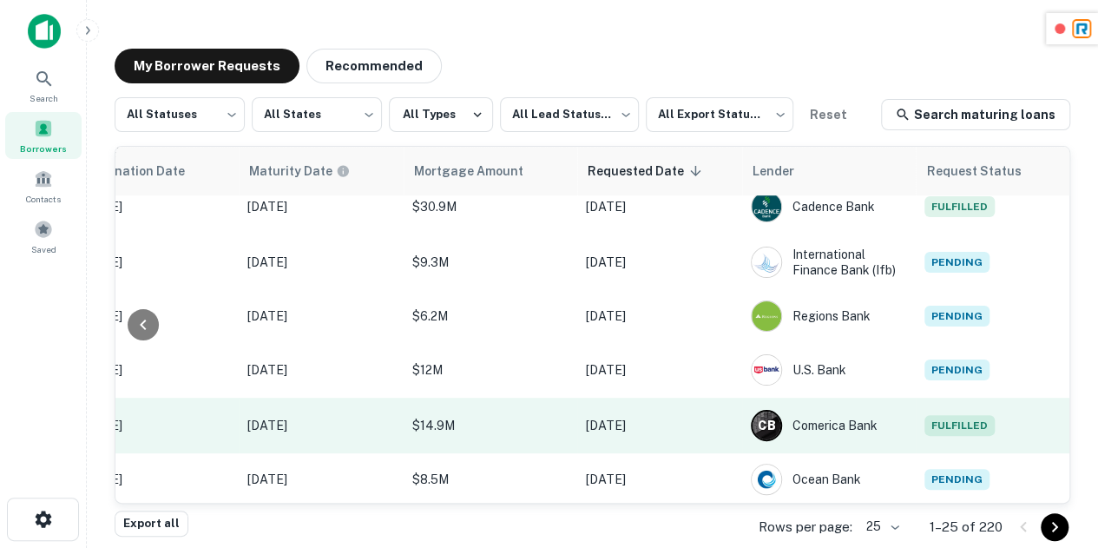
click at [955, 424] on span "Fulfilled" at bounding box center [959, 425] width 70 height 21
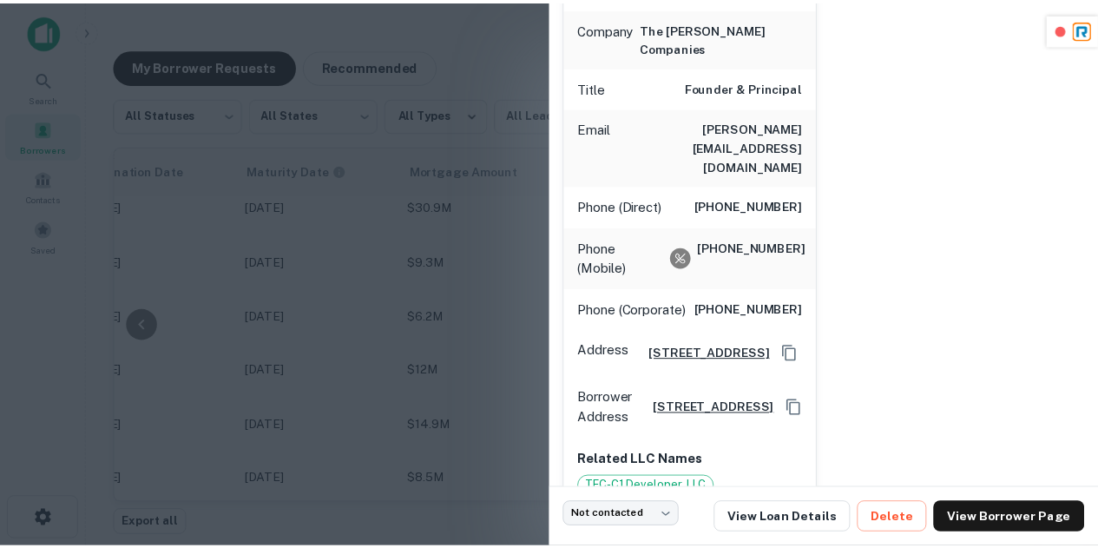
scroll to position [407, 0]
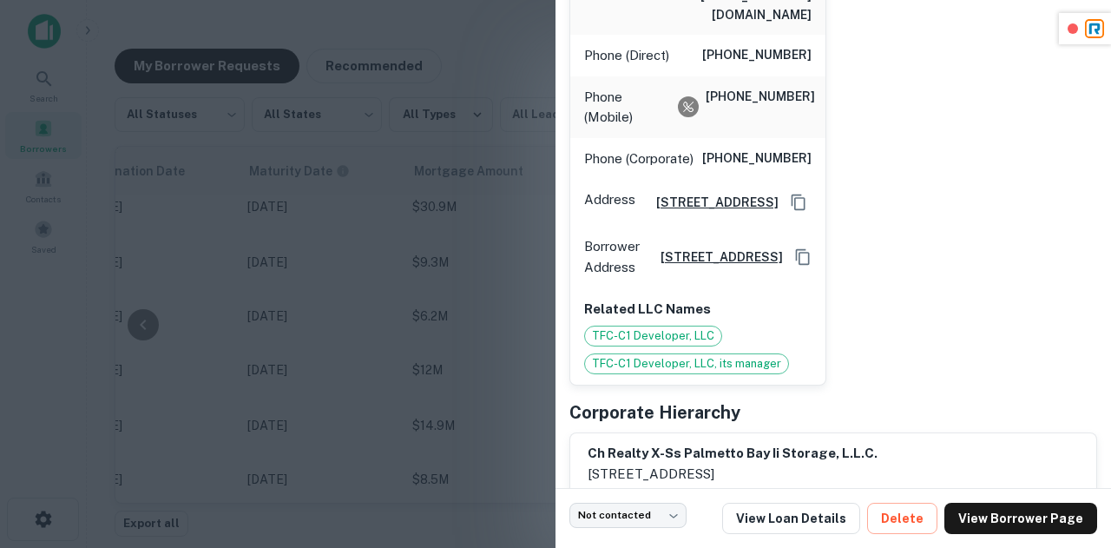
click at [428, 309] on div at bounding box center [555, 274] width 1111 height 548
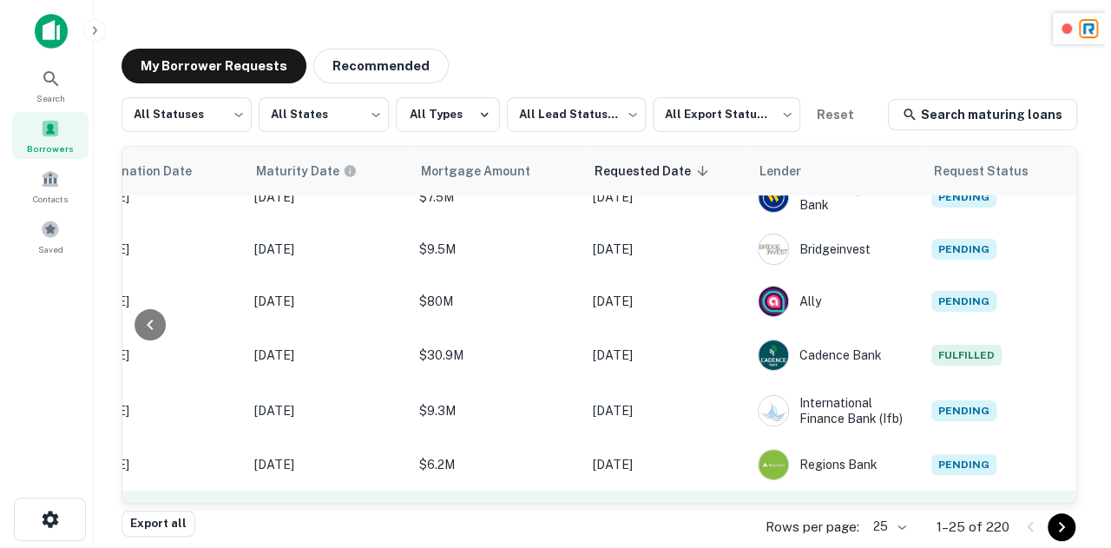
scroll to position [23, 908]
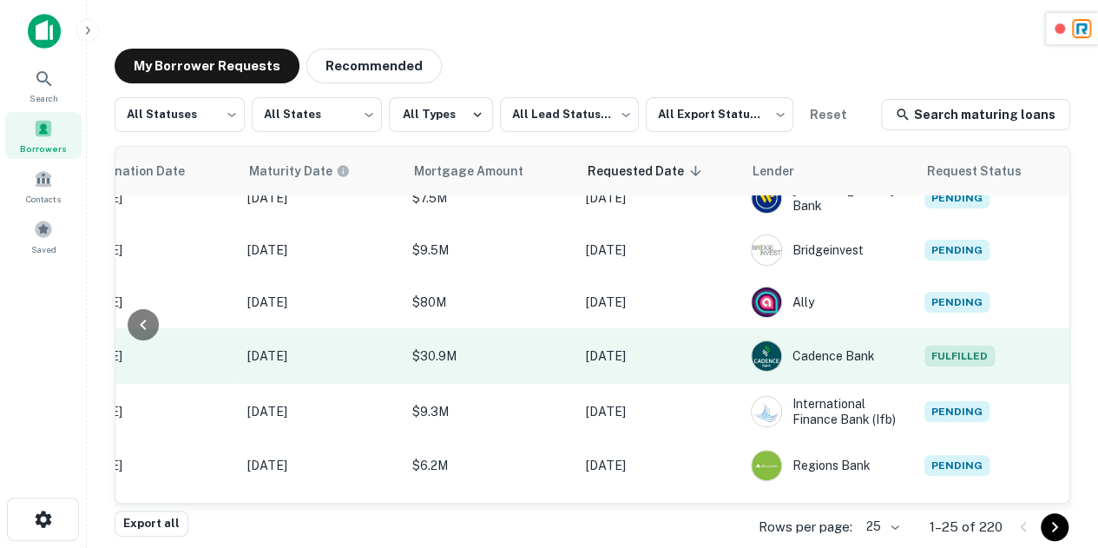
click at [955, 352] on span "Fulfilled" at bounding box center [959, 355] width 70 height 21
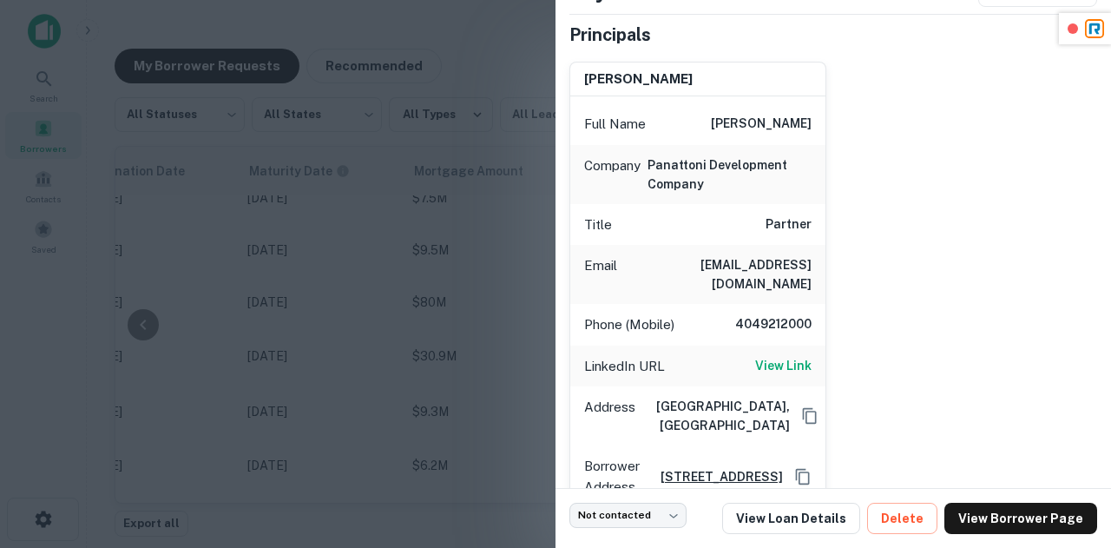
scroll to position [237, 0]
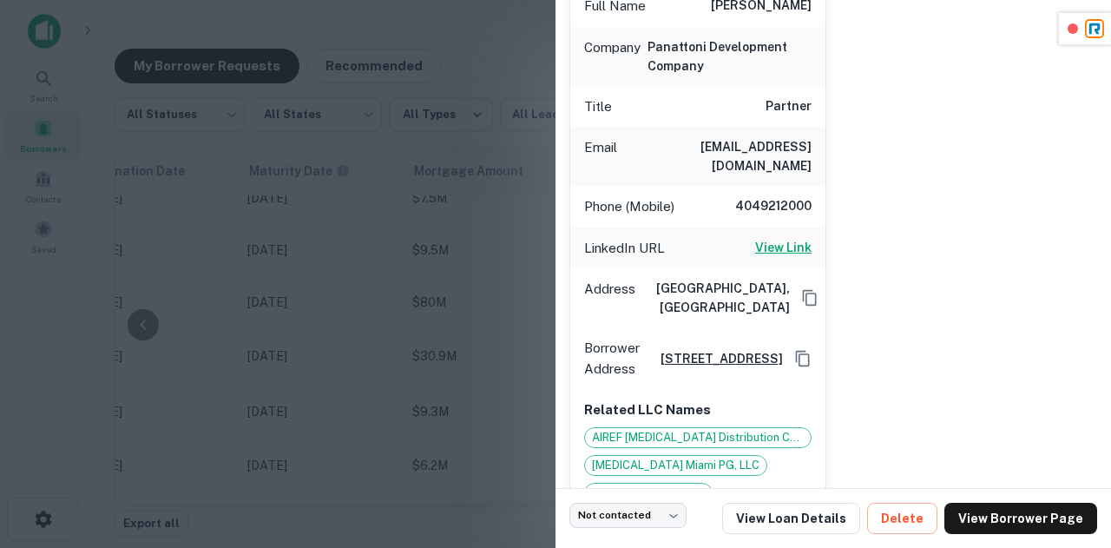
click at [786, 238] on h6 "View Link" at bounding box center [783, 247] width 56 height 19
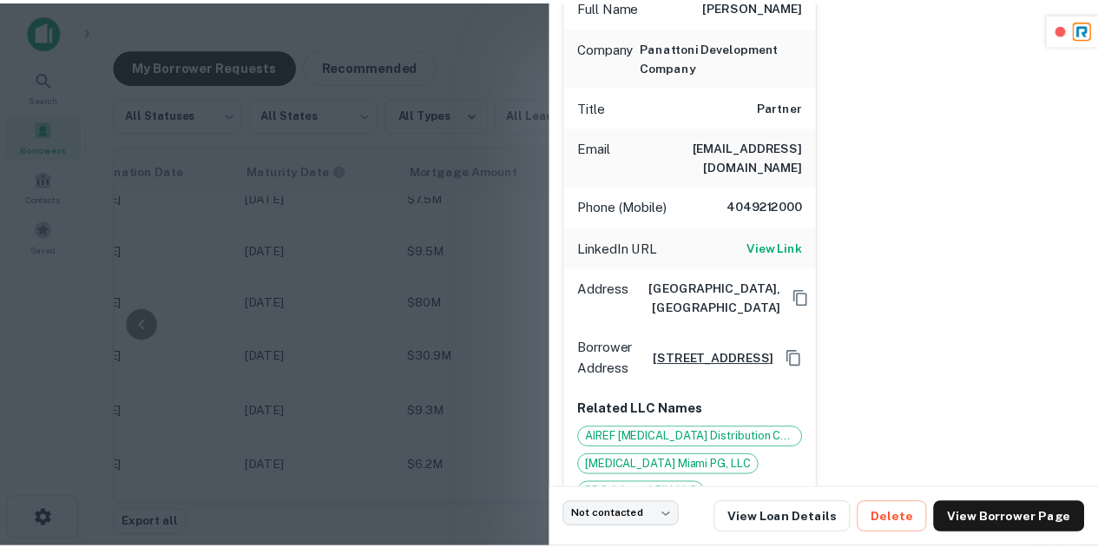
scroll to position [0, 0]
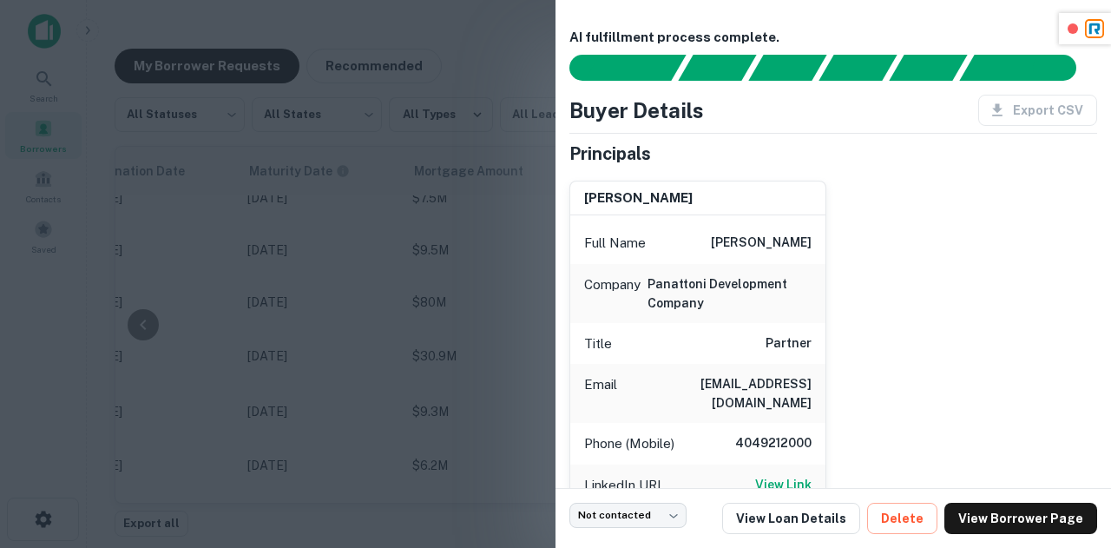
click at [481, 264] on div at bounding box center [555, 274] width 1111 height 548
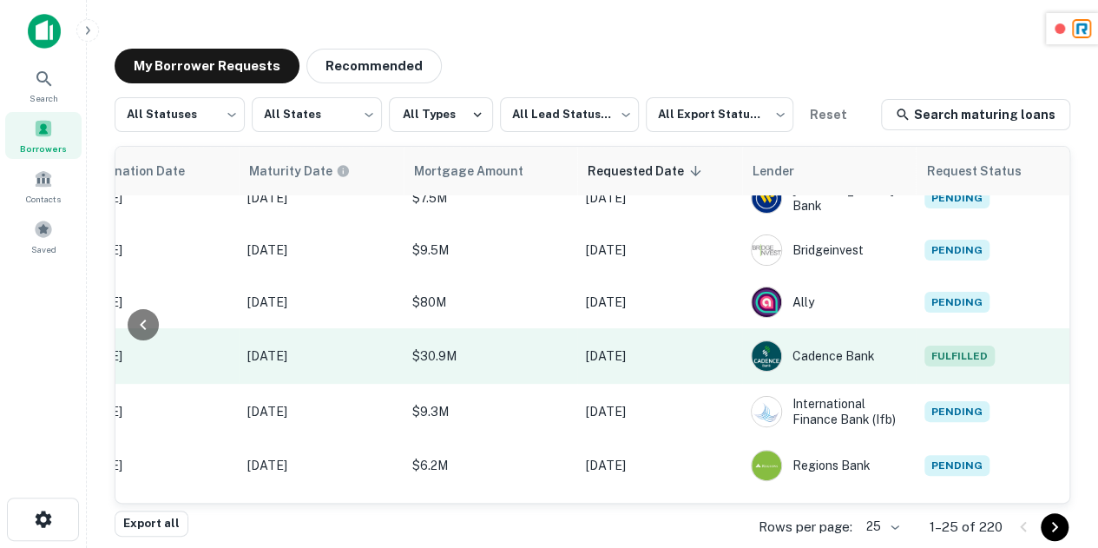
scroll to position [0, 908]
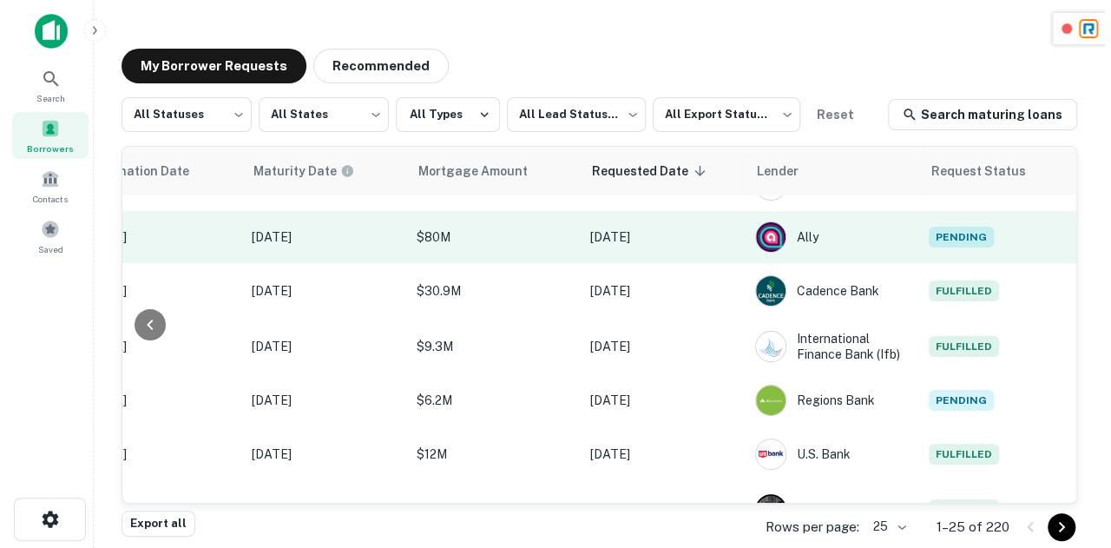
scroll to position [87, 923]
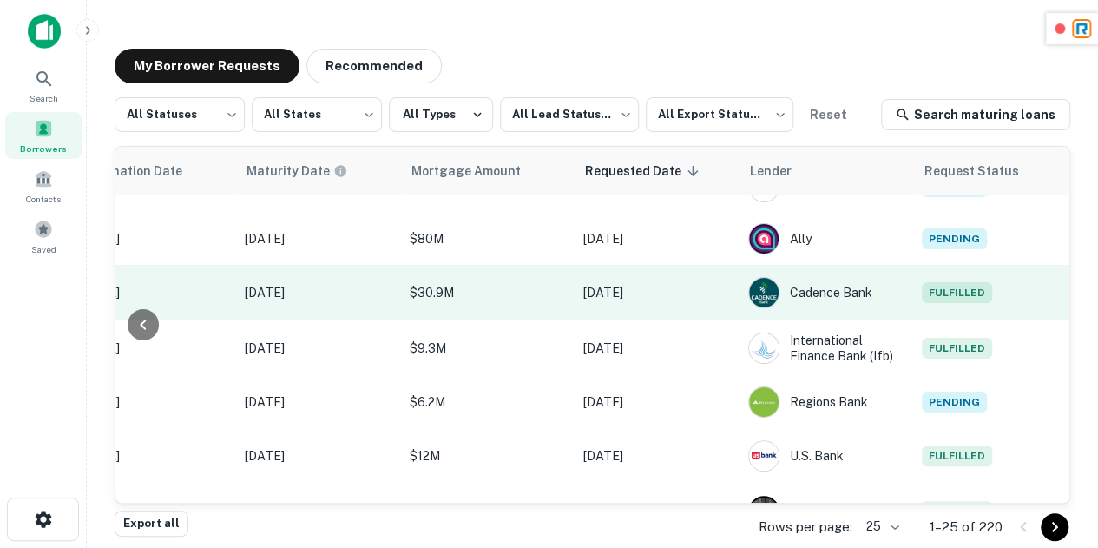
click at [948, 282] on span "Fulfilled" at bounding box center [957, 292] width 70 height 21
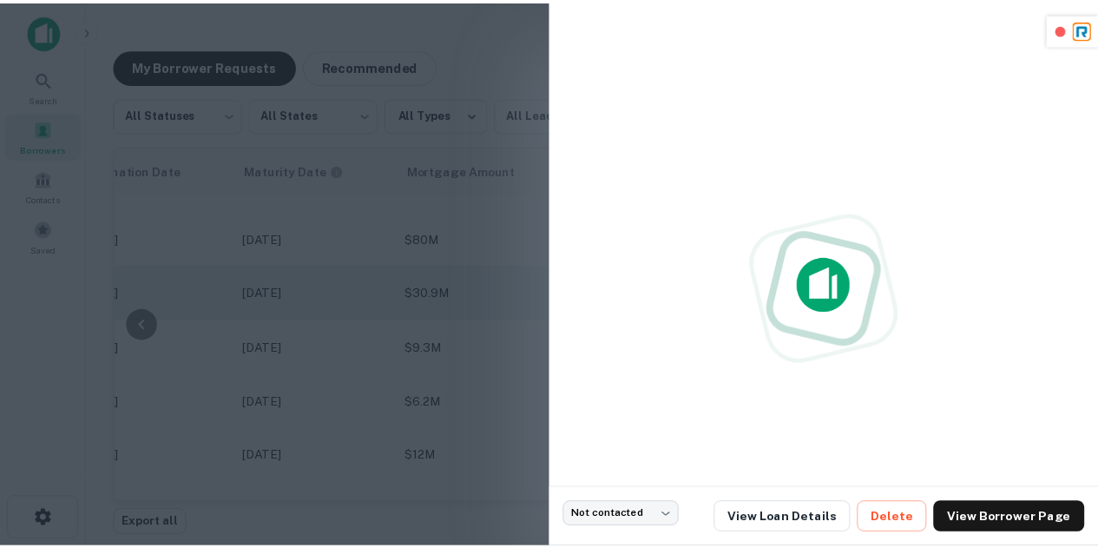
scroll to position [87, 922]
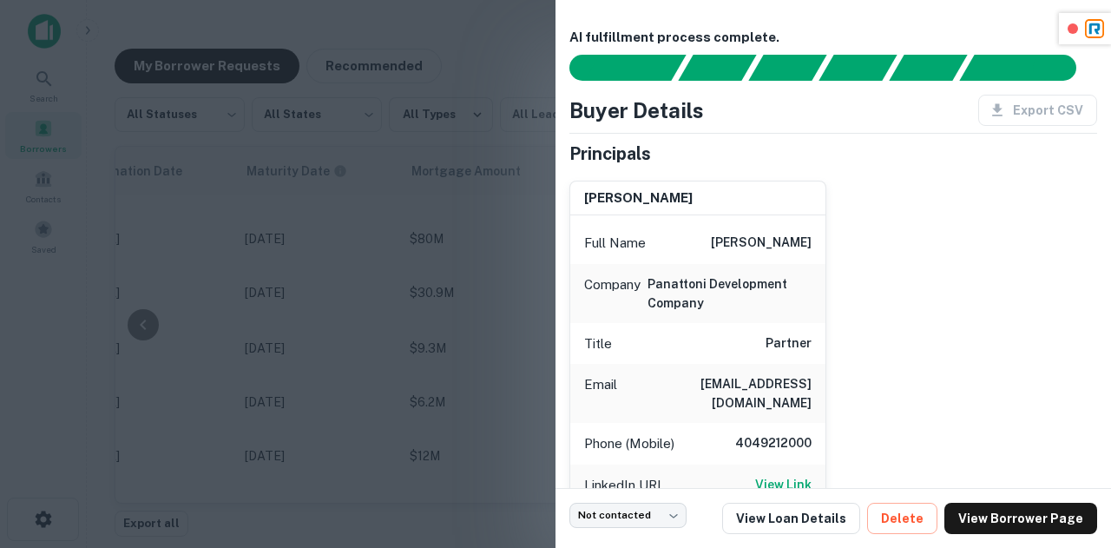
click at [373, 344] on div at bounding box center [555, 274] width 1111 height 548
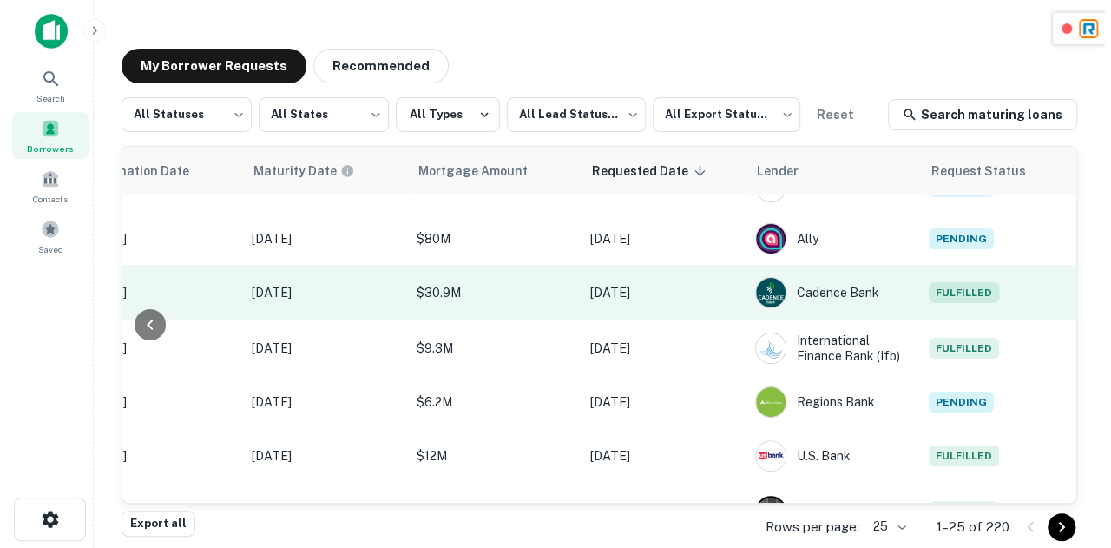
scroll to position [87, 909]
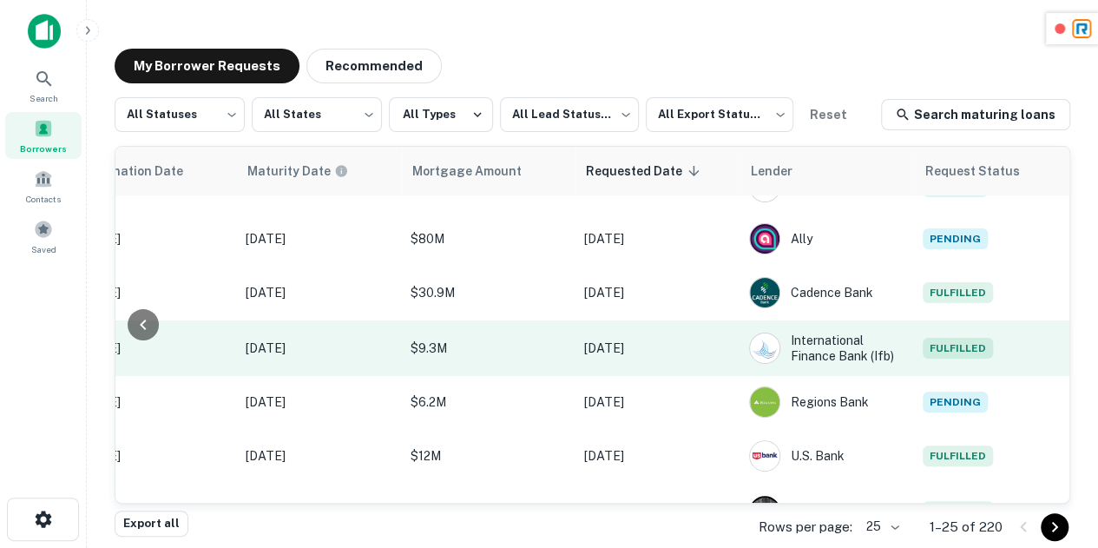
click at [978, 333] on td "Fulfilled" at bounding box center [992, 348] width 156 height 56
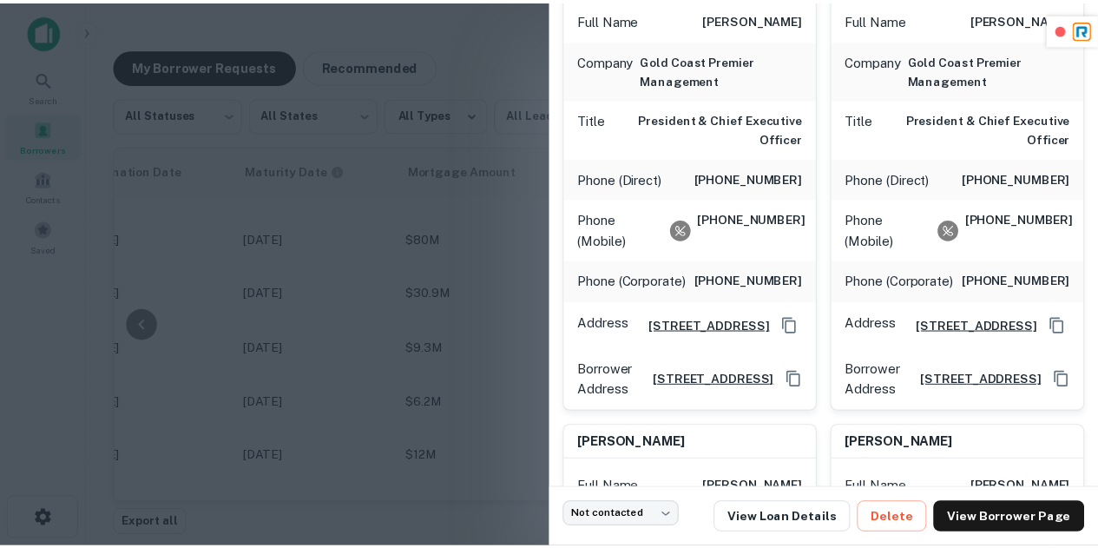
scroll to position [225, 0]
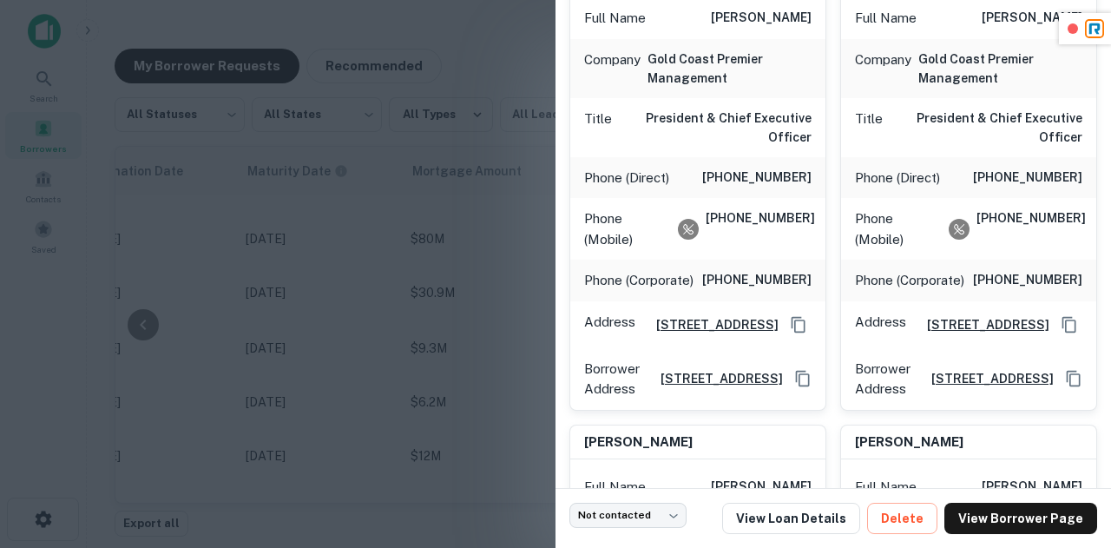
click at [500, 323] on div at bounding box center [555, 274] width 1111 height 548
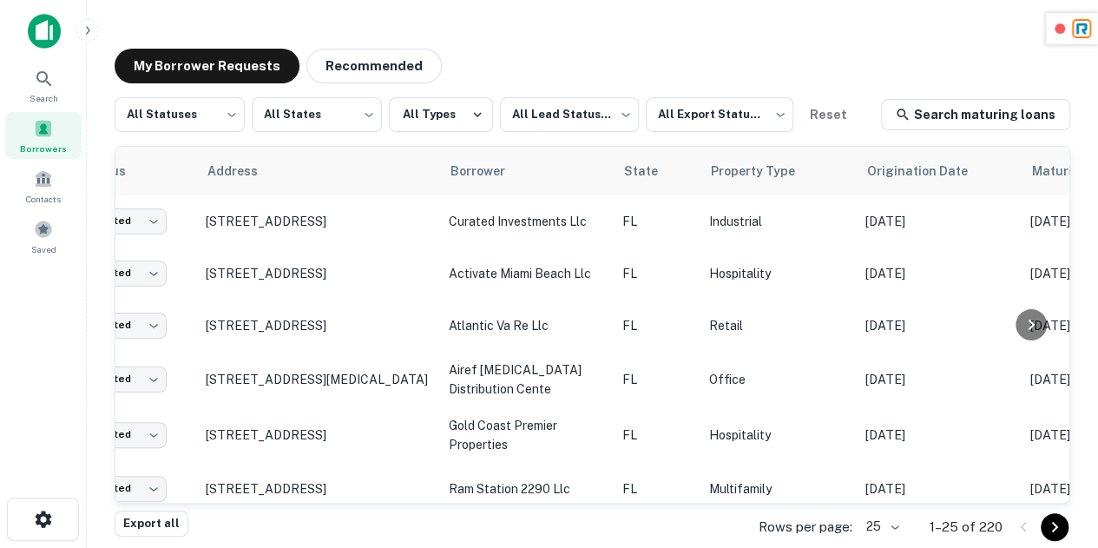
scroll to position [0, 0]
